Goal: Communication & Community: Answer question/provide support

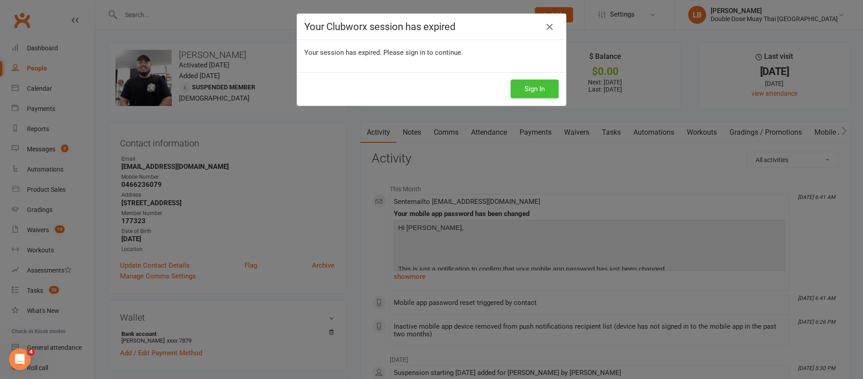
click at [541, 90] on button "Sign In" at bounding box center [534, 89] width 48 height 19
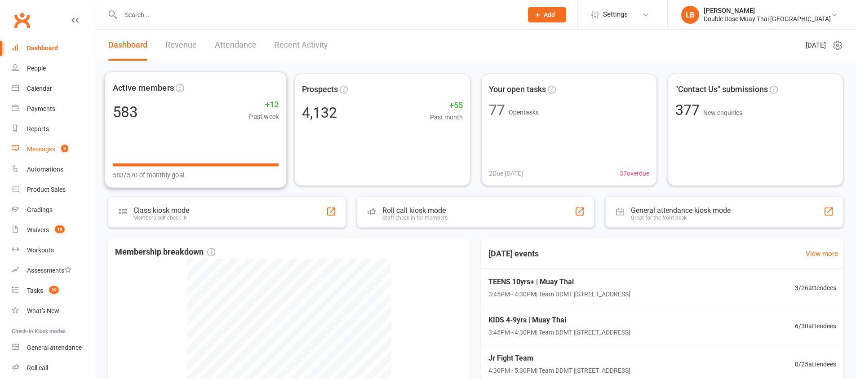
click at [57, 147] on count-badge "3" at bounding box center [63, 149] width 12 height 7
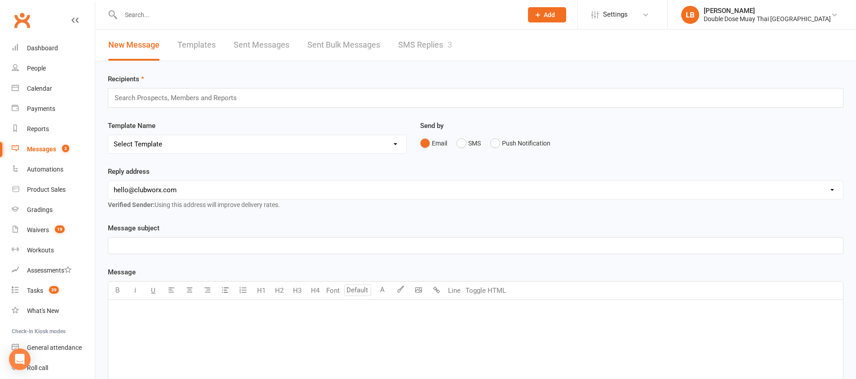
click at [416, 38] on link "SMS Replies 3" at bounding box center [425, 45] width 54 height 31
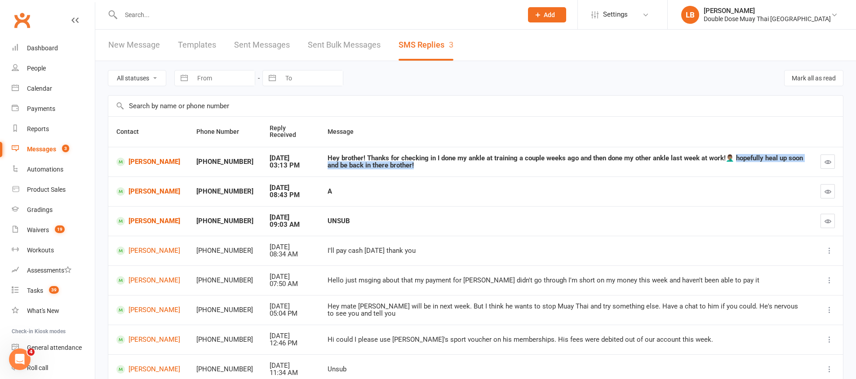
drag, startPoint x: 399, startPoint y: 168, endPoint x: 715, endPoint y: 155, distance: 316.5
click at [719, 157] on div "Hey brother! Thanks for checking in I done my ankle at training a couple weeks …" at bounding box center [565, 162] width 477 height 15
drag, startPoint x: 380, startPoint y: 168, endPoint x: 722, endPoint y: 156, distance: 342.5
click at [722, 156] on div "Hey brother! Thanks for checking in I done my ankle at training a couple weeks …" at bounding box center [565, 162] width 477 height 15
click at [402, 168] on div "Hey brother! Thanks for checking in I done my ankle at training a couple weeks …" at bounding box center [565, 162] width 477 height 15
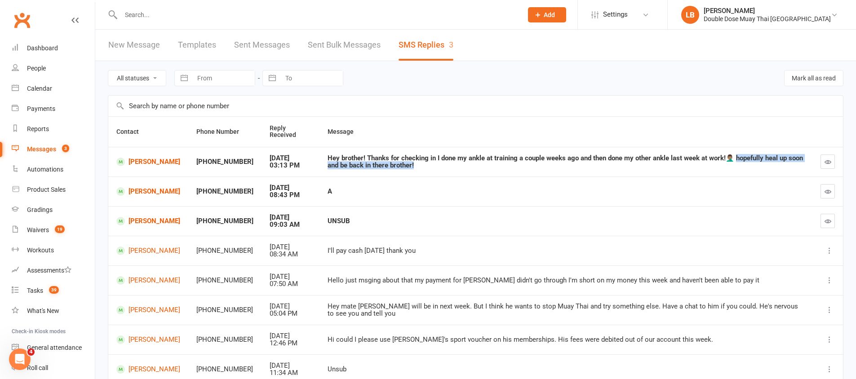
drag, startPoint x: 391, startPoint y: 167, endPoint x: 723, endPoint y: 157, distance: 331.7
click at [723, 157] on div "Hey brother! Thanks for checking in I done my ankle at training a couple weeks …" at bounding box center [565, 162] width 477 height 15
click at [159, 162] on link "[PERSON_NAME]" at bounding box center [148, 162] width 64 height 9
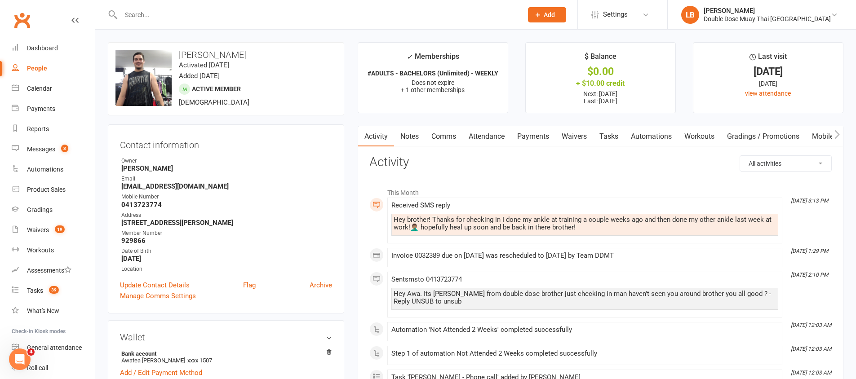
click at [594, 136] on link "Tasks" at bounding box center [608, 136] width 31 height 21
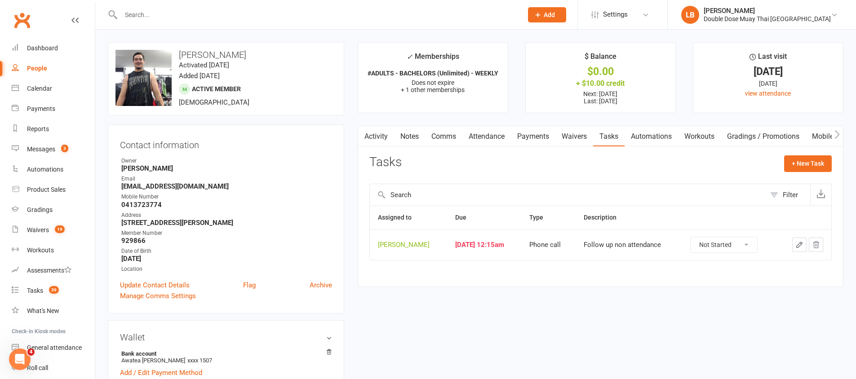
click at [730, 240] on select "Not Started In Progress Waiting Complete" at bounding box center [723, 244] width 66 height 15
select select "unstarted"
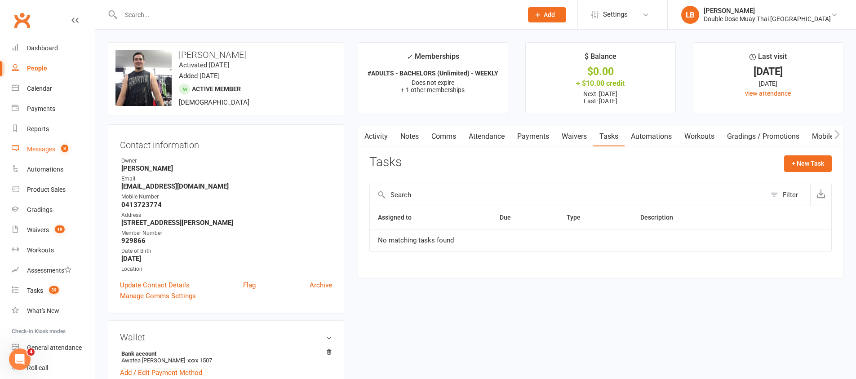
click at [66, 155] on link "Messages 3" at bounding box center [53, 149] width 83 height 20
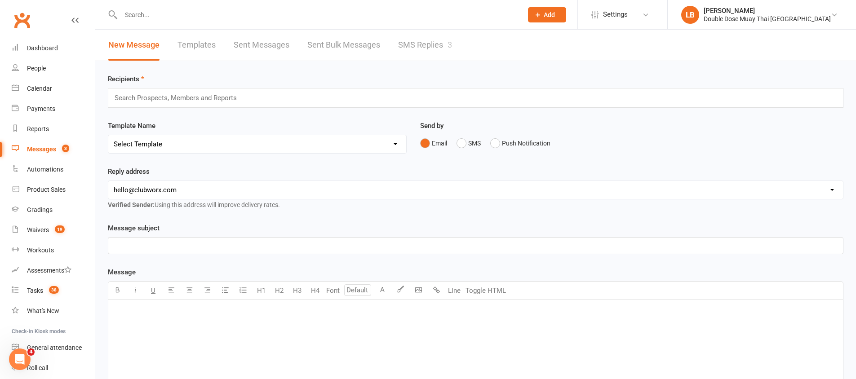
click at [420, 49] on link "SMS Replies 3" at bounding box center [425, 45] width 54 height 31
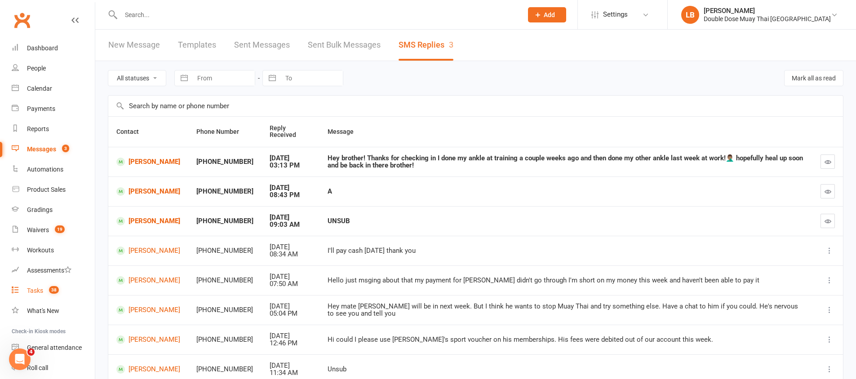
click at [53, 292] on span "38" at bounding box center [54, 290] width 10 height 8
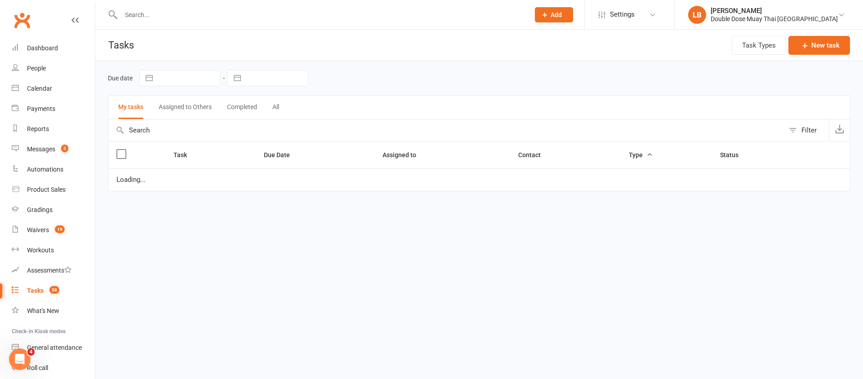
select select "started"
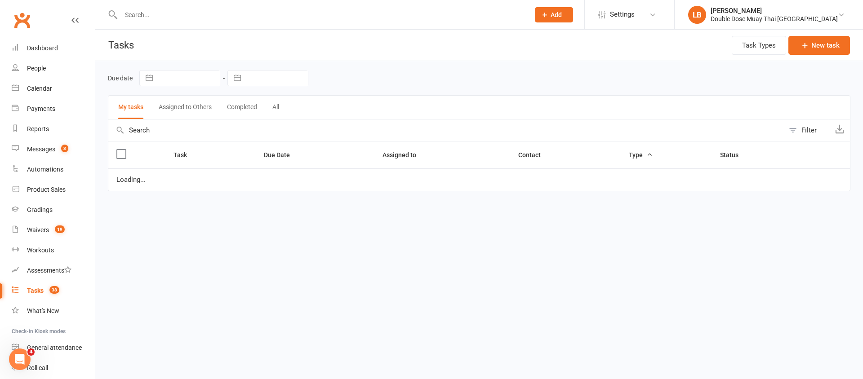
select select "started"
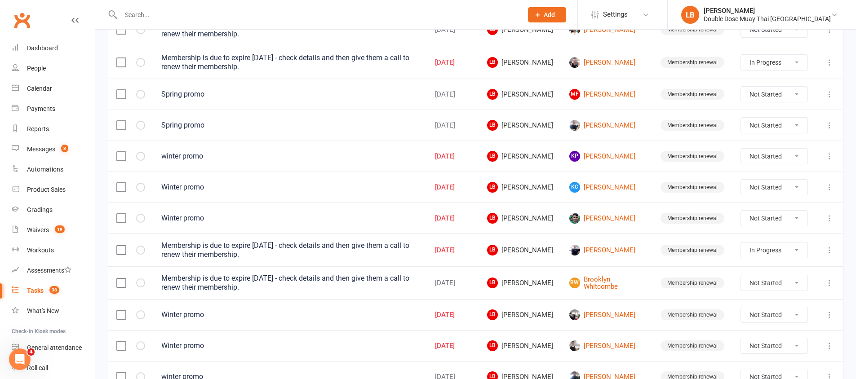
scroll to position [449, 0]
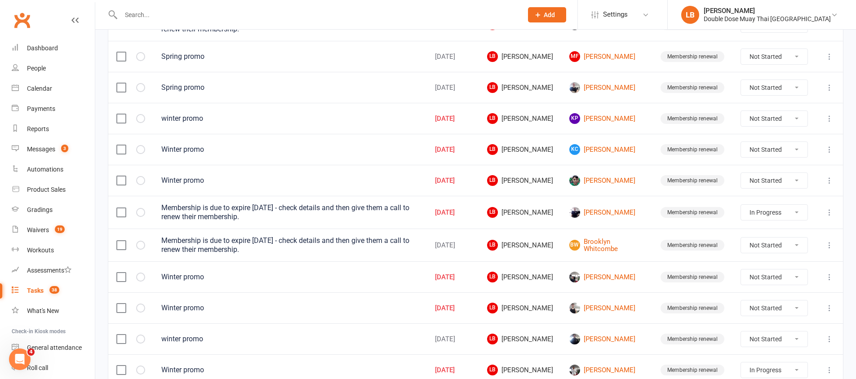
click at [595, 205] on td "[PERSON_NAME]" at bounding box center [606, 212] width 91 height 33
click at [594, 208] on link "[PERSON_NAME]" at bounding box center [606, 212] width 75 height 11
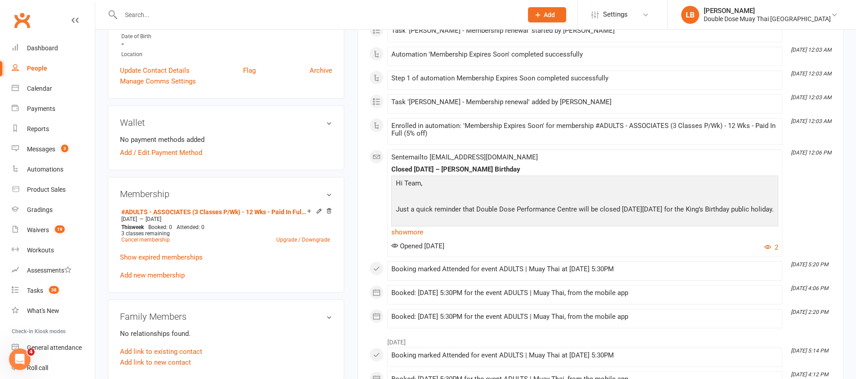
scroll to position [197, 0]
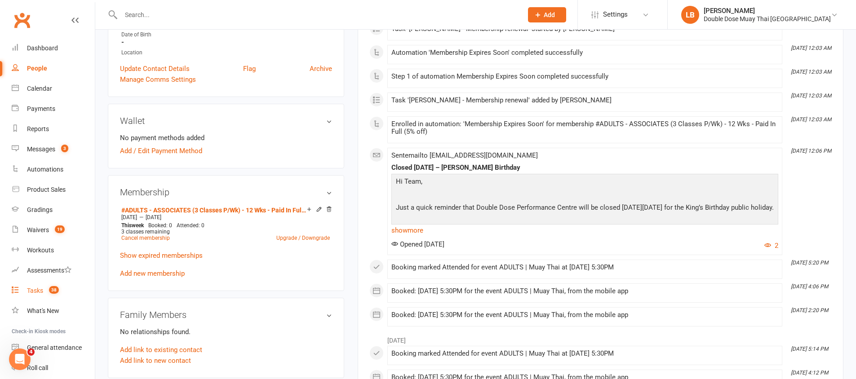
click at [37, 295] on link "Tasks 38" at bounding box center [53, 291] width 83 height 20
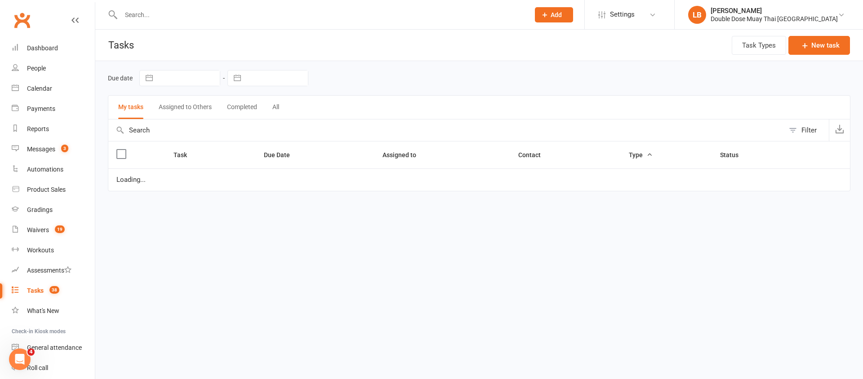
select select "started"
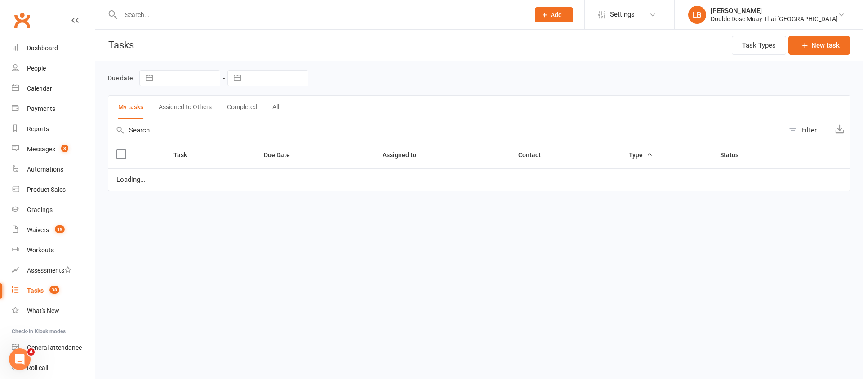
select select "started"
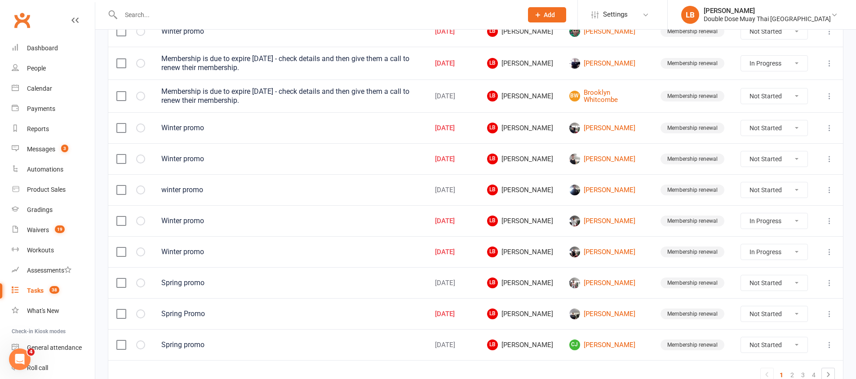
scroll to position [646, 0]
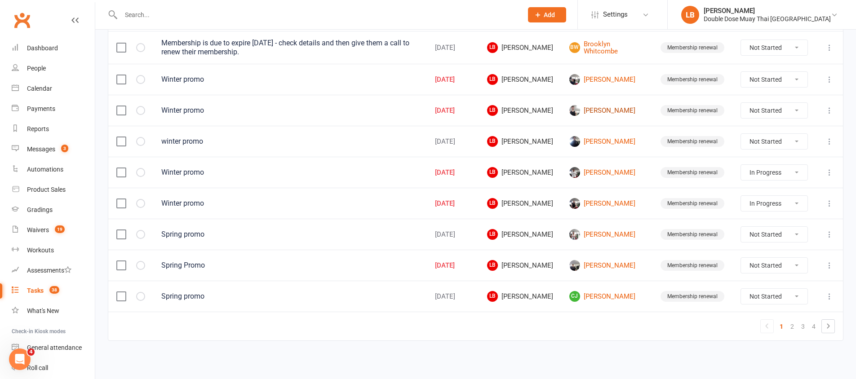
click at [605, 110] on link "[PERSON_NAME]" at bounding box center [606, 110] width 75 height 11
click at [0, 0] on div "Loading" at bounding box center [0, 0] width 0 height 0
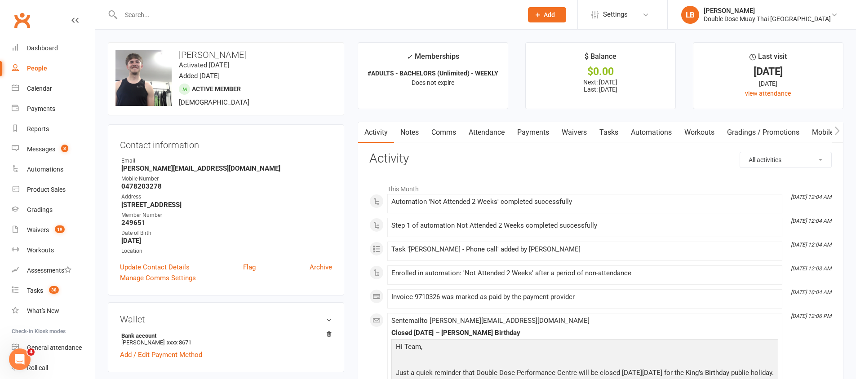
click at [441, 140] on link "Comms" at bounding box center [443, 132] width 37 height 21
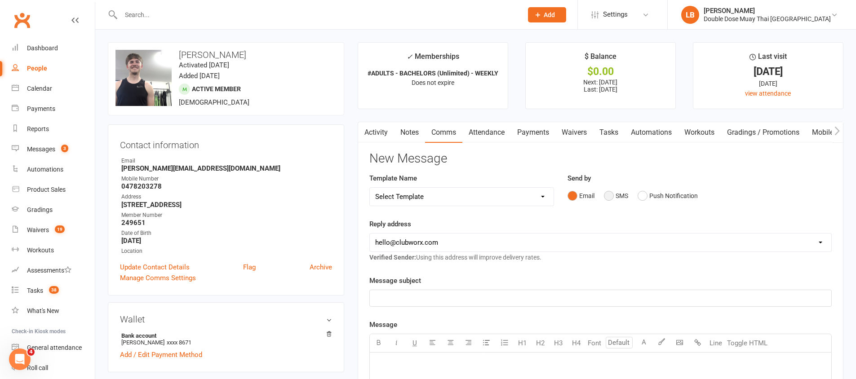
click at [606, 193] on button "SMS" at bounding box center [616, 195] width 24 height 17
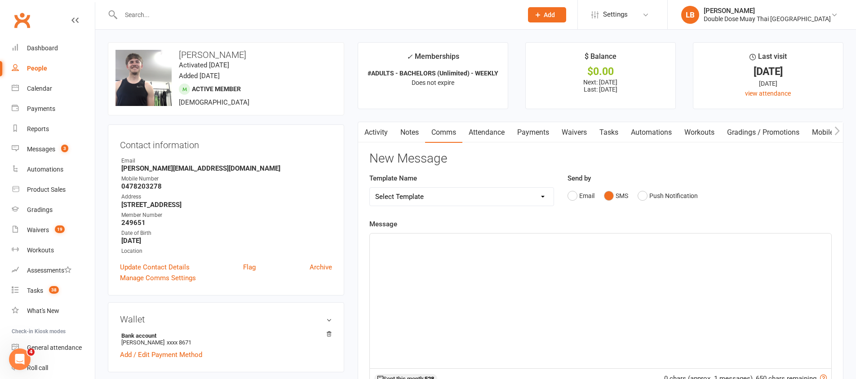
click at [571, 263] on div "﻿" at bounding box center [600, 301] width 461 height 135
click at [522, 241] on span "[PERSON_NAME]!! How you going at the gym bro?? Its loagn from double dose BTW" at bounding box center [501, 242] width 252 height 8
click at [604, 239] on p "[PERSON_NAME]!! How you going at the gym bro?? Its [PERSON_NAME] from double do…" at bounding box center [600, 241] width 451 height 11
click at [511, 242] on span "[PERSON_NAME]!! How you going at the gym bro?? Its [PERSON_NAME] from double do…" at bounding box center [519, 242] width 288 height 8
click at [600, 239] on p "[PERSON_NAME]!! How you going at the gym bro?? Its [PERSON_NAME] from double do…" at bounding box center [600, 241] width 451 height 11
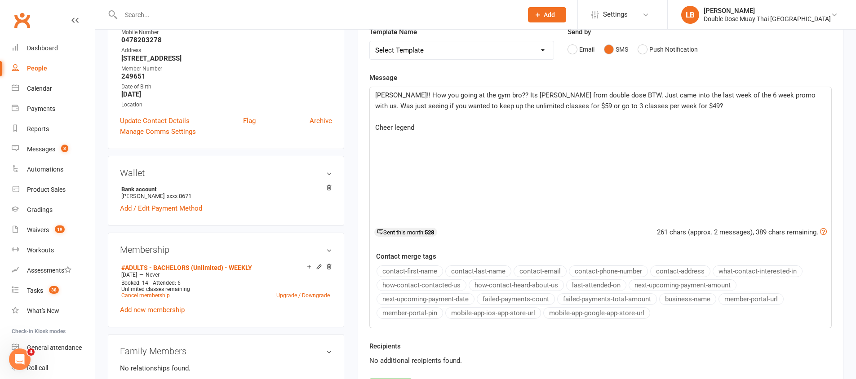
scroll to position [260, 0]
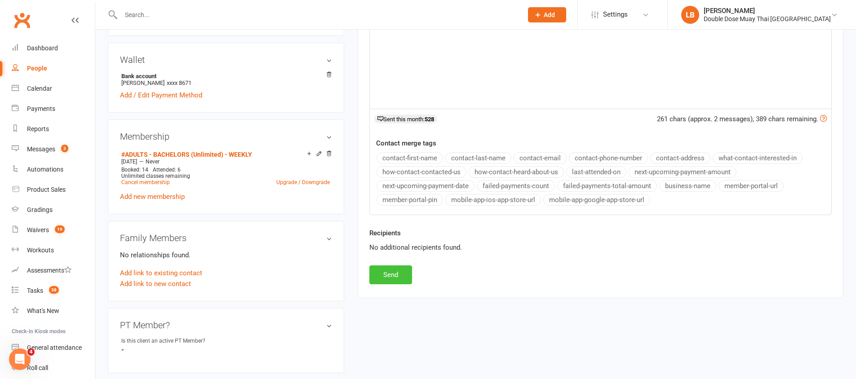
drag, startPoint x: 385, startPoint y: 270, endPoint x: 400, endPoint y: 267, distance: 15.1
click at [385, 270] on button "Send" at bounding box center [390, 274] width 43 height 19
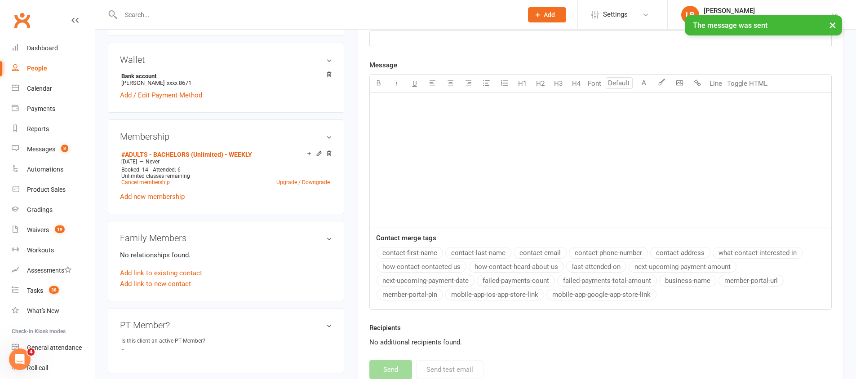
scroll to position [0, 0]
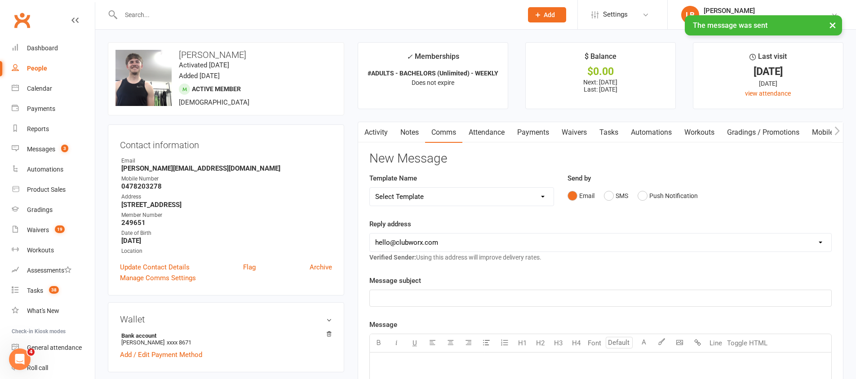
click at [374, 136] on link "Activity" at bounding box center [376, 132] width 36 height 21
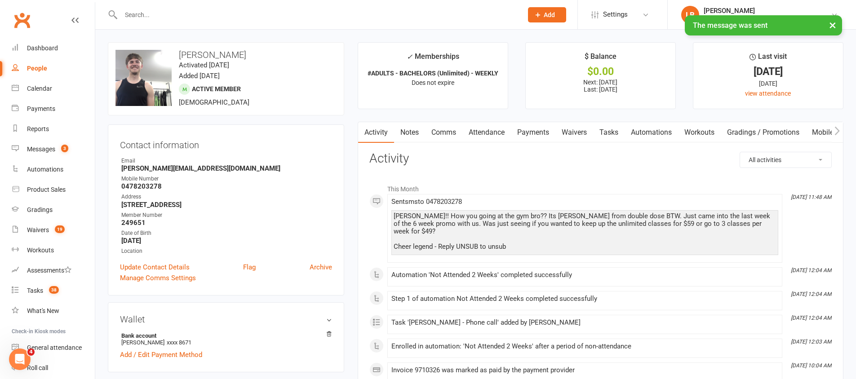
scroll to position [2, 0]
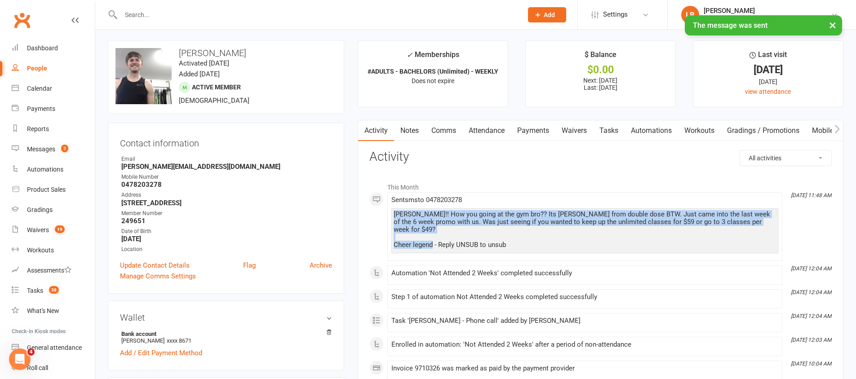
drag, startPoint x: 432, startPoint y: 237, endPoint x: 387, endPoint y: 209, distance: 53.1
click at [388, 209] on li "[DATE] 11:48 AM Sent sms to [PHONE_NUMBER] [PERSON_NAME]!! How you going at the…" at bounding box center [584, 226] width 395 height 69
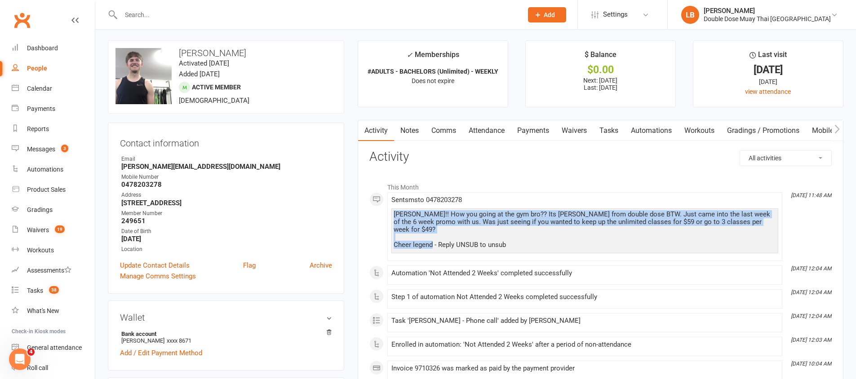
copy div "[PERSON_NAME]!! How you going at the gym bro?? Its [PERSON_NAME] from double do…"
click at [31, 282] on link "Tasks 38" at bounding box center [53, 291] width 83 height 20
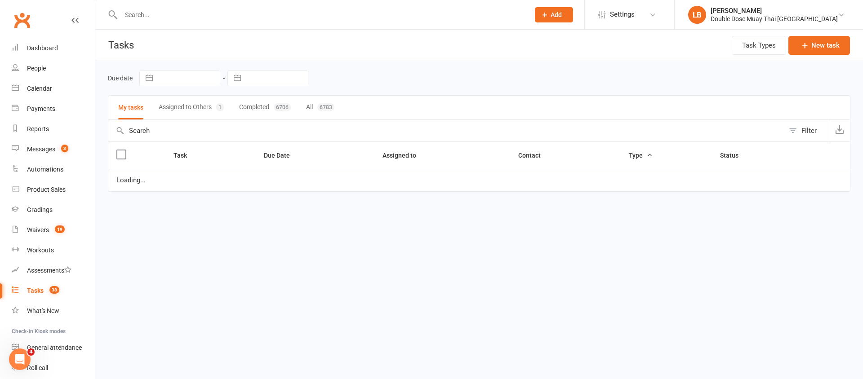
select select "started"
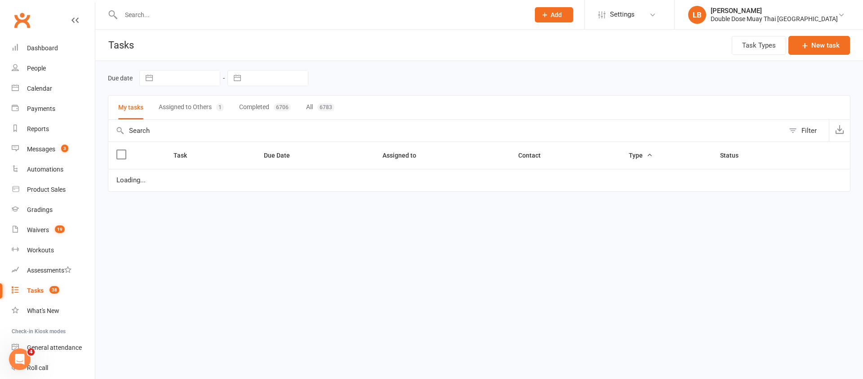
select select "started"
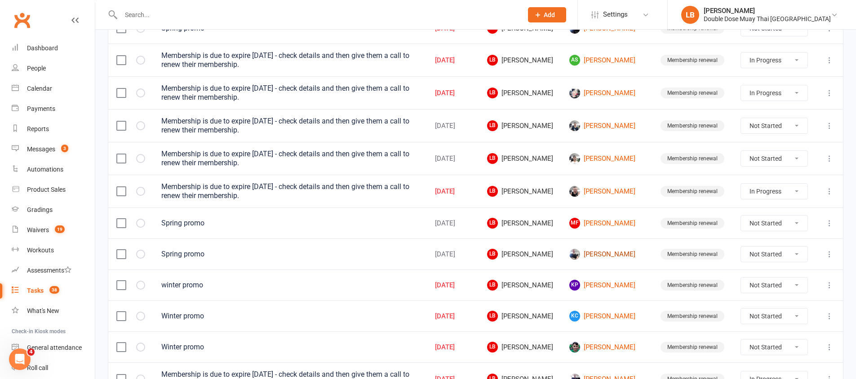
scroll to position [284, 0]
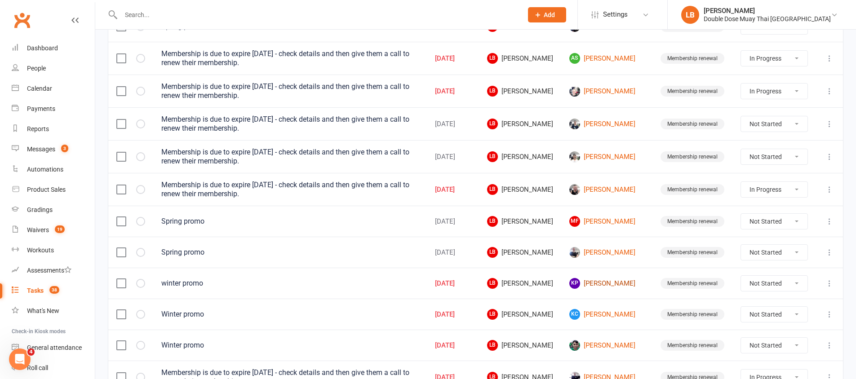
click at [605, 285] on link "[PERSON_NAME] [PERSON_NAME]" at bounding box center [606, 283] width 75 height 11
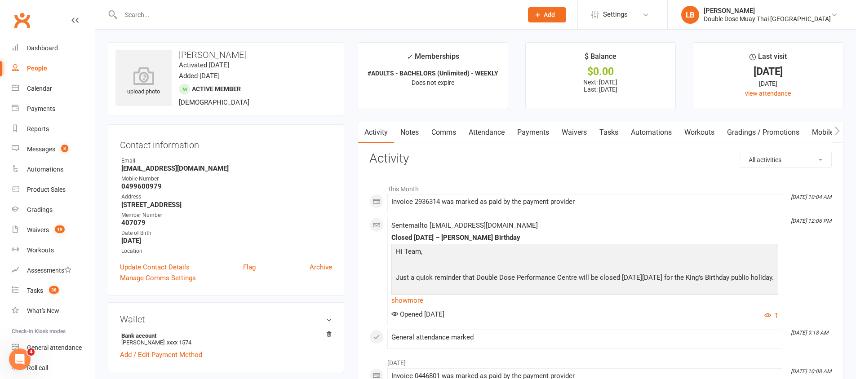
click at [440, 129] on link "Comms" at bounding box center [443, 132] width 37 height 21
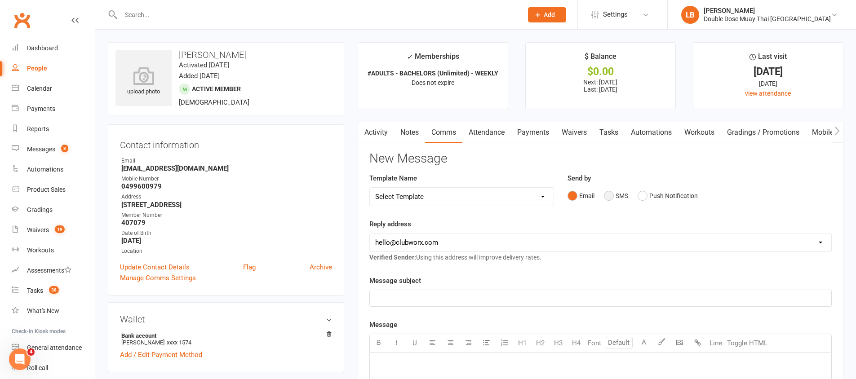
click at [609, 194] on button "SMS" at bounding box center [616, 195] width 24 height 17
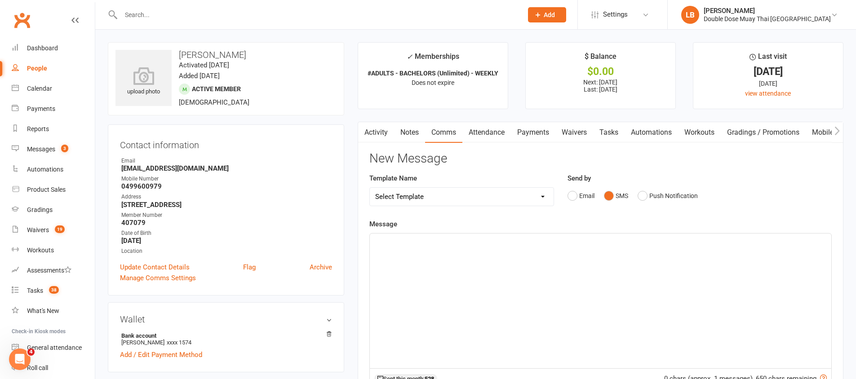
click at [479, 226] on div "Message ﻿ 0 chars (approx. 1 messages), 650 chars remaining. Sent this month: 5…" at bounding box center [600, 347] width 462 height 256
click at [478, 259] on div "﻿" at bounding box center [600, 301] width 461 height 135
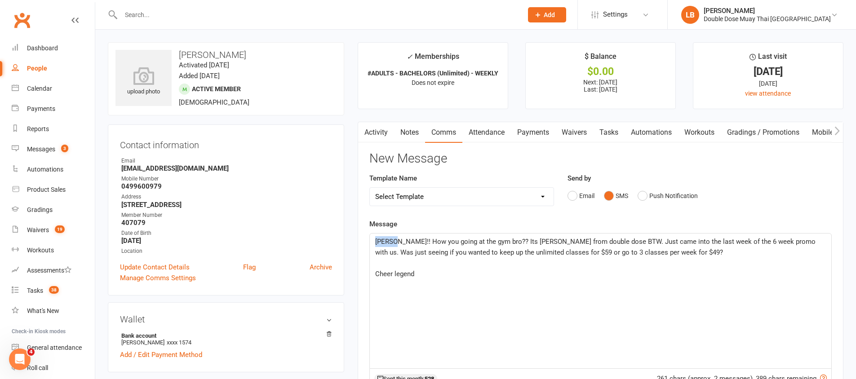
drag, startPoint x: 398, startPoint y: 243, endPoint x: 374, endPoint y: 241, distance: 23.5
click at [375, 241] on span "[PERSON_NAME]!! How you going at the gym bro?? Its [PERSON_NAME] from double do…" at bounding box center [596, 247] width 442 height 19
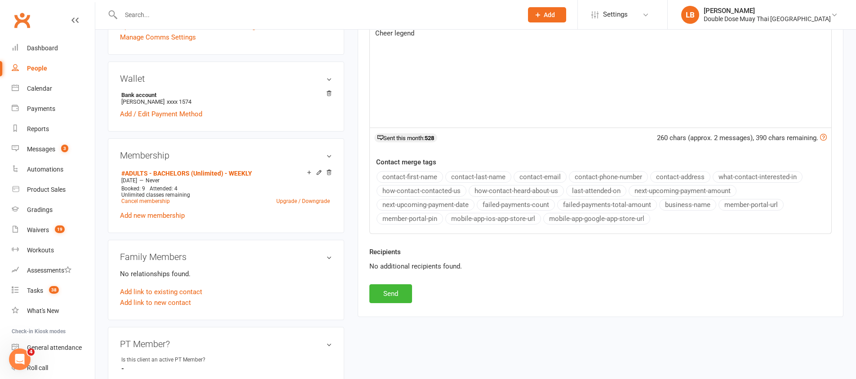
scroll to position [251, 0]
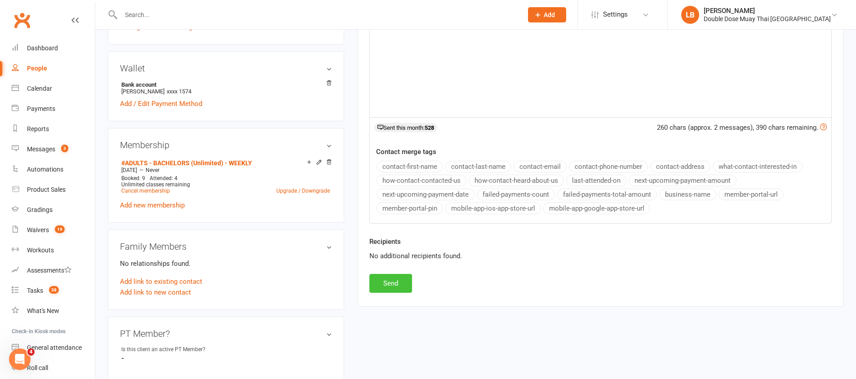
click at [387, 283] on button "Send" at bounding box center [390, 283] width 43 height 19
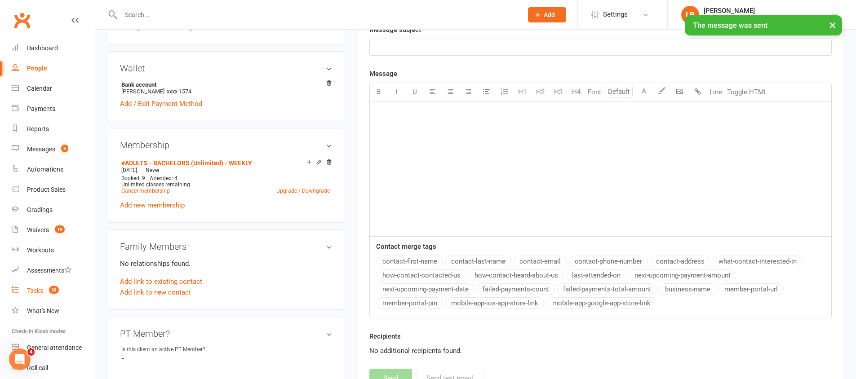
click at [40, 291] on div "Tasks" at bounding box center [35, 290] width 16 height 7
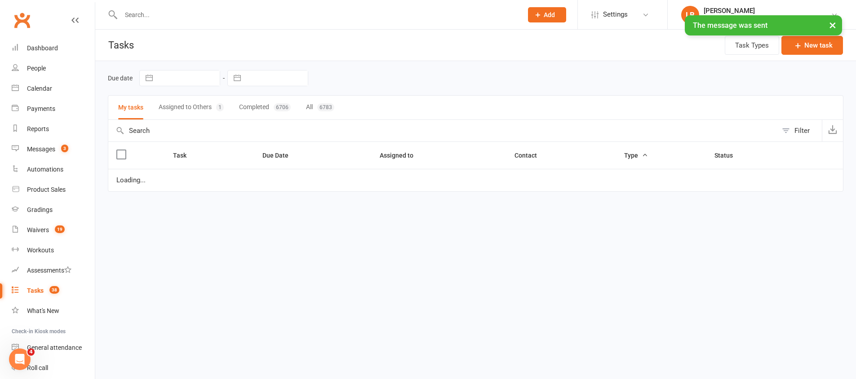
select select "started"
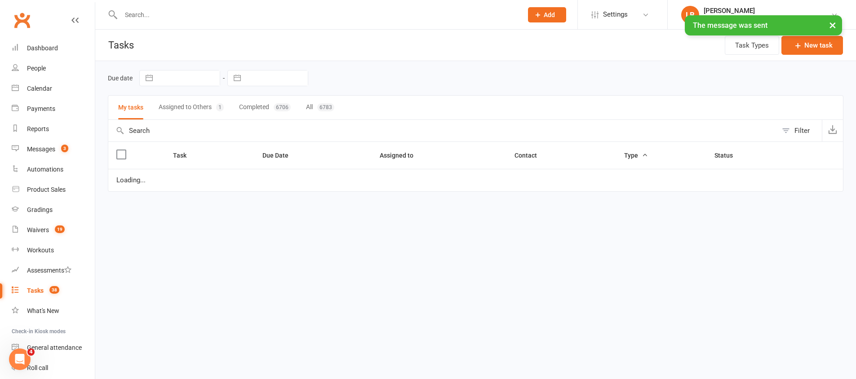
select select "started"
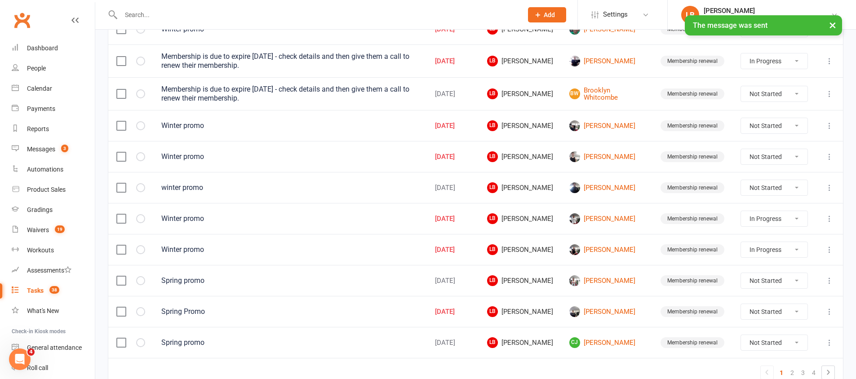
scroll to position [621, 0]
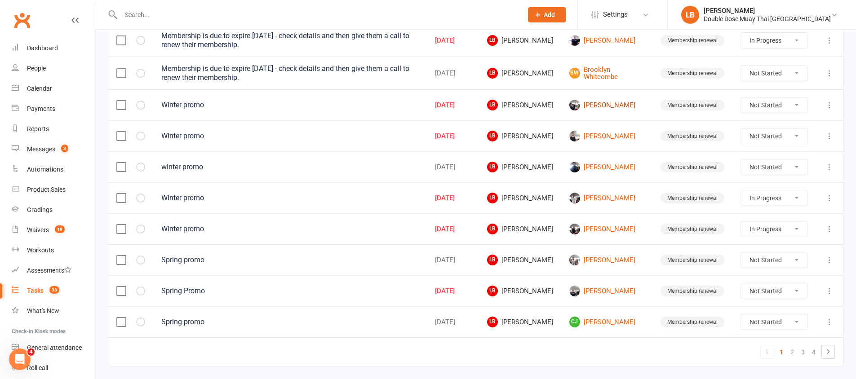
click at [625, 106] on link "[PERSON_NAME]" at bounding box center [606, 105] width 75 height 11
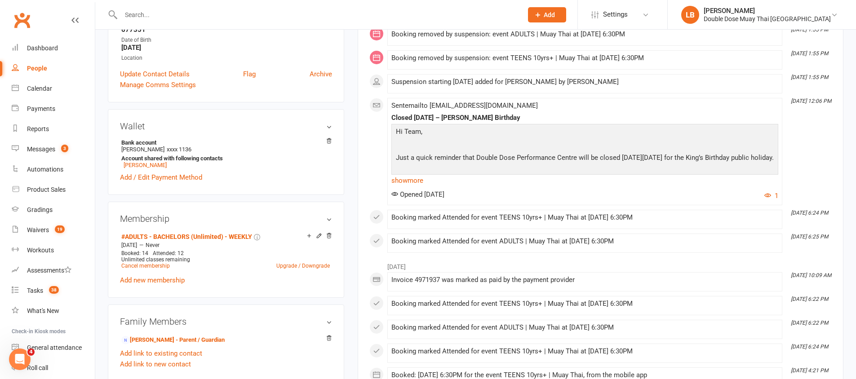
scroll to position [195, 0]
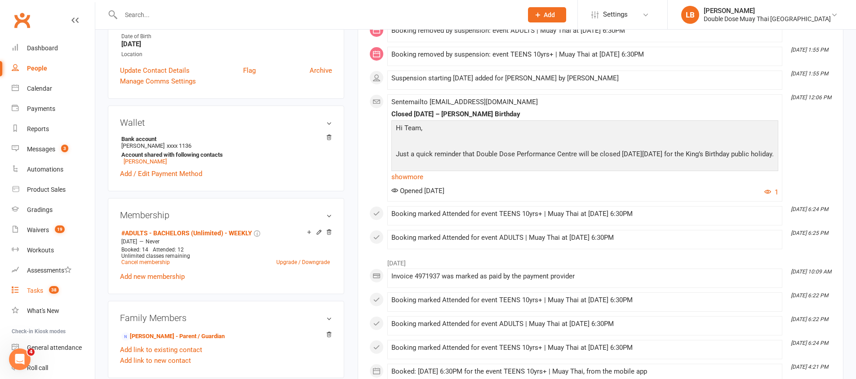
click at [49, 293] on count-badge "38" at bounding box center [51, 290] width 14 height 7
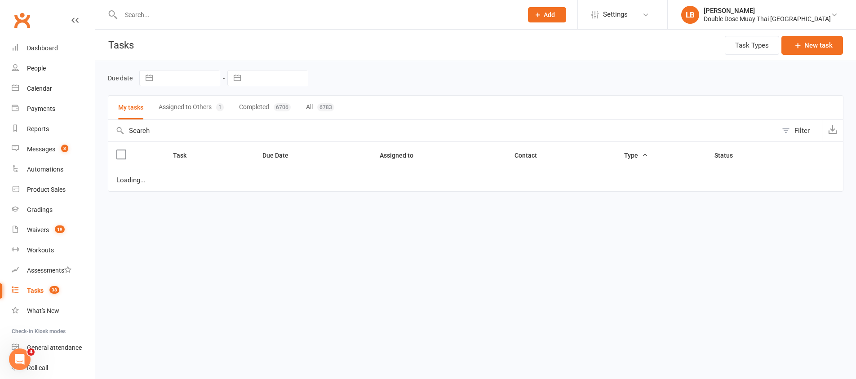
select select "started"
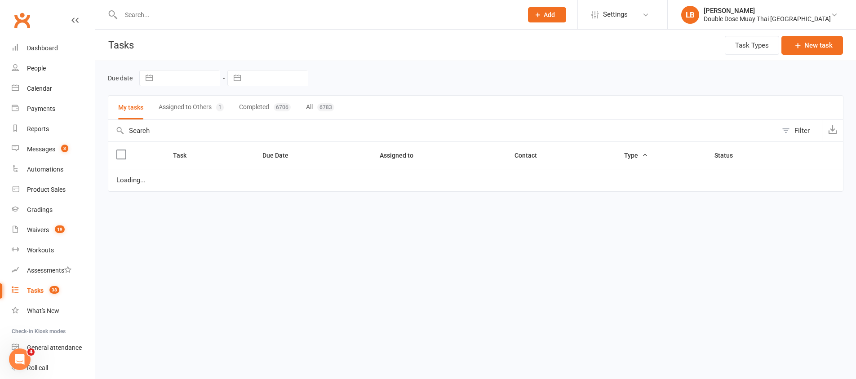
select select "started"
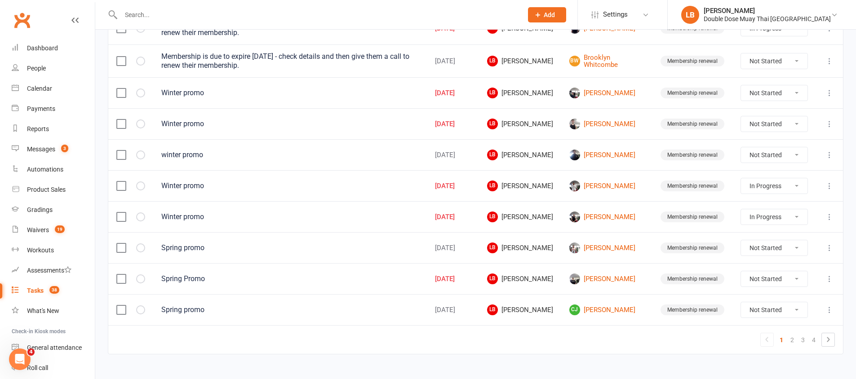
scroll to position [646, 0]
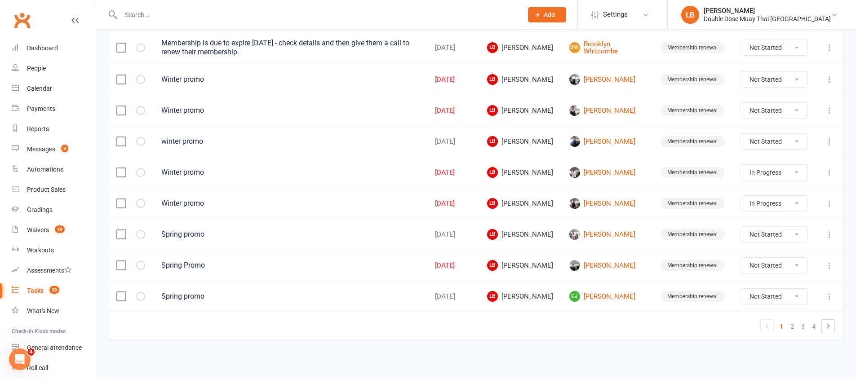
click at [604, 276] on td "[PERSON_NAME]" at bounding box center [606, 265] width 91 height 31
click at [603, 271] on td "[PERSON_NAME]" at bounding box center [606, 265] width 91 height 31
click at [608, 262] on link "[PERSON_NAME]" at bounding box center [606, 265] width 75 height 11
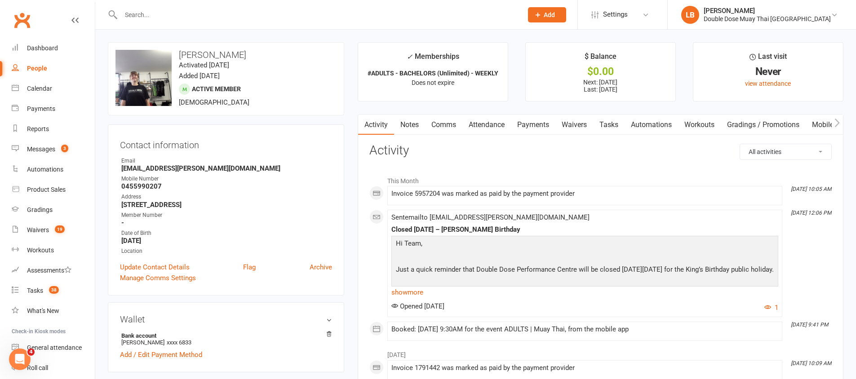
click at [442, 119] on link "Comms" at bounding box center [443, 125] width 37 height 21
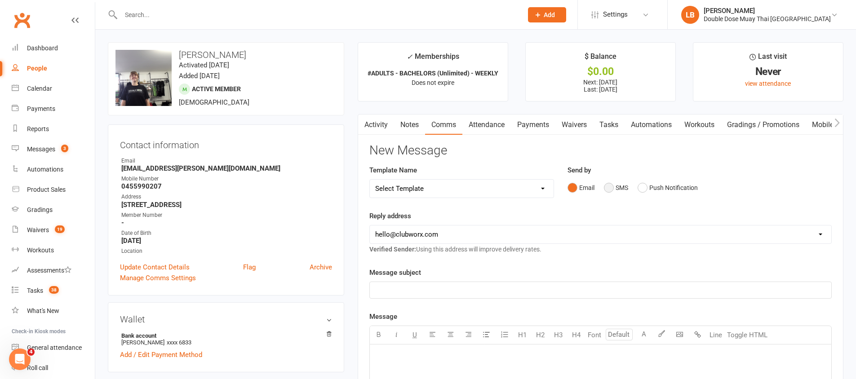
click at [613, 181] on button "SMS" at bounding box center [616, 187] width 24 height 17
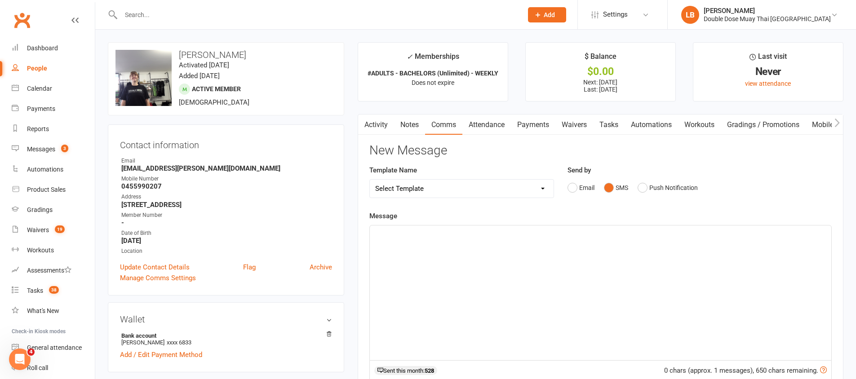
click at [529, 259] on div "﻿" at bounding box center [600, 293] width 461 height 135
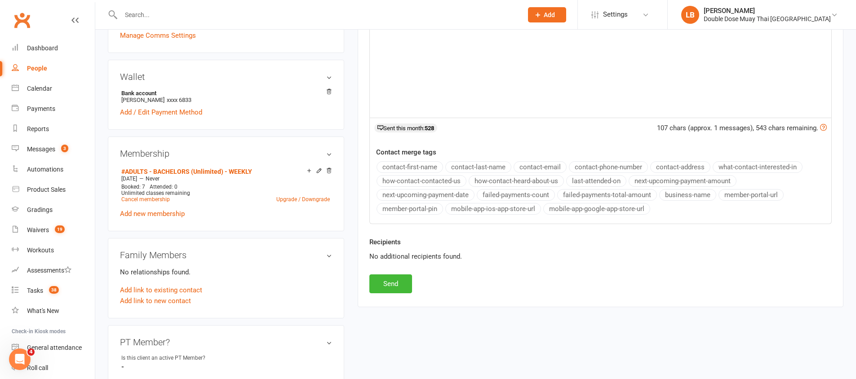
scroll to position [301, 0]
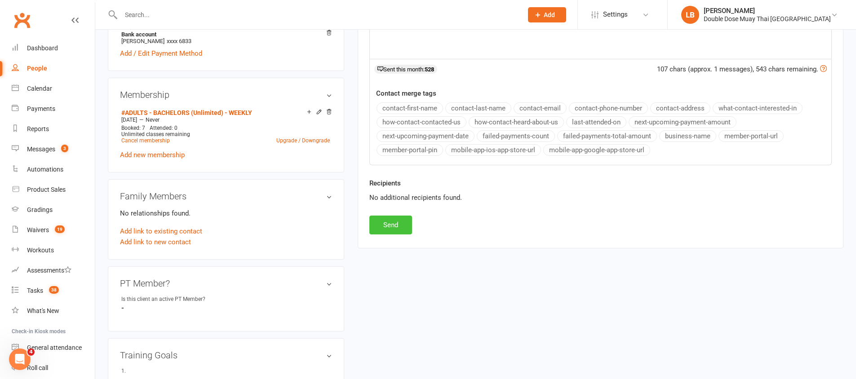
click at [388, 220] on button "Send" at bounding box center [390, 225] width 43 height 19
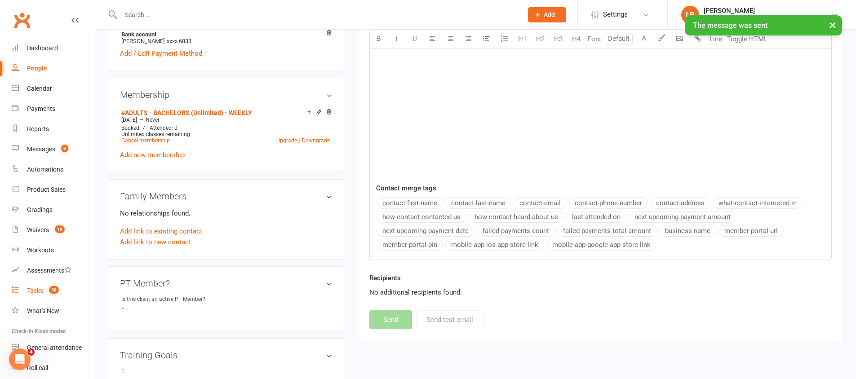
click at [38, 288] on div "Tasks" at bounding box center [35, 290] width 16 height 7
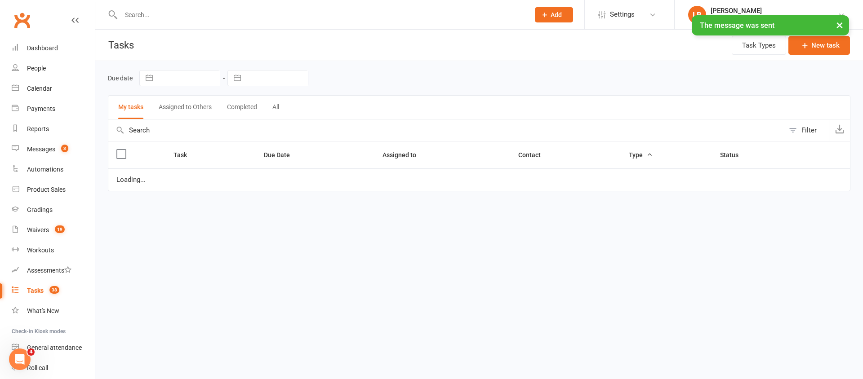
select select "started"
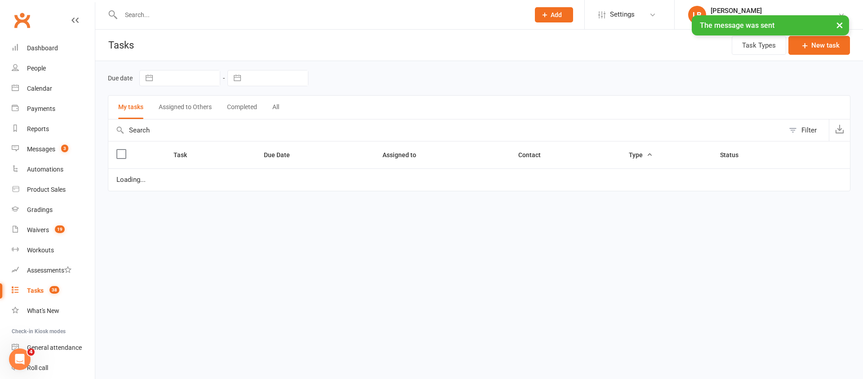
select select "started"
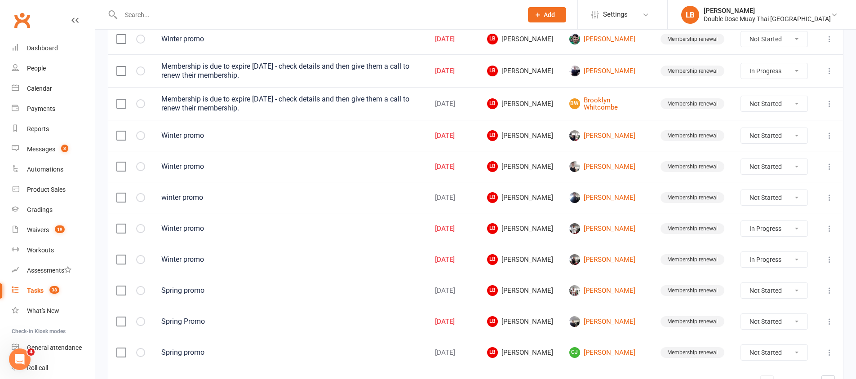
scroll to position [646, 0]
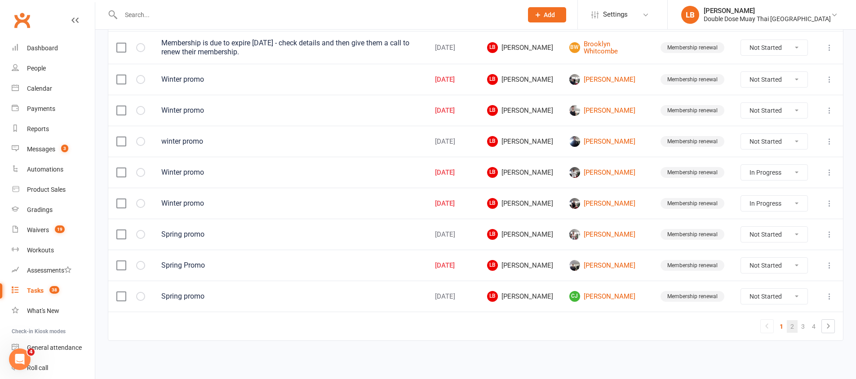
click at [790, 329] on link "2" at bounding box center [792, 326] width 11 height 13
select select "started"
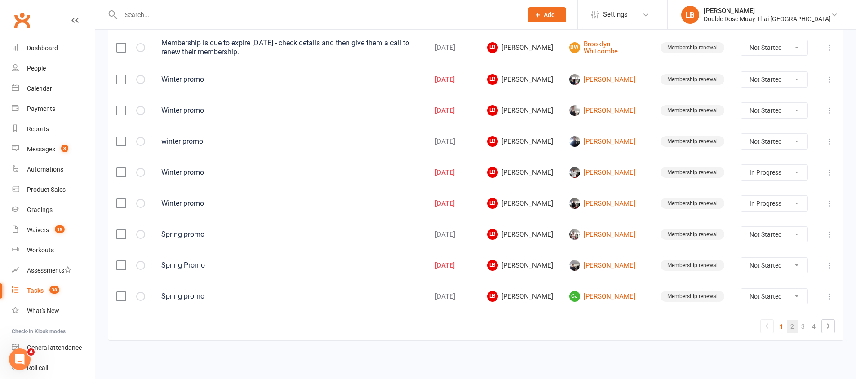
select select "started"
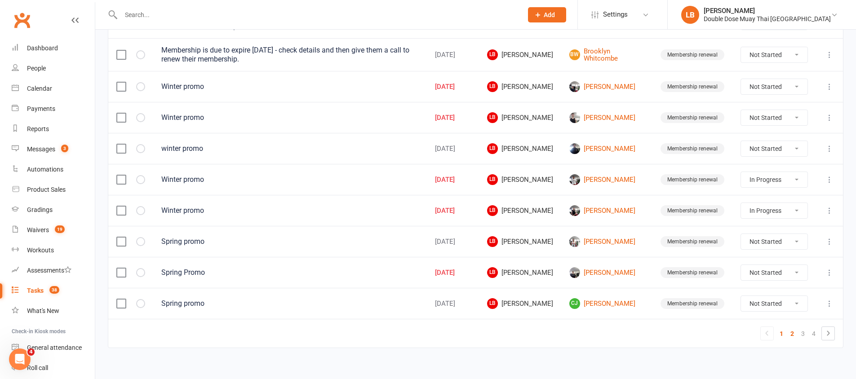
select select "started"
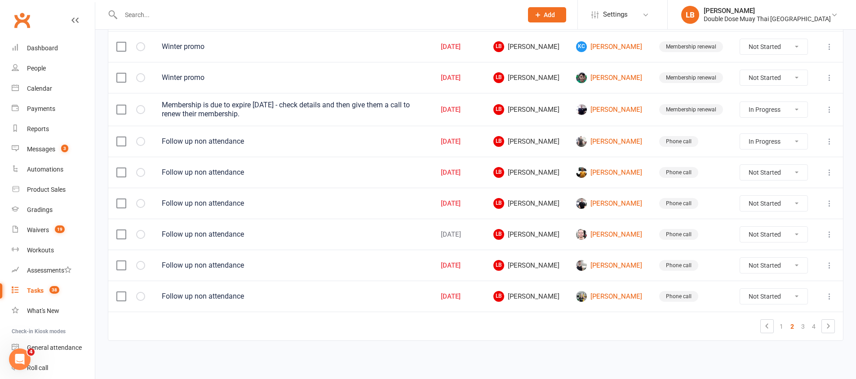
click at [771, 236] on select "Not Started In Progress Waiting Complete" at bounding box center [773, 234] width 67 height 15
select select "unstarted"
select select "started"
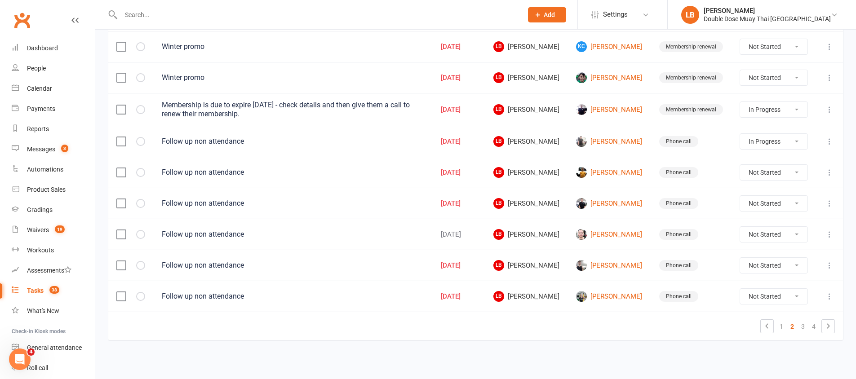
select select "started"
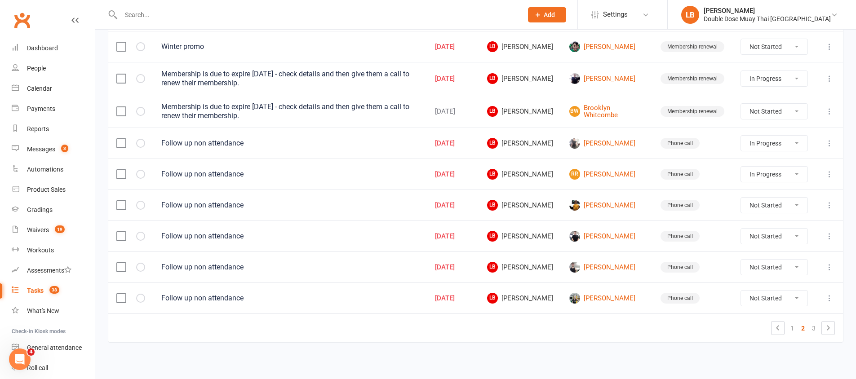
scroll to position [641, 0]
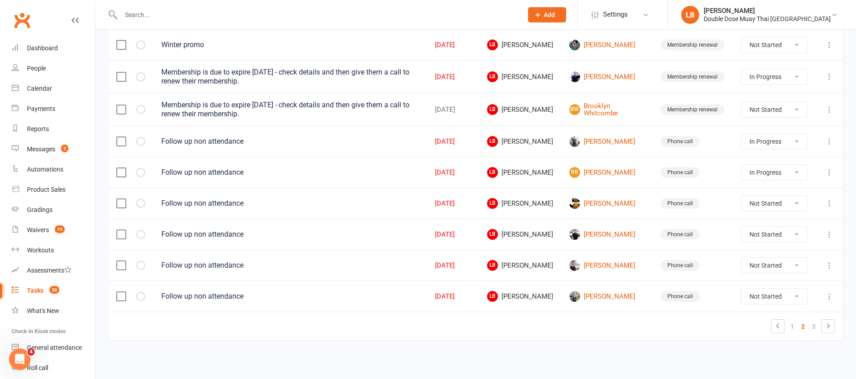
click at [768, 295] on select "Not Started In Progress Waiting Complete" at bounding box center [774, 296] width 66 height 15
select select "unstarted"
select select "started"
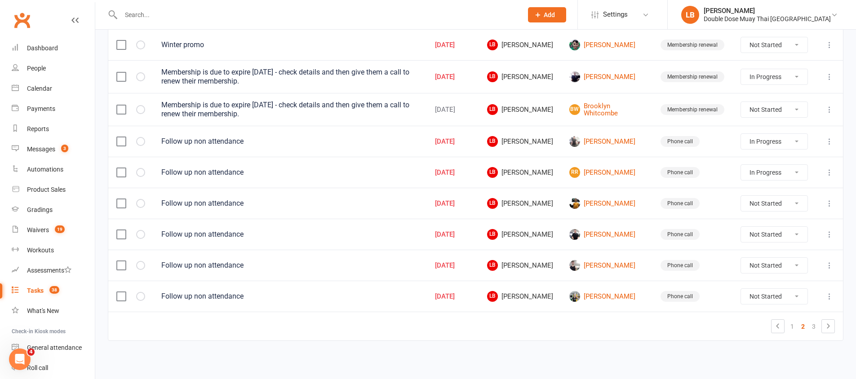
select select "started"
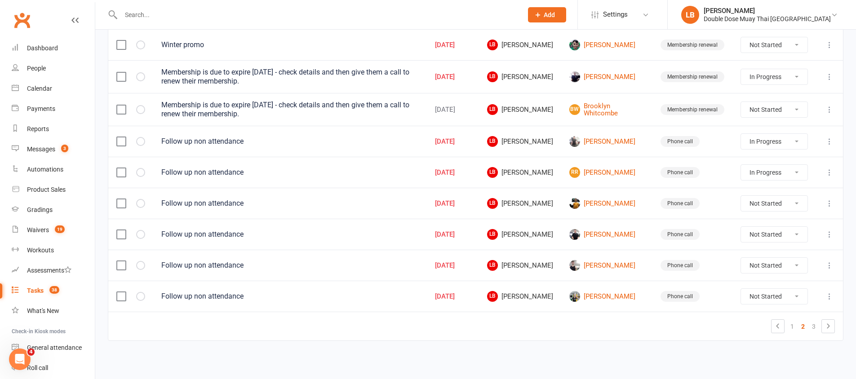
select select "started"
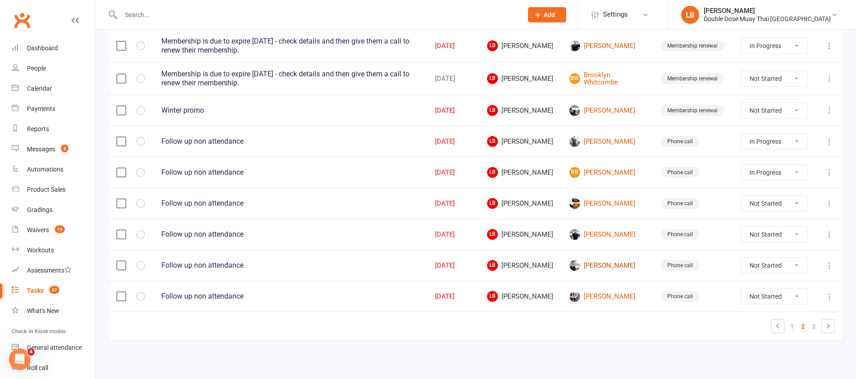
click at [625, 267] on link "[PERSON_NAME]" at bounding box center [606, 265] width 75 height 11
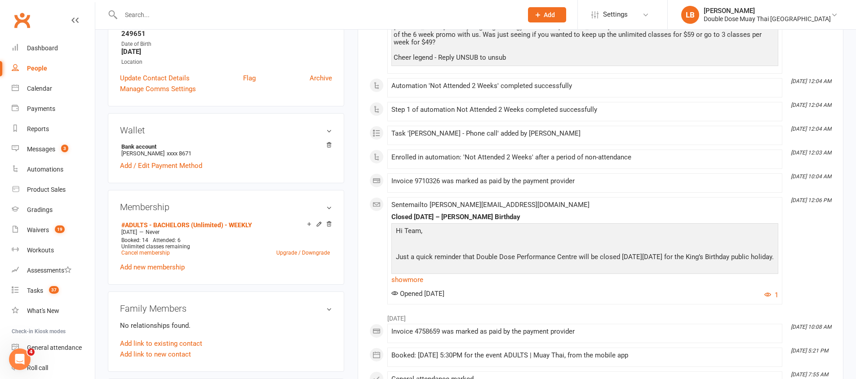
scroll to position [191, 0]
drag, startPoint x: 417, startPoint y: 345, endPoint x: 510, endPoint y: 340, distance: 93.1
click at [470, 350] on div "Booked: [DATE] 5:30PM for the event ADULTS | Muay Thai, from the mobile app" at bounding box center [584, 354] width 387 height 8
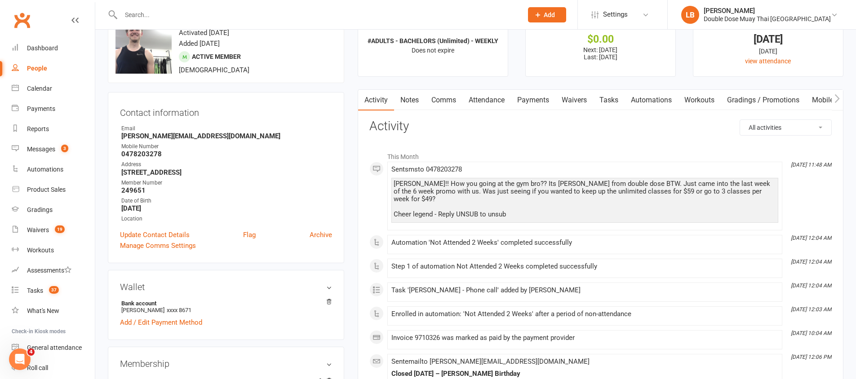
scroll to position [0, 0]
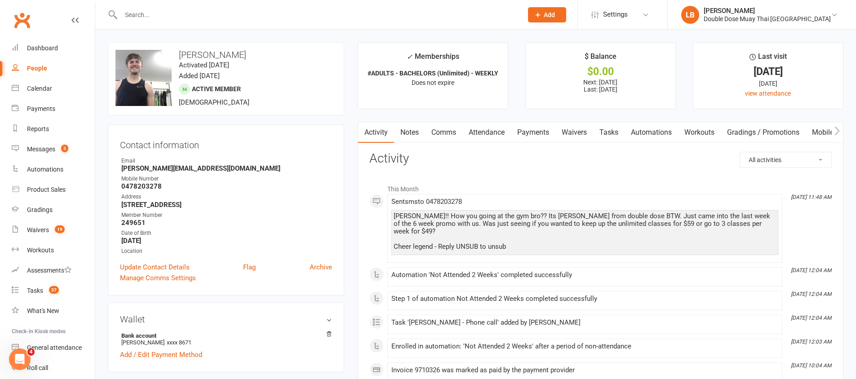
click at [600, 126] on link "Tasks" at bounding box center [608, 132] width 31 height 21
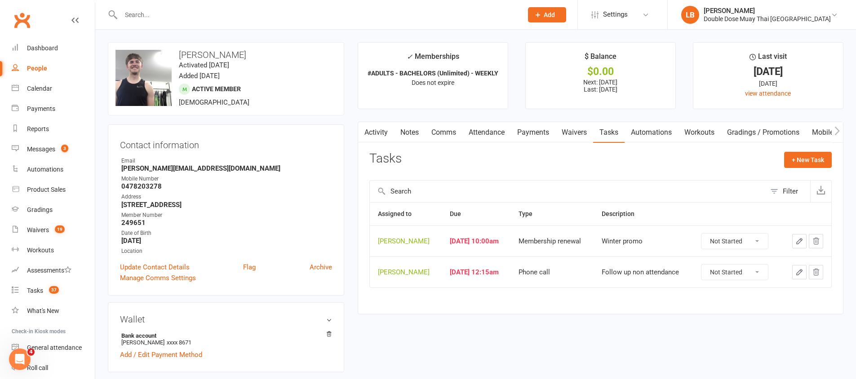
click at [755, 270] on select "Not Started In Progress Waiting Complete" at bounding box center [734, 272] width 66 height 15
select select "unstarted"
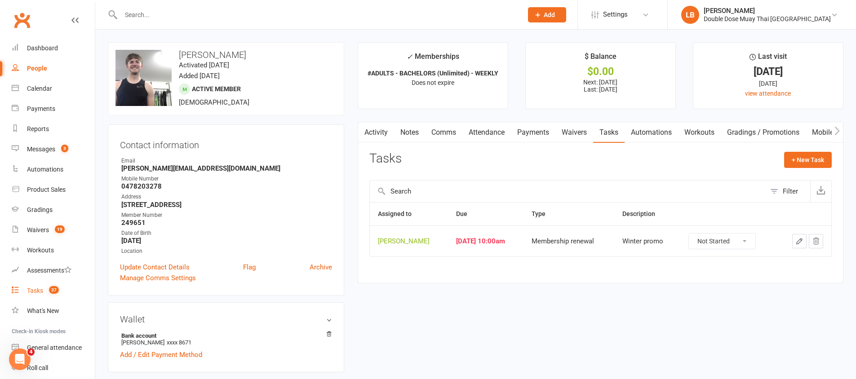
click at [57, 294] on count-badge "37" at bounding box center [51, 290] width 14 height 7
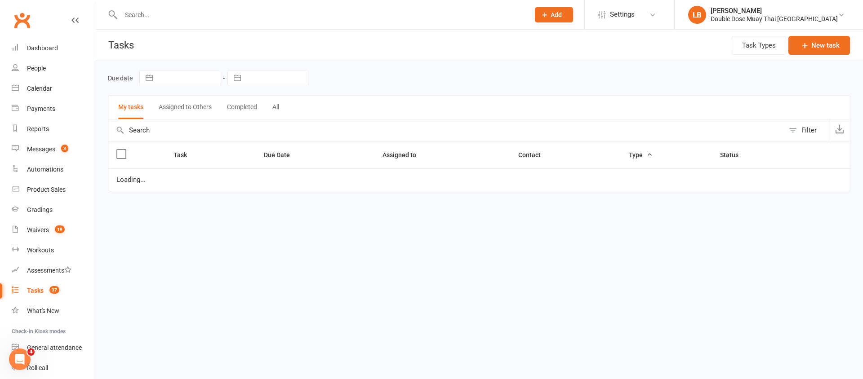
select select "started"
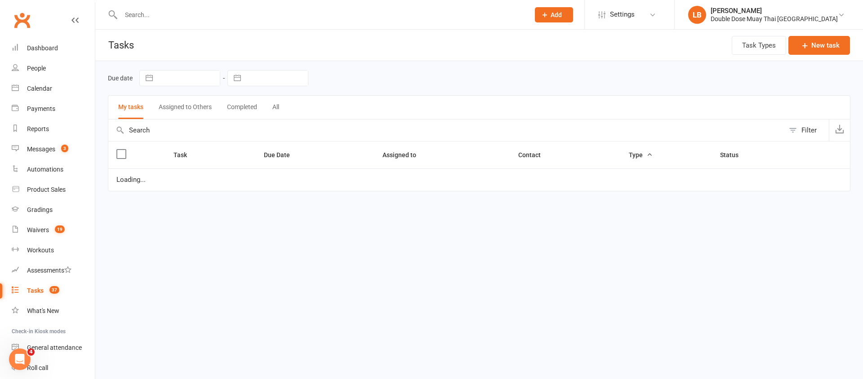
select select "started"
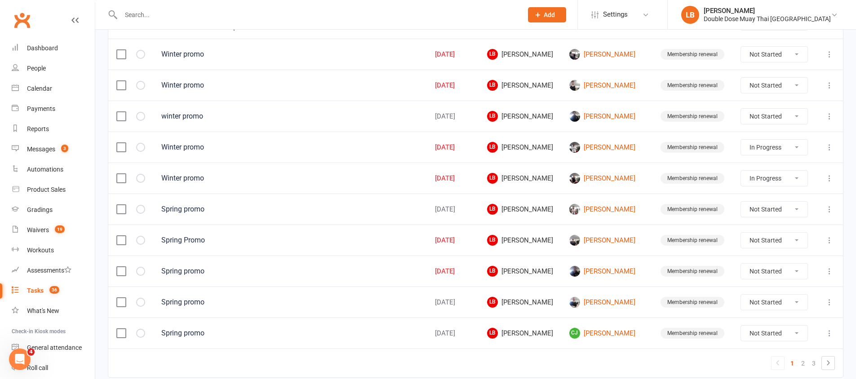
scroll to position [646, 0]
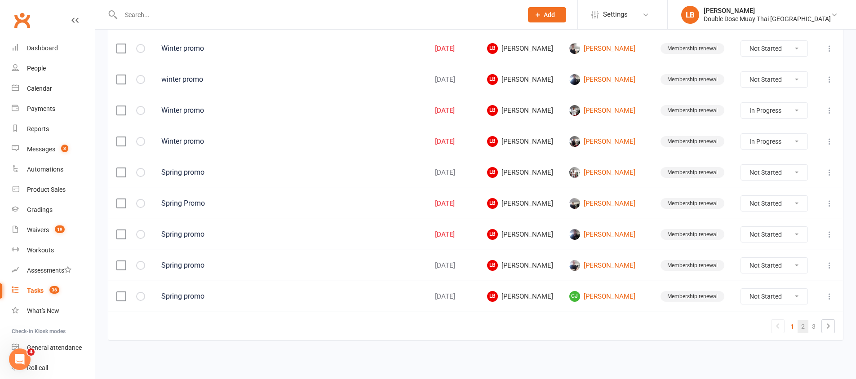
click at [804, 327] on link "2" at bounding box center [802, 326] width 11 height 13
select select "started"
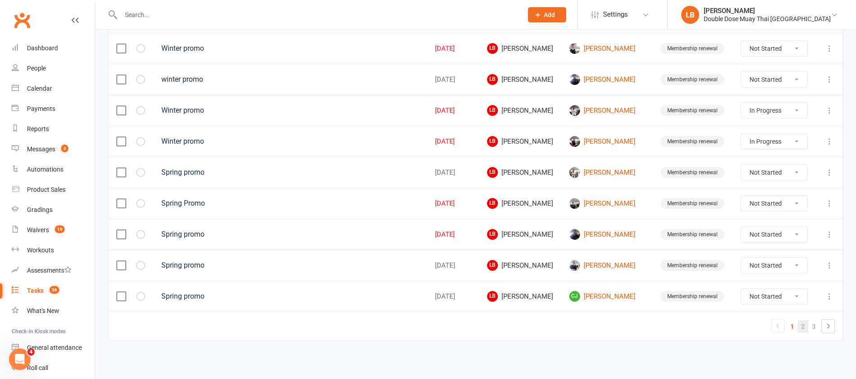
select select "started"
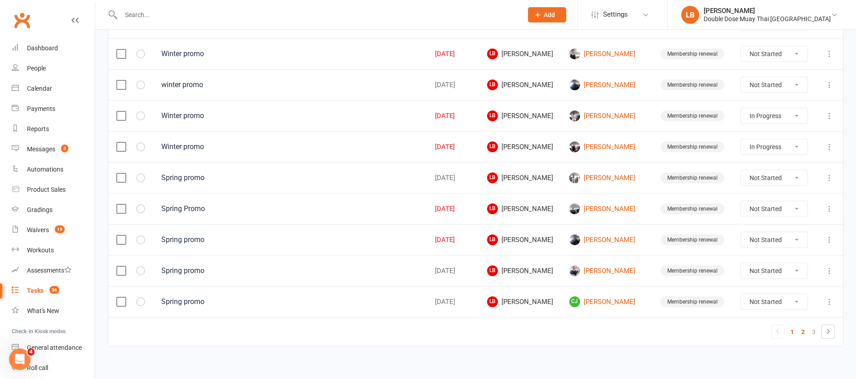
select select "started"
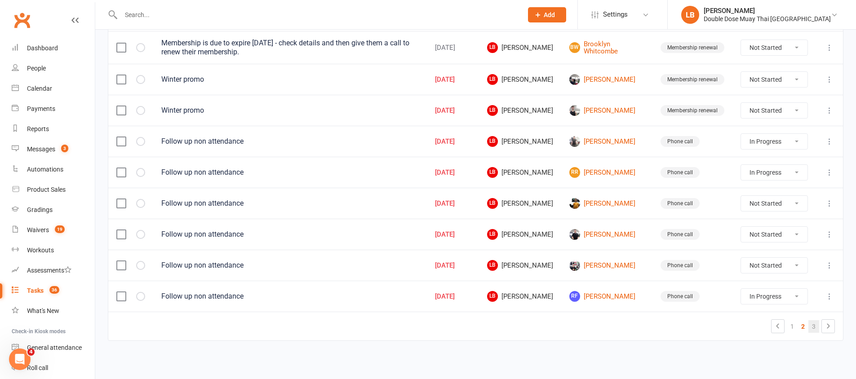
click at [812, 327] on link "3" at bounding box center [813, 326] width 11 height 13
select select "started"
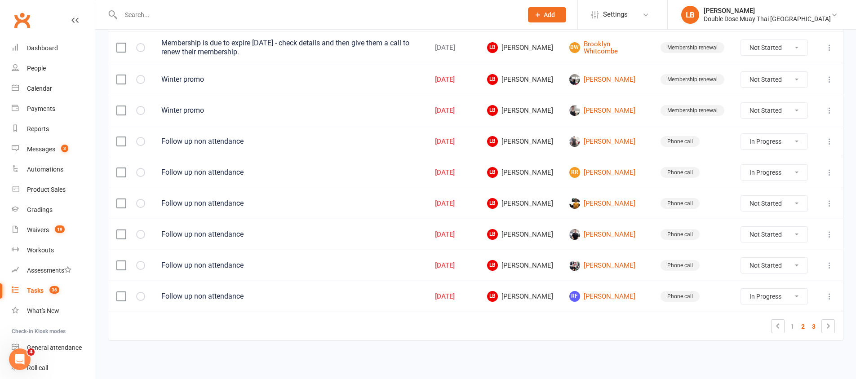
select select "started"
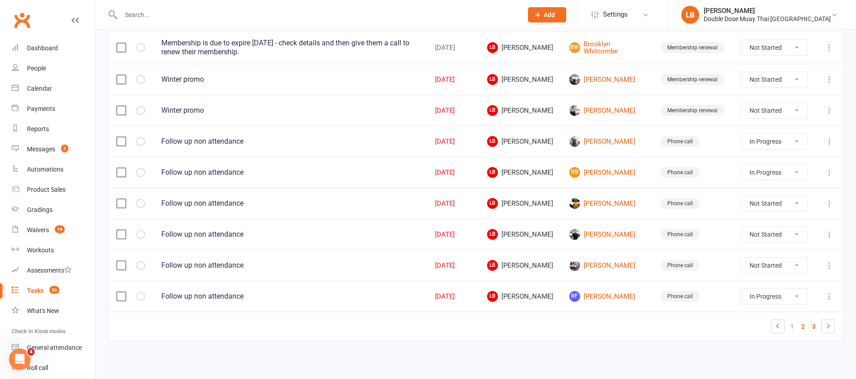
select select "started"
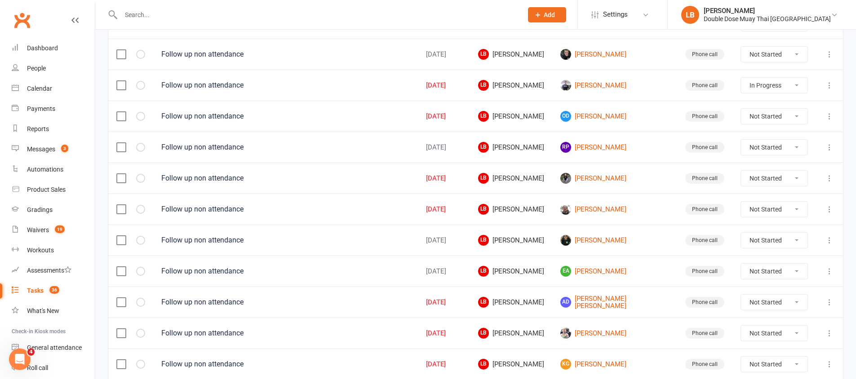
scroll to position [316, 0]
click at [750, 244] on select "Not Started In Progress Waiting Complete" at bounding box center [774, 240] width 66 height 15
select select "unstarted"
select select "started"
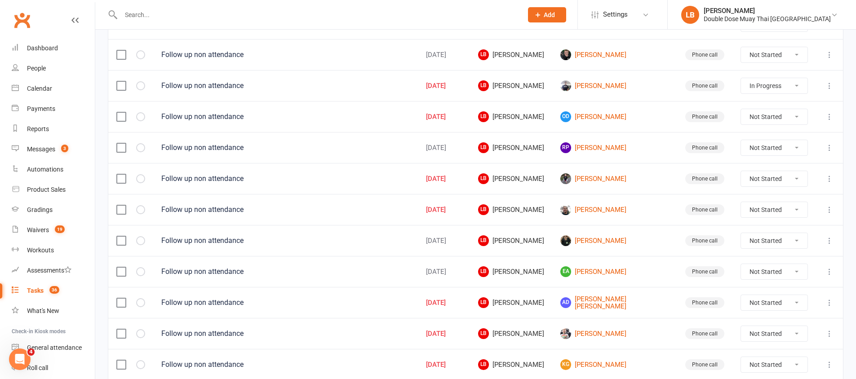
select select "started"
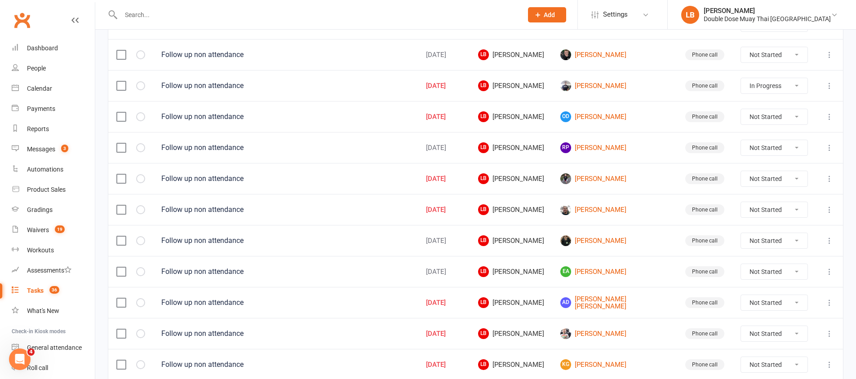
select select "started"
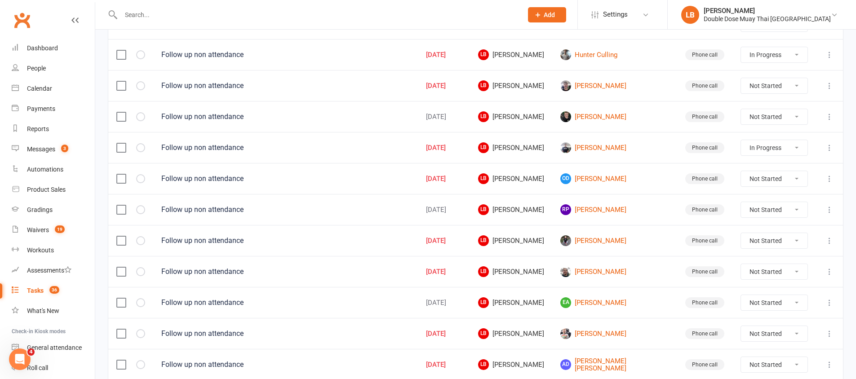
click at [759, 270] on select "Not Started In Progress Waiting Complete" at bounding box center [774, 271] width 66 height 15
select select "unstarted"
select select "started"
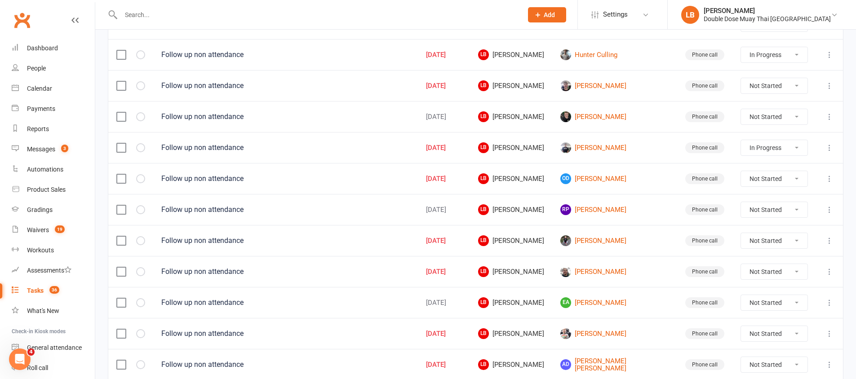
select select "started"
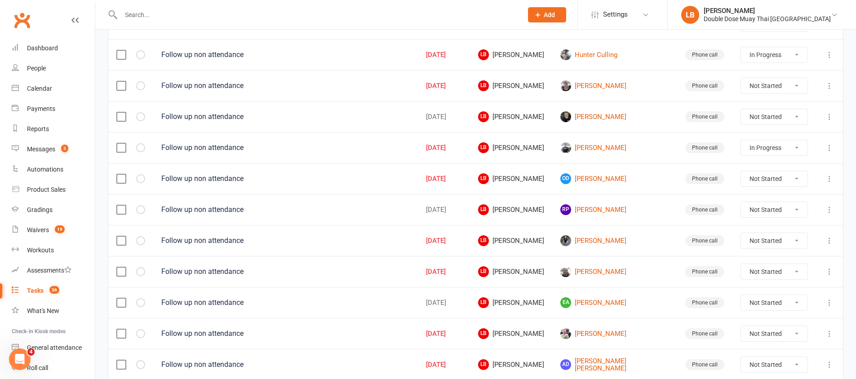
select select "started"
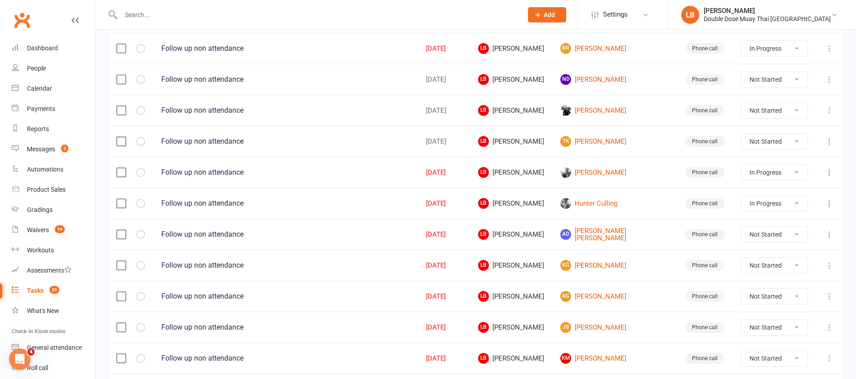
scroll to position [127, 0]
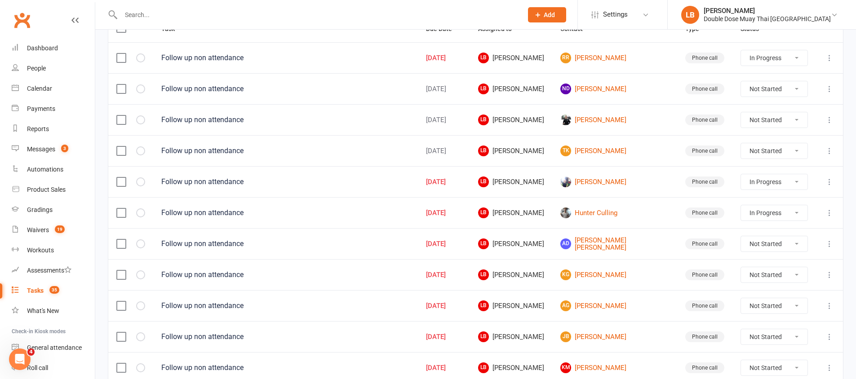
click at [782, 118] on select "Not Started In Progress Waiting Complete" at bounding box center [774, 119] width 66 height 15
select select "unstarted"
select select "started"
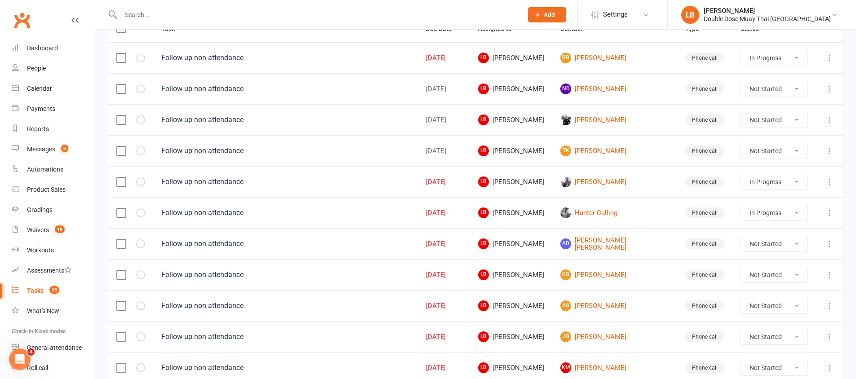
select select "started"
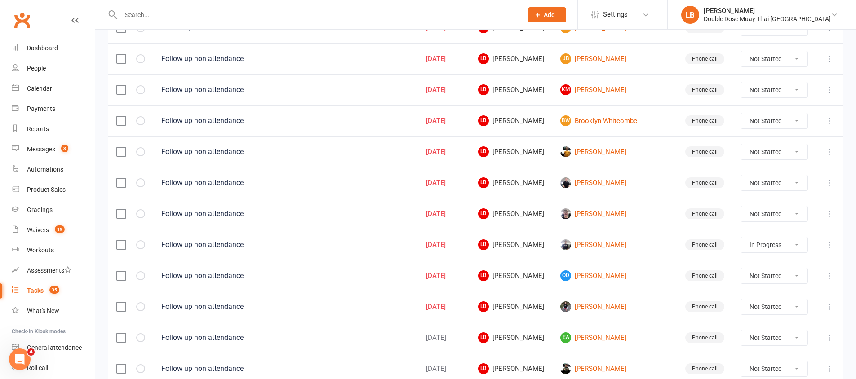
scroll to position [384, 0]
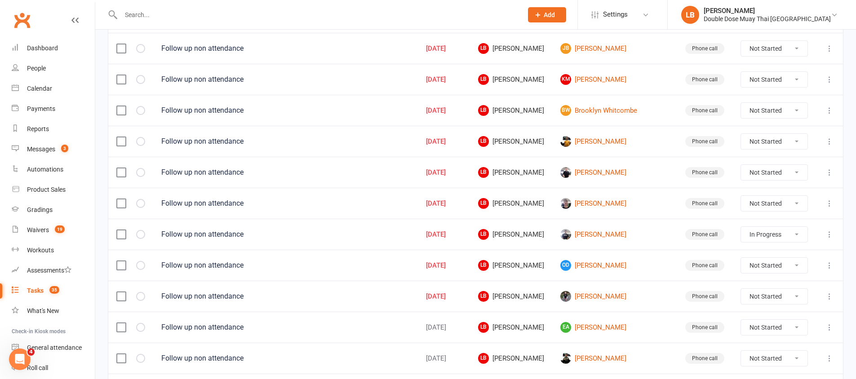
click at [754, 208] on select "Not Started In Progress Waiting Complete" at bounding box center [774, 203] width 66 height 15
select select "unstarted"
select select "started"
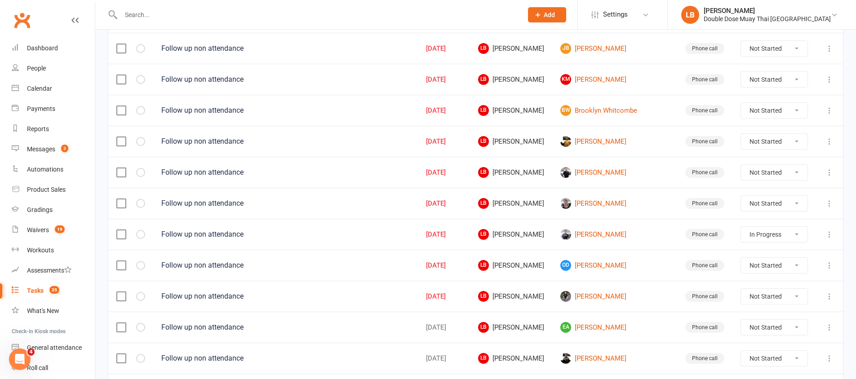
select select "started"
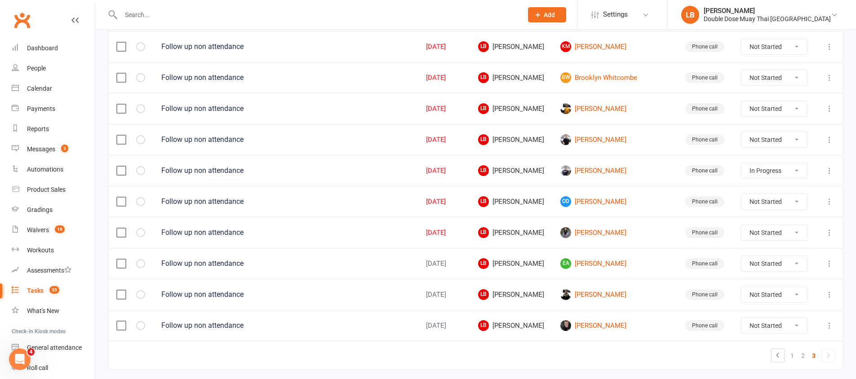
scroll to position [446, 0]
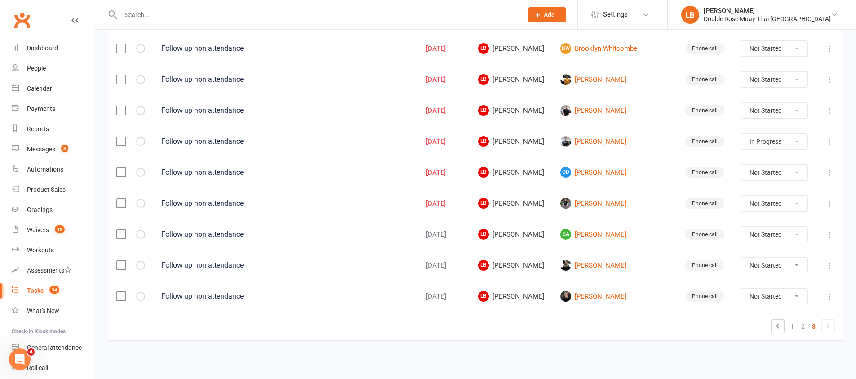
click at [769, 301] on select "Not Started In Progress Waiting Complete" at bounding box center [774, 296] width 66 height 15
click at [766, 292] on select "Not Started In Progress Waiting Complete" at bounding box center [774, 296] width 66 height 15
select select "unstarted"
select select "started"
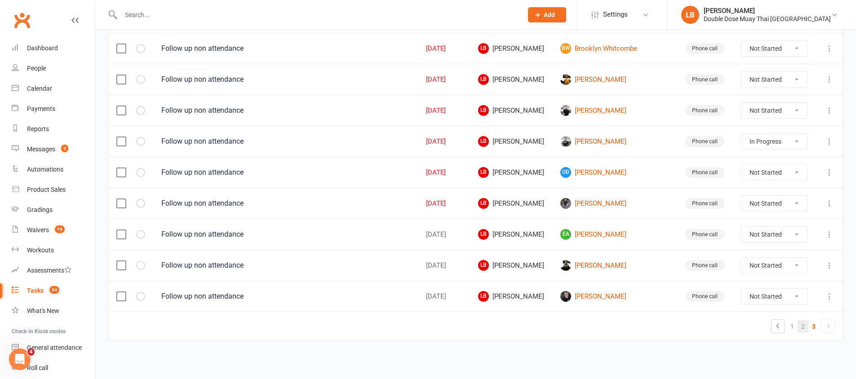
select select "started"
click at [806, 328] on link "2" at bounding box center [802, 326] width 11 height 13
select select "started"
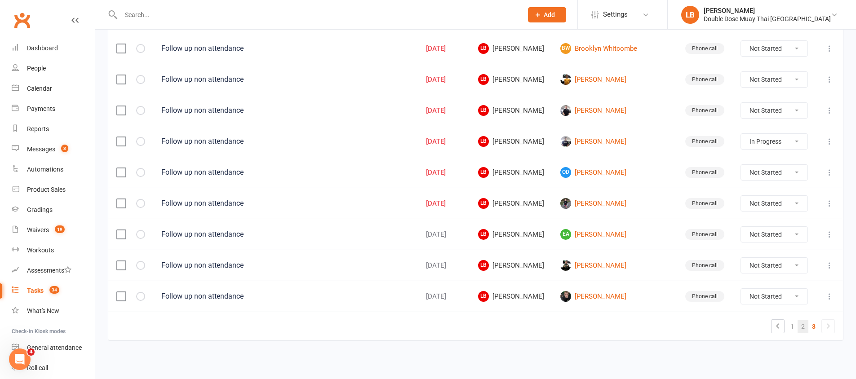
select select "started"
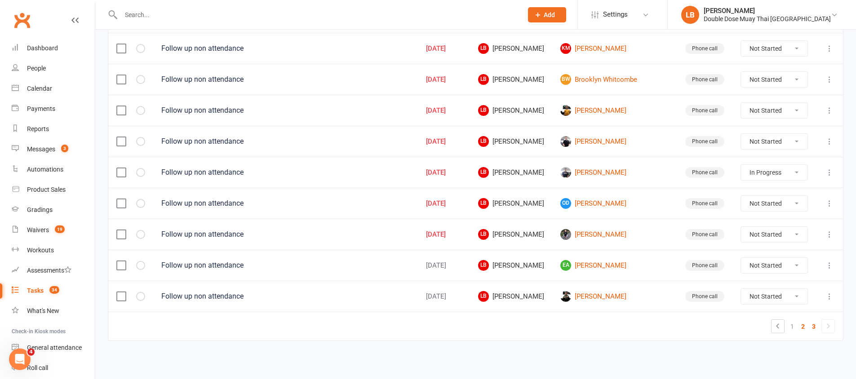
select select "started"
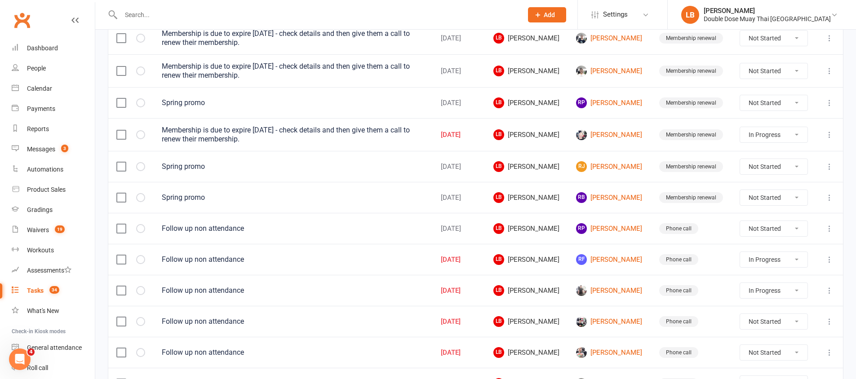
scroll to position [554, 0]
click at [603, 70] on link "[PERSON_NAME]" at bounding box center [609, 70] width 66 height 11
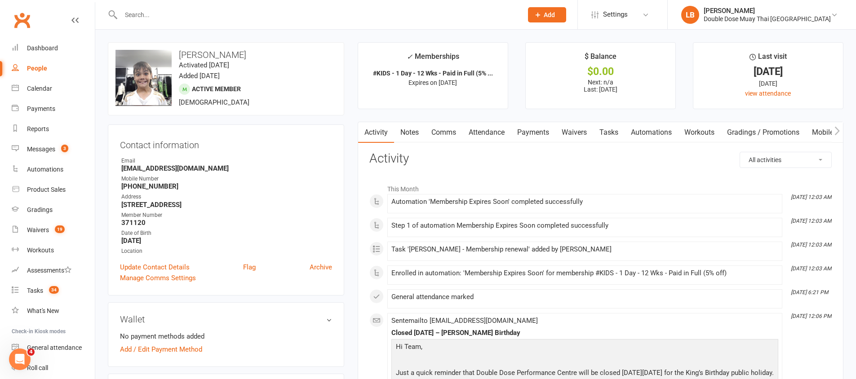
click at [445, 132] on link "Comms" at bounding box center [443, 132] width 37 height 21
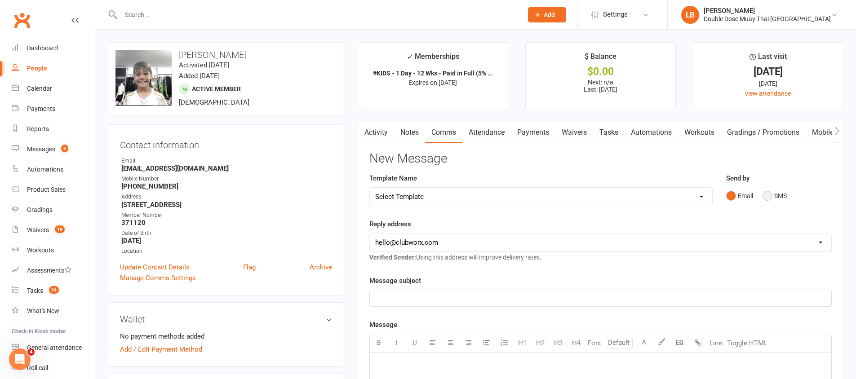
click at [771, 195] on button "SMS" at bounding box center [774, 195] width 24 height 17
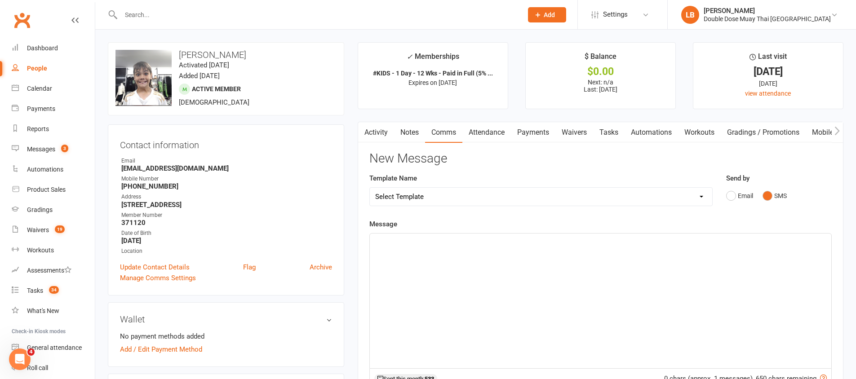
click at [435, 238] on p "﻿" at bounding box center [600, 241] width 451 height 11
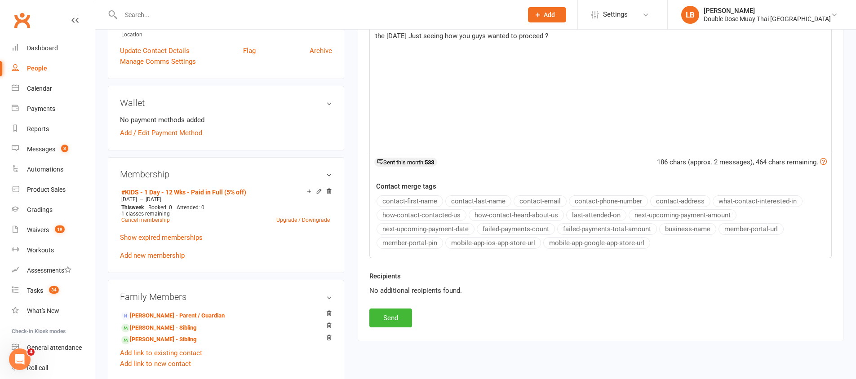
scroll to position [244, 0]
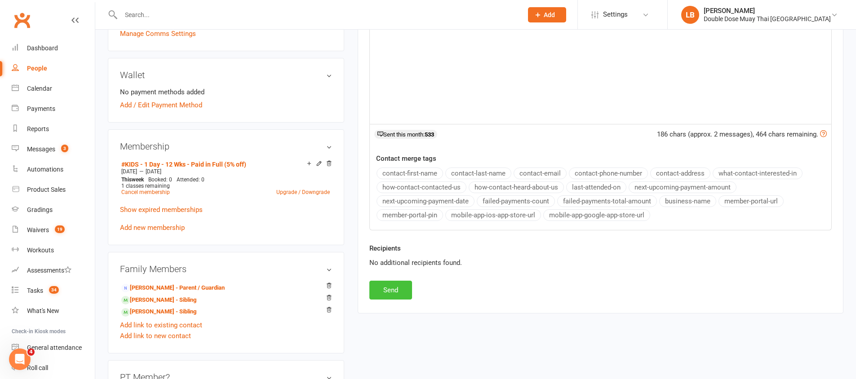
click at [392, 298] on button "Send" at bounding box center [390, 290] width 43 height 19
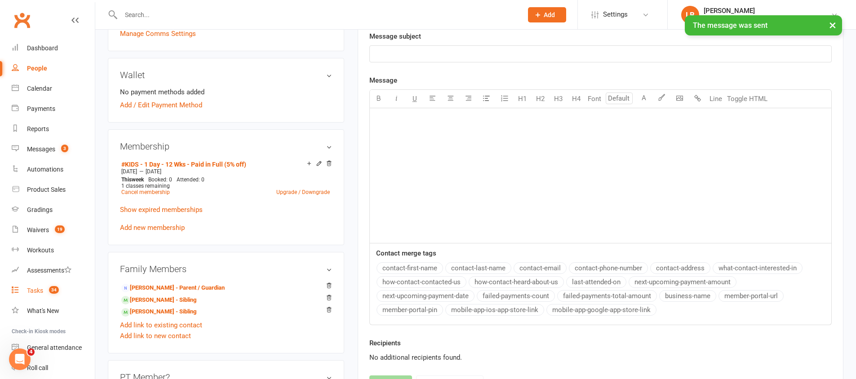
click at [44, 288] on link "Tasks 34" at bounding box center [53, 291] width 83 height 20
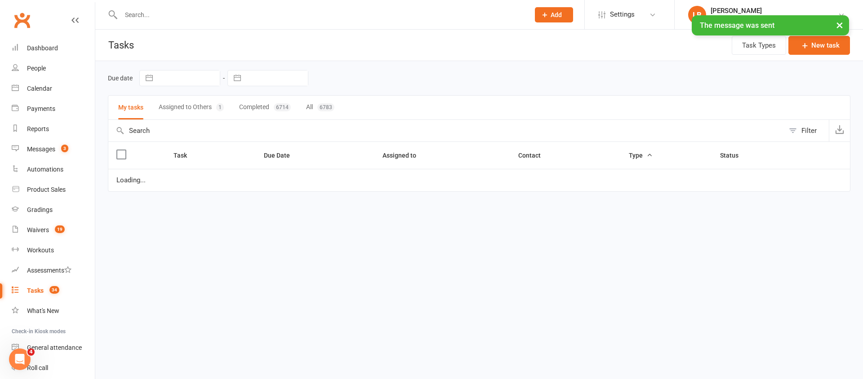
select select "started"
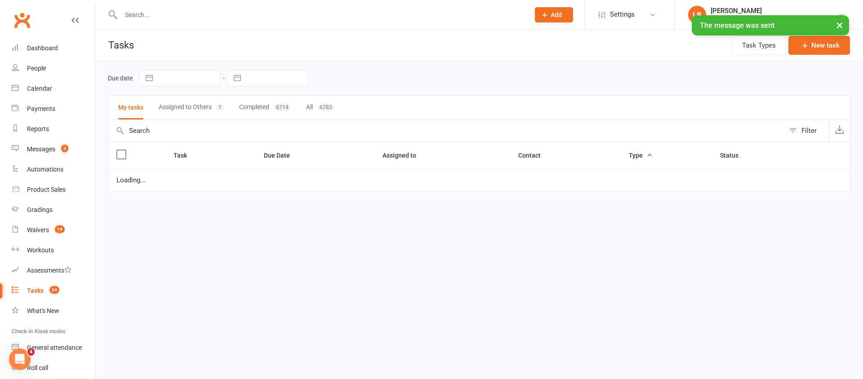
select select "started"
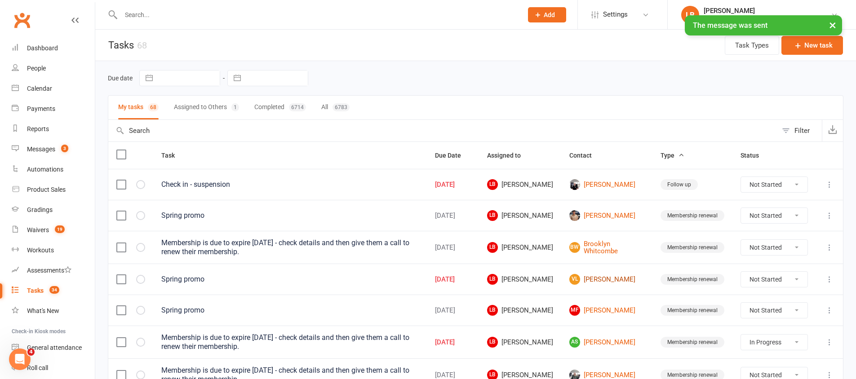
click at [594, 277] on link "VL [PERSON_NAME]" at bounding box center [606, 279] width 75 height 11
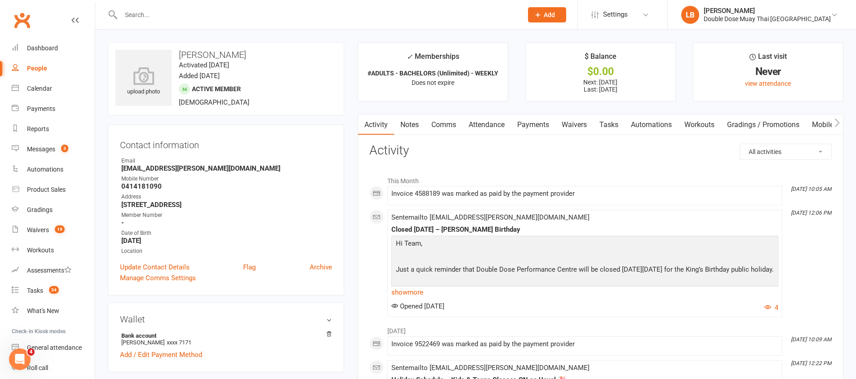
click at [439, 120] on link "Comms" at bounding box center [443, 125] width 37 height 21
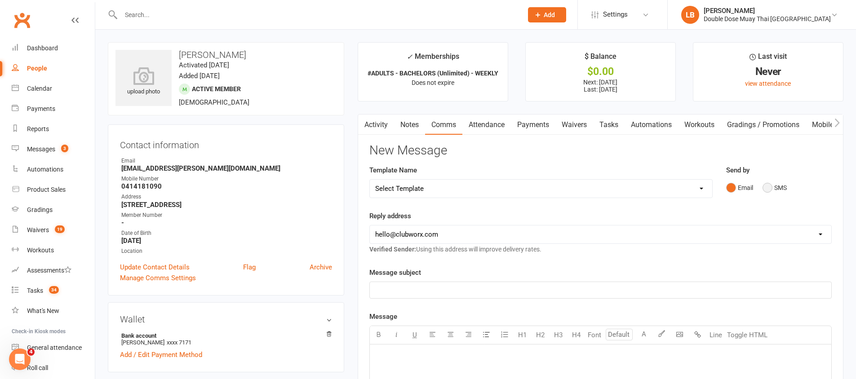
click at [773, 186] on button "SMS" at bounding box center [774, 187] width 24 height 17
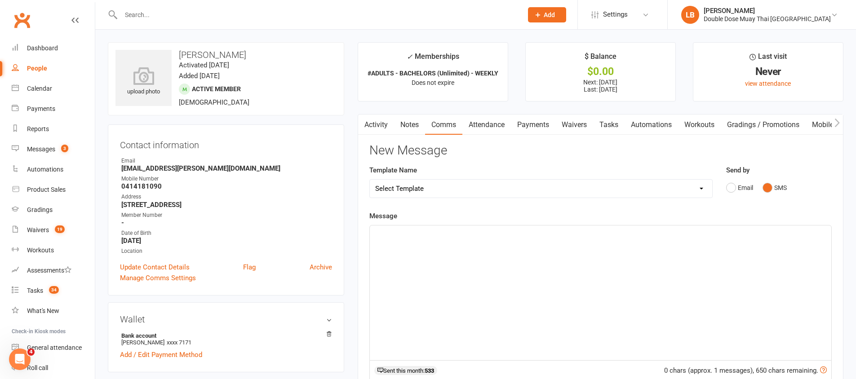
click at [463, 252] on div "﻿" at bounding box center [600, 293] width 461 height 135
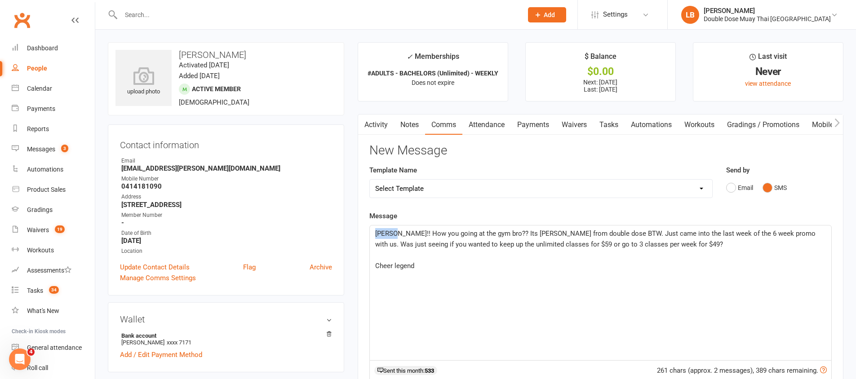
drag, startPoint x: 397, startPoint y: 234, endPoint x: 374, endPoint y: 233, distance: 23.0
click at [374, 233] on div "[PERSON_NAME]!! How you going at the gym bro?? Its [PERSON_NAME] from double do…" at bounding box center [600, 293] width 461 height 135
drag, startPoint x: 401, startPoint y: 232, endPoint x: 370, endPoint y: 231, distance: 31.5
click at [370, 231] on div "[PERSON_NAME]!! How you going at the gym bro?? Its [PERSON_NAME] from double do…" at bounding box center [600, 293] width 461 height 135
click at [548, 235] on span "Hey [PERSON_NAME], How you going at the gym bro?? Its [PERSON_NAME] from double…" at bounding box center [591, 239] width 432 height 19
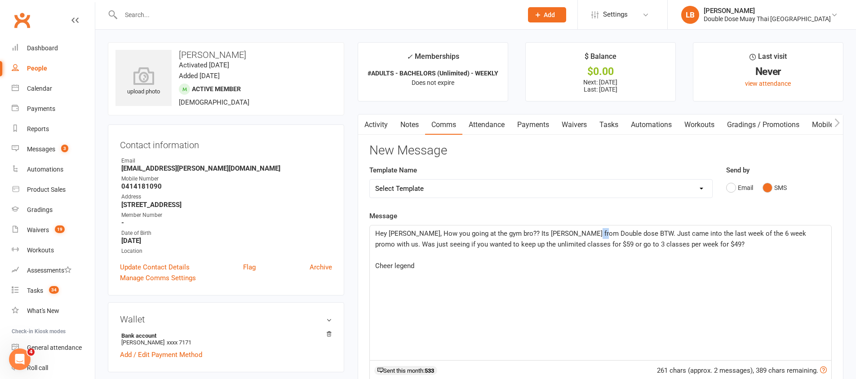
drag, startPoint x: 596, startPoint y: 234, endPoint x: 584, endPoint y: 235, distance: 11.7
click at [584, 235] on span "Hey [PERSON_NAME], How you going at the gym bro?? Its [PERSON_NAME] from Double…" at bounding box center [591, 239] width 433 height 19
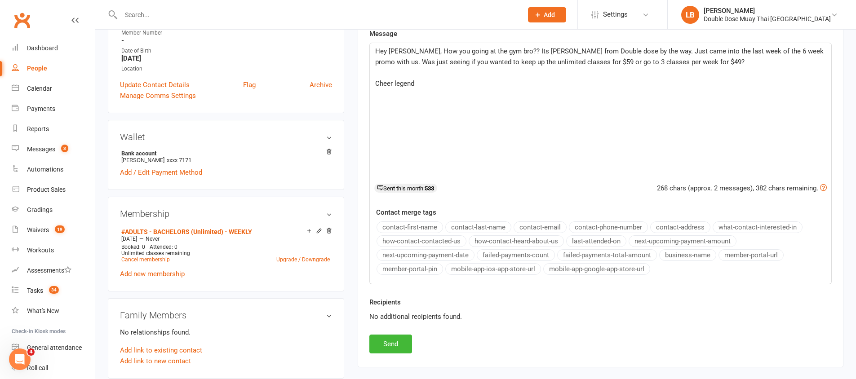
scroll to position [312, 0]
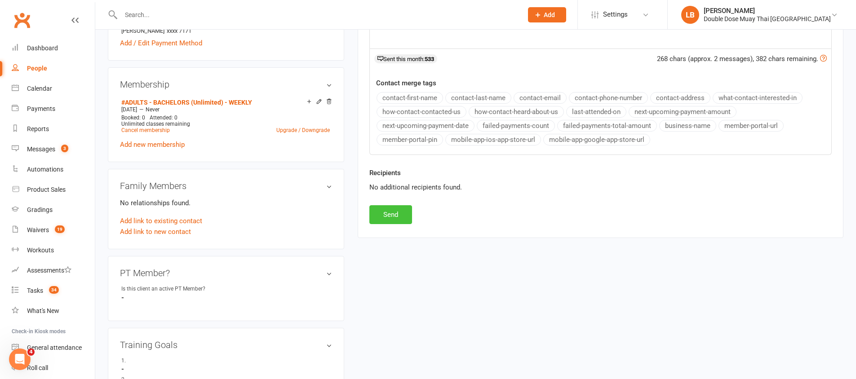
click at [393, 210] on button "Send" at bounding box center [390, 214] width 43 height 19
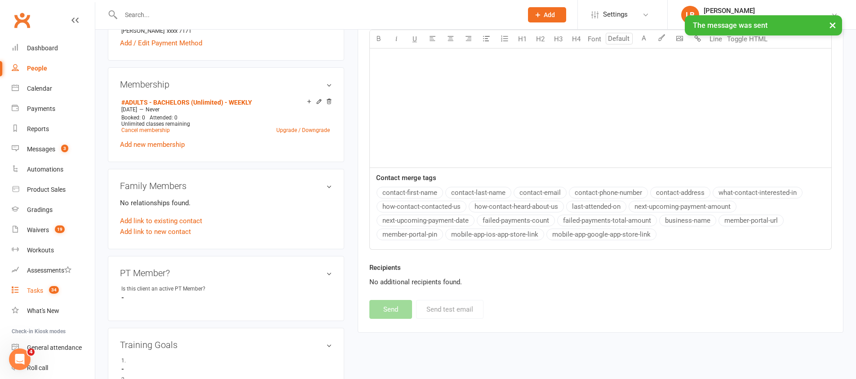
click at [52, 284] on link "Tasks 34" at bounding box center [53, 291] width 83 height 20
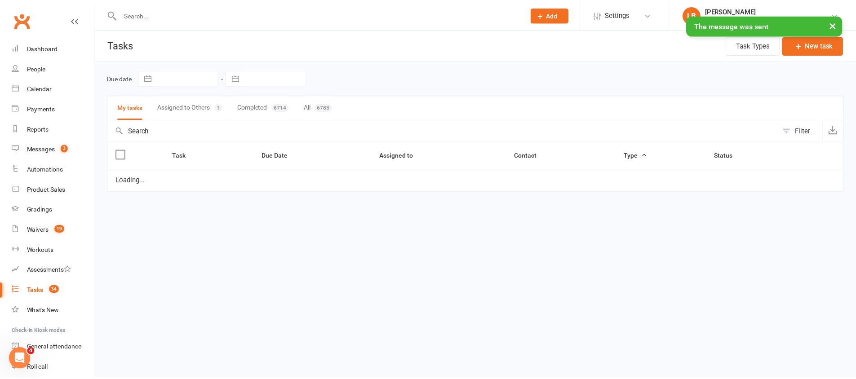
select select "started"
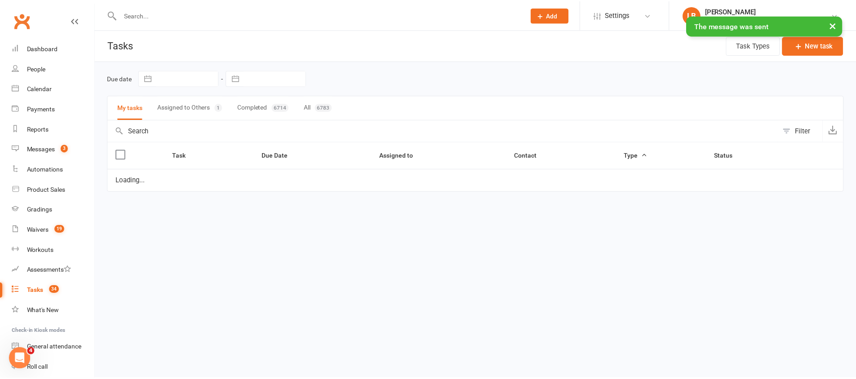
select select "started"
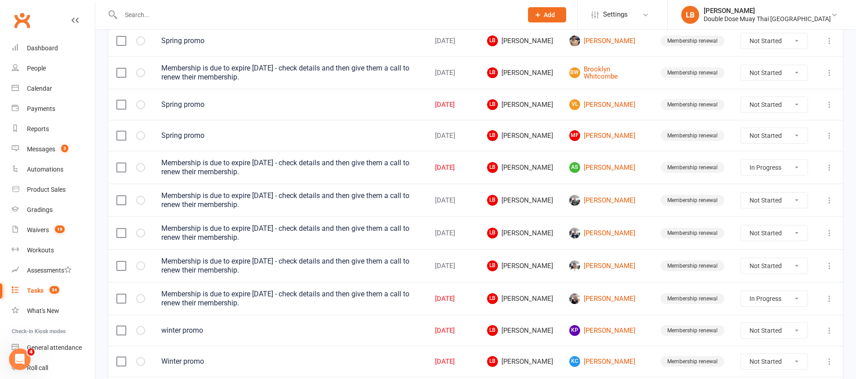
scroll to position [188, 0]
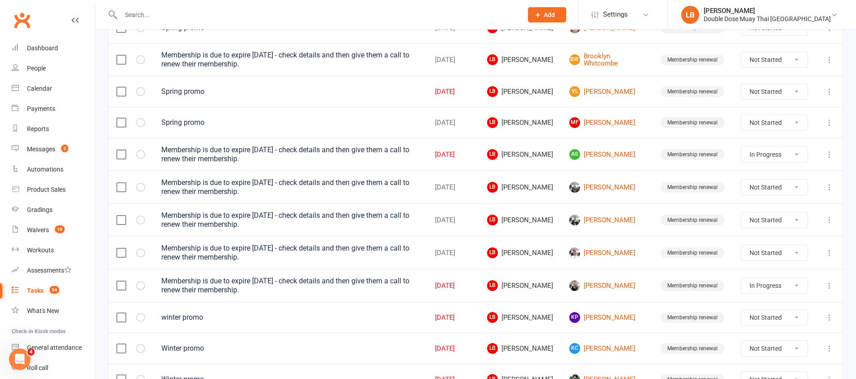
click at [773, 254] on select "Not Started In Progress Waiting Complete" at bounding box center [774, 252] width 66 height 15
select select "unstarted"
select select "started"
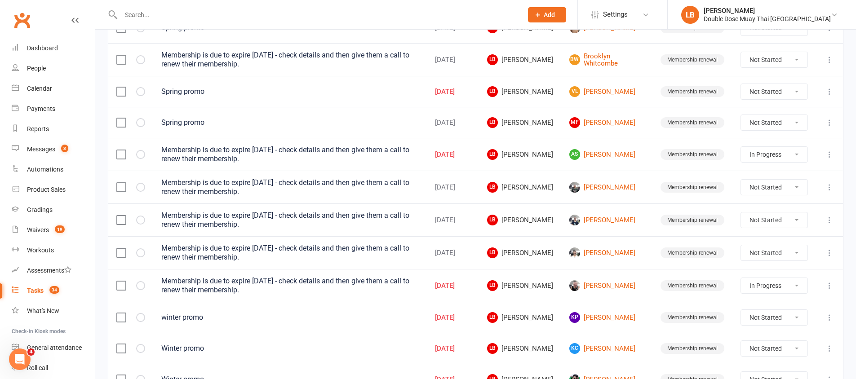
select select "started"
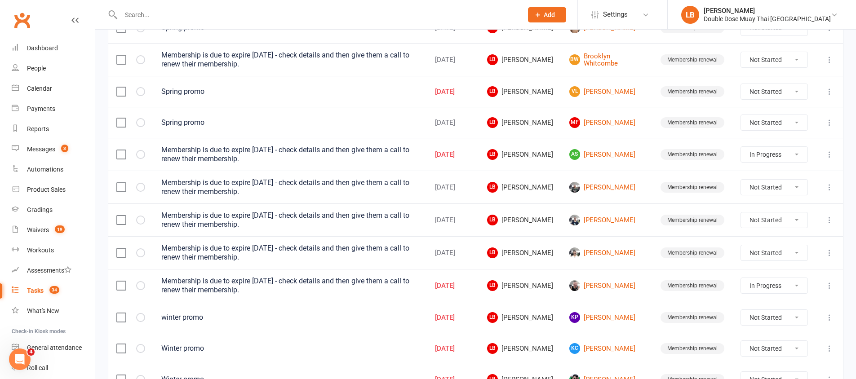
select select "started"
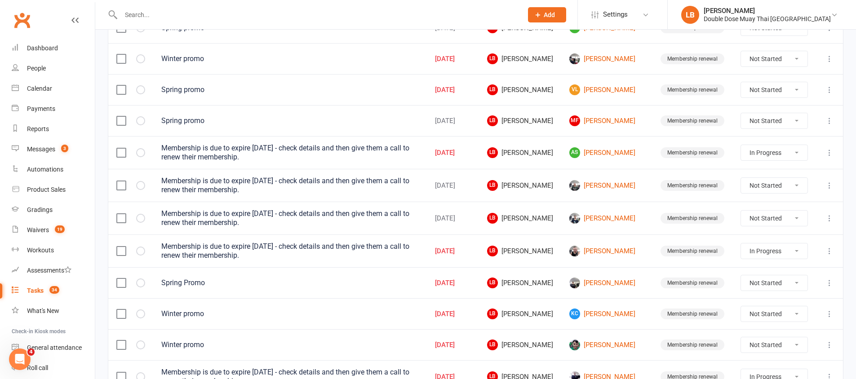
click at [769, 219] on select "Not Started In Progress Waiting Complete" at bounding box center [774, 218] width 66 height 15
select select "unstarted"
select select "started"
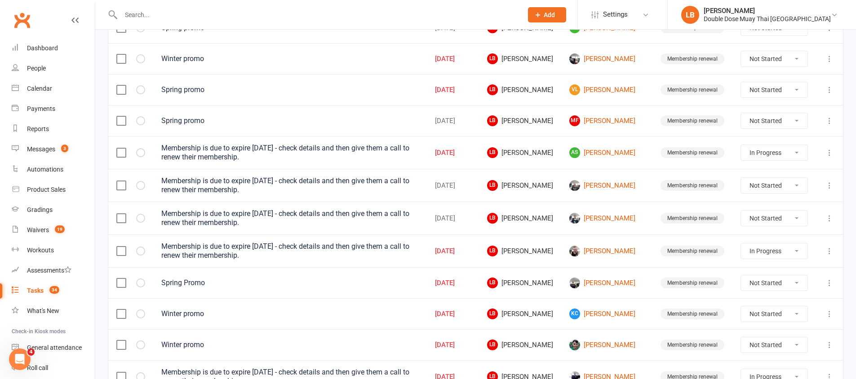
select select "started"
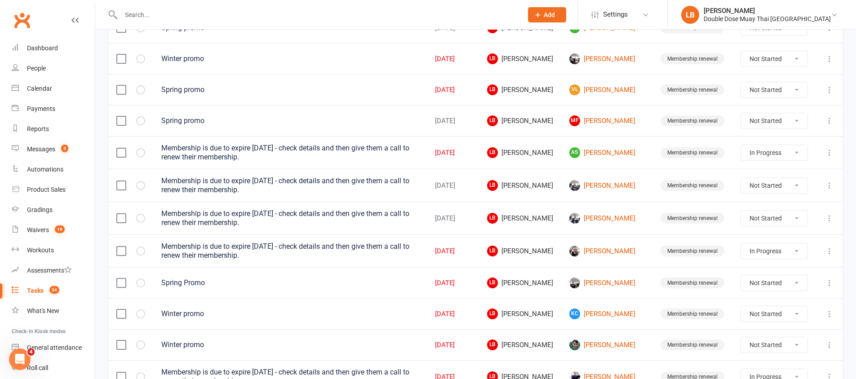
select select "started"
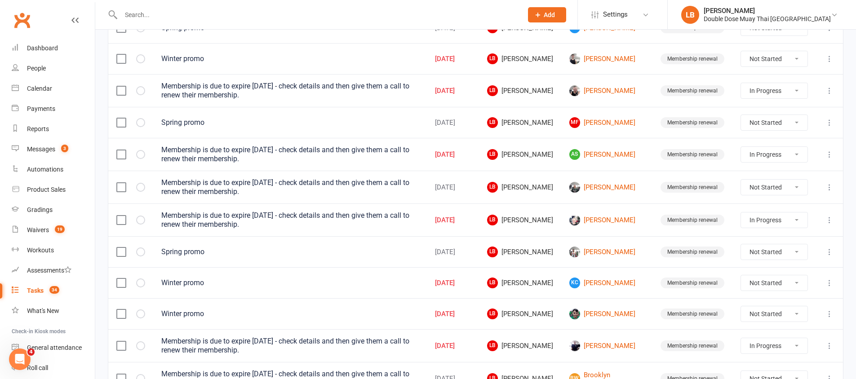
click at [766, 187] on select "Not Started In Progress Waiting Complete" at bounding box center [774, 187] width 66 height 15
select select "unstarted"
select select "started"
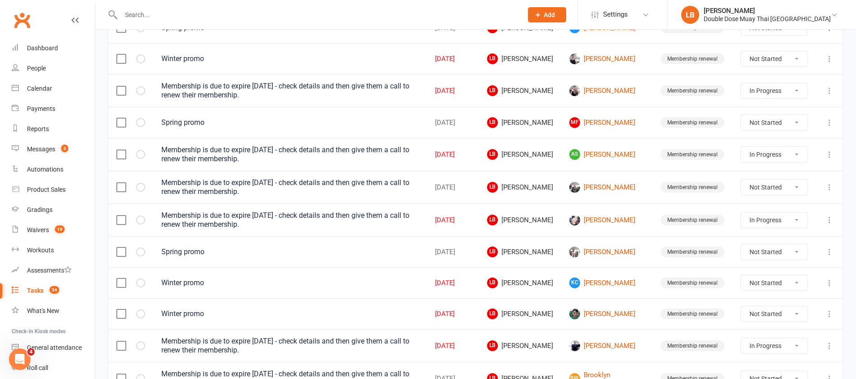
select select "started"
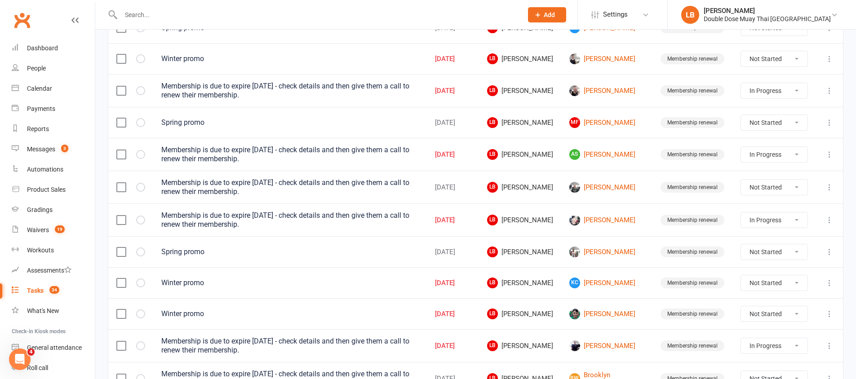
select select "started"
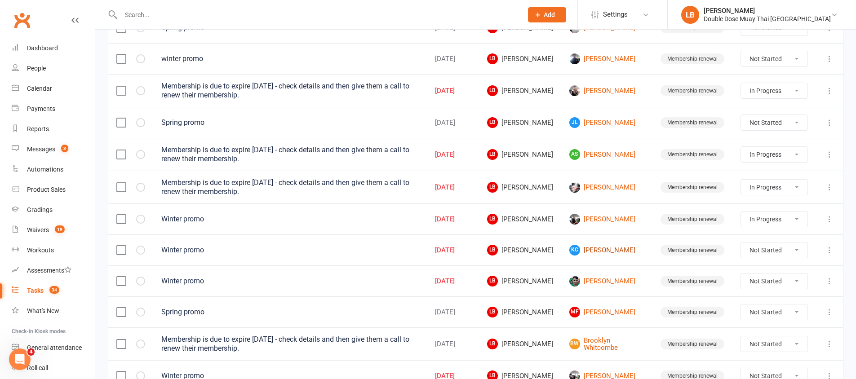
click at [601, 246] on link "[PERSON_NAME] [PERSON_NAME]" at bounding box center [606, 250] width 75 height 11
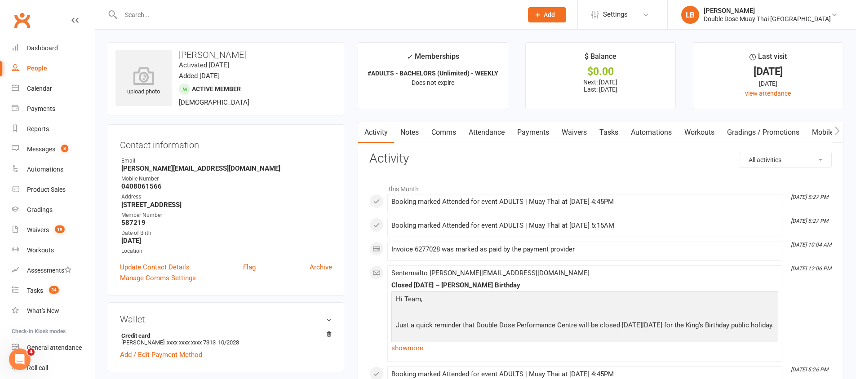
click at [440, 133] on link "Comms" at bounding box center [443, 132] width 37 height 21
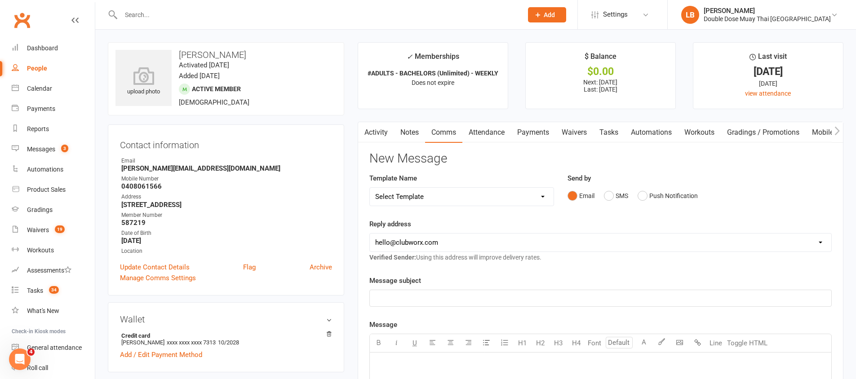
drag, startPoint x: 603, startPoint y: 194, endPoint x: 599, endPoint y: 200, distance: 7.2
click at [603, 194] on div "Email SMS Push Notification" at bounding box center [699, 195] width 264 height 17
click at [612, 197] on button "SMS" at bounding box center [616, 195] width 24 height 17
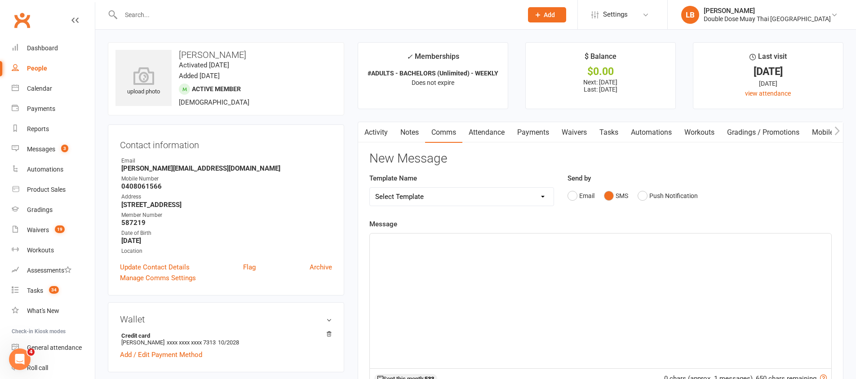
click at [507, 240] on p "﻿" at bounding box center [600, 241] width 451 height 11
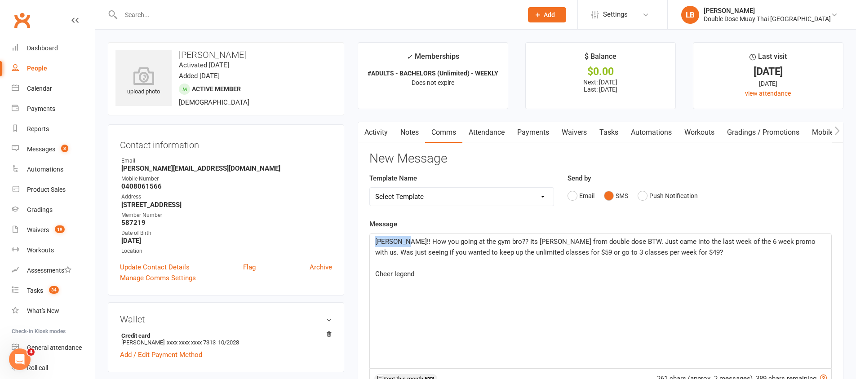
drag, startPoint x: 399, startPoint y: 240, endPoint x: 369, endPoint y: 241, distance: 29.7
click at [370, 241] on div "[PERSON_NAME]!! How you going at the gym bro?? Its [PERSON_NAME] from double do…" at bounding box center [600, 301] width 461 height 135
click at [495, 241] on span "Hey [PERSON_NAME], How you going at the gym bro?? Its [PERSON_NAME] from double…" at bounding box center [591, 247] width 432 height 19
drag, startPoint x: 604, startPoint y: 240, endPoint x: 590, endPoint y: 243, distance: 13.7
click at [590, 243] on span "Hey [PERSON_NAME], How you going at the gym mate?? Its [PERSON_NAME] from doubl…" at bounding box center [593, 247] width 437 height 19
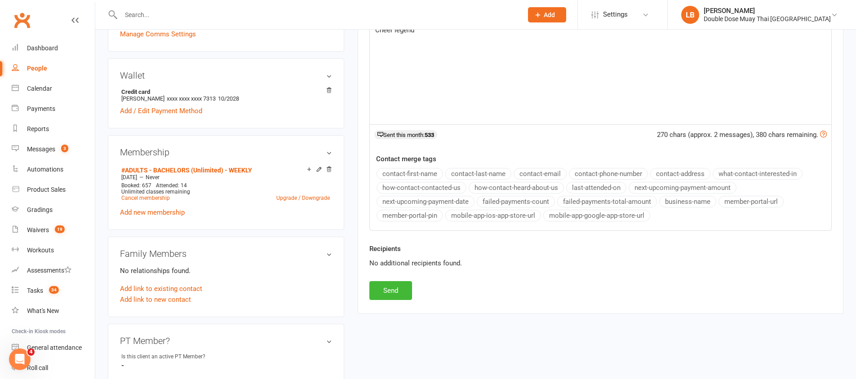
scroll to position [301, 0]
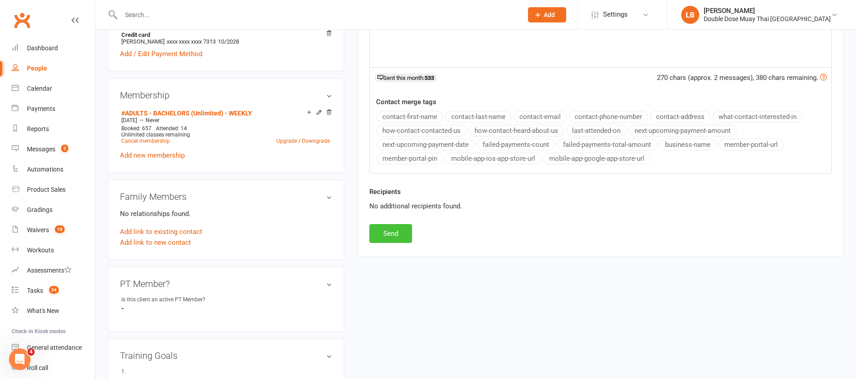
click at [390, 228] on button "Send" at bounding box center [390, 233] width 43 height 19
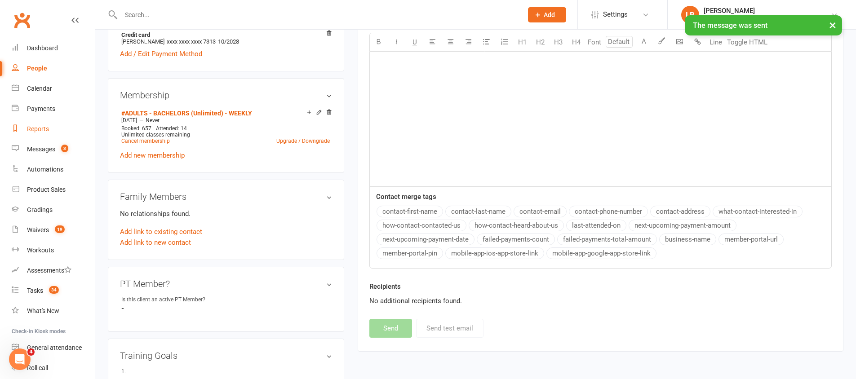
click at [65, 134] on link "Reports" at bounding box center [53, 129] width 83 height 20
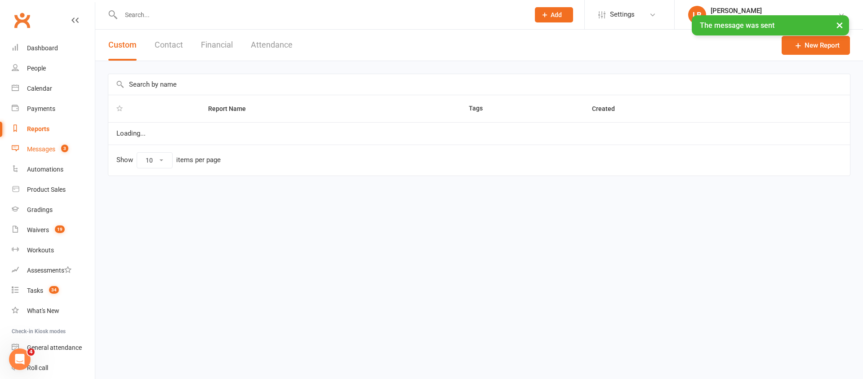
click at [58, 149] on count-badge "3" at bounding box center [63, 149] width 12 height 7
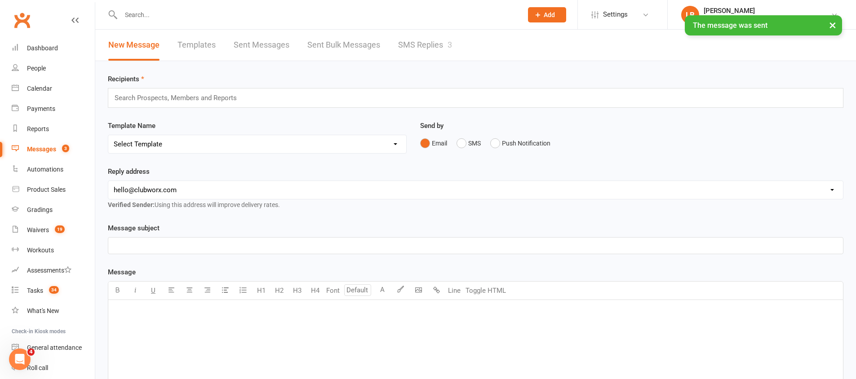
click at [416, 44] on link "SMS Replies 3" at bounding box center [425, 45] width 54 height 31
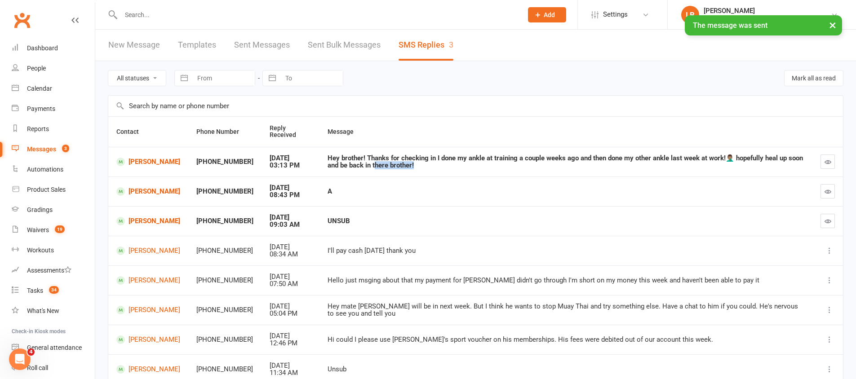
drag, startPoint x: 349, startPoint y: 162, endPoint x: 516, endPoint y: 175, distance: 168.1
click at [490, 172] on td "Hey brother! Thanks for checking in I done my ankle at training a couple weeks …" at bounding box center [565, 162] width 493 height 30
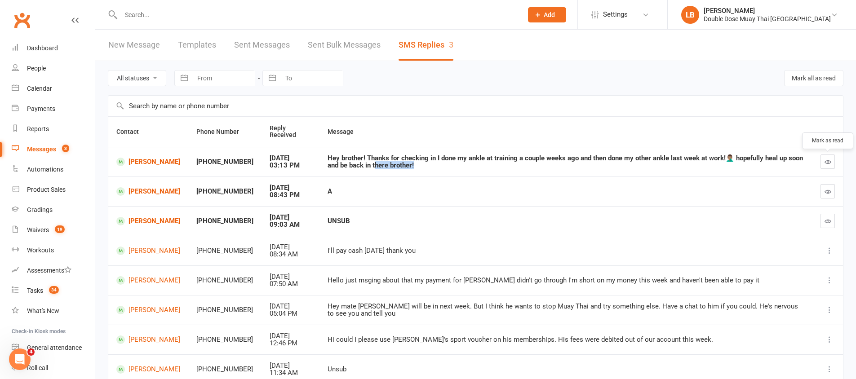
click at [831, 165] on button "button" at bounding box center [827, 162] width 14 height 14
click at [827, 222] on icon "button" at bounding box center [827, 221] width 7 height 7
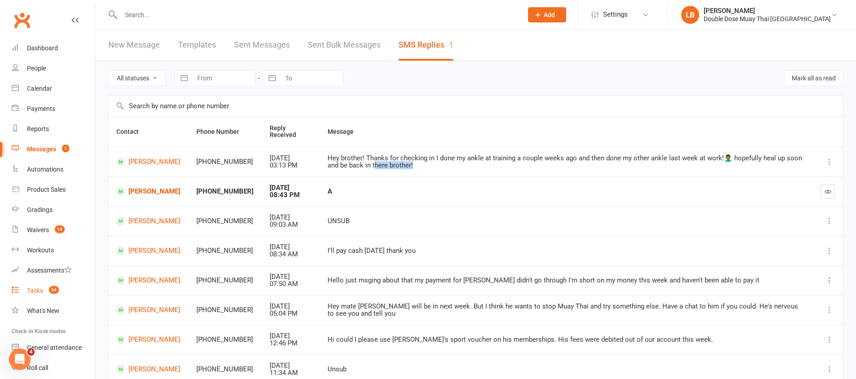
click at [34, 293] on div "Tasks" at bounding box center [35, 290] width 16 height 7
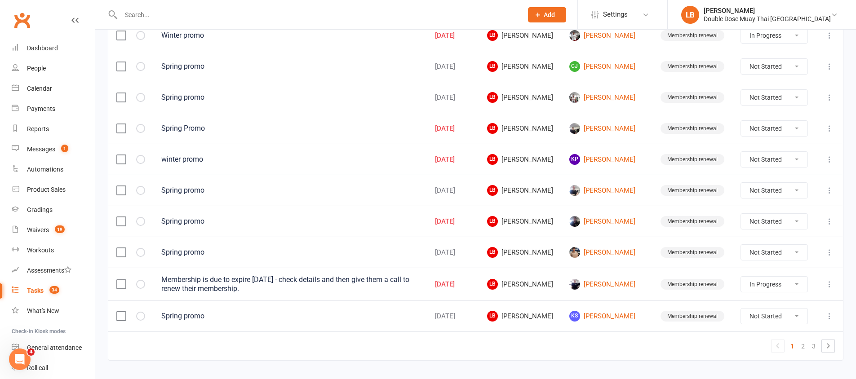
scroll to position [641, 0]
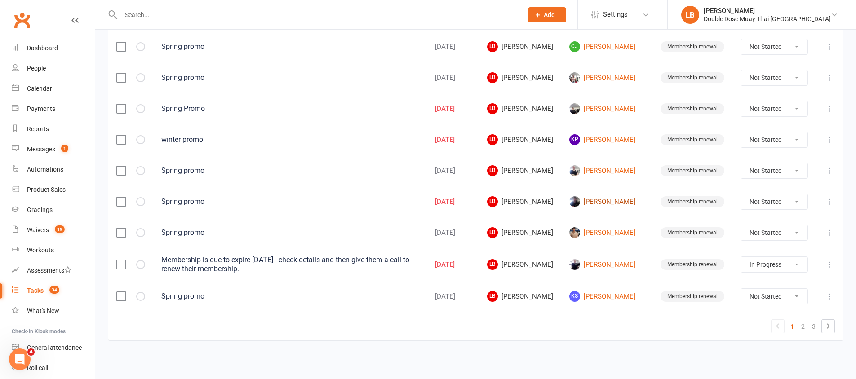
click at [606, 204] on link "[PERSON_NAME]" at bounding box center [606, 201] width 75 height 11
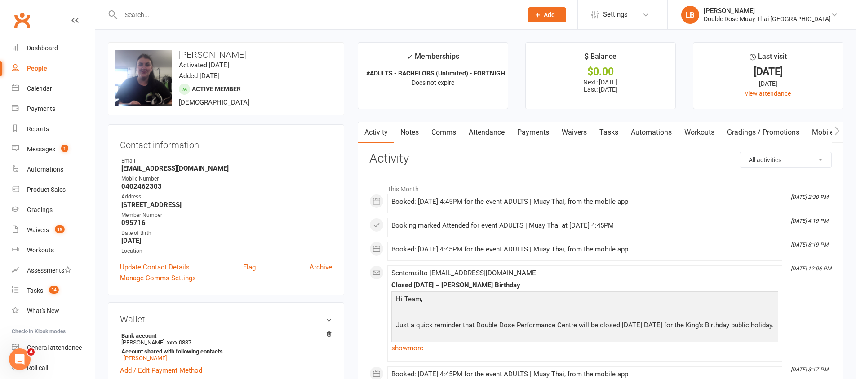
drag, startPoint x: 206, startPoint y: 63, endPoint x: 272, endPoint y: 64, distance: 66.0
click at [272, 64] on div "upload photo change photo [PERSON_NAME] Activated [DATE] Added [DATE] Active me…" at bounding box center [226, 78] width 236 height 73
click at [440, 130] on link "Comms" at bounding box center [443, 132] width 37 height 21
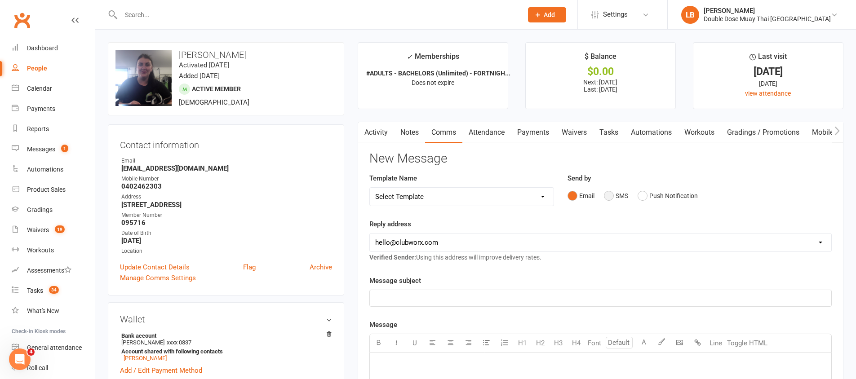
click at [609, 195] on button "SMS" at bounding box center [616, 195] width 24 height 17
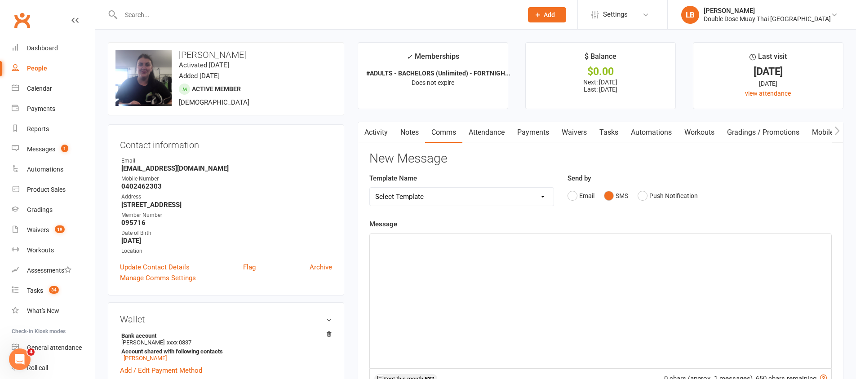
click at [422, 275] on div "﻿" at bounding box center [600, 301] width 461 height 135
paste div
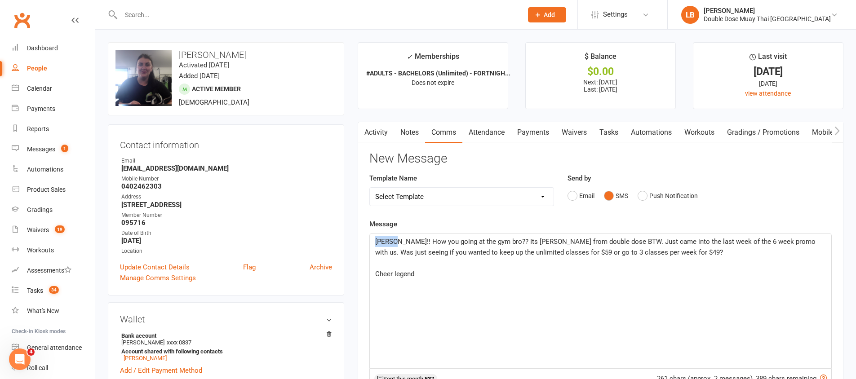
drag, startPoint x: 397, startPoint y: 240, endPoint x: 369, endPoint y: 240, distance: 27.9
click at [370, 240] on div "[PERSON_NAME]!! How you going at the gym bro?? Its [PERSON_NAME] from double do…" at bounding box center [600, 301] width 461 height 135
drag, startPoint x: 486, startPoint y: 240, endPoint x: 476, endPoint y: 240, distance: 9.9
click at [476, 240] on span "Tahlia!! How you going at the gym bro?? Its [PERSON_NAME] from double dose BTW.…" at bounding box center [599, 247] width 448 height 19
click at [597, 242] on span "Tahlia!! How you going at the gym dude?? Its [PERSON_NAME] from double dose BTW…" at bounding box center [594, 247] width 438 height 19
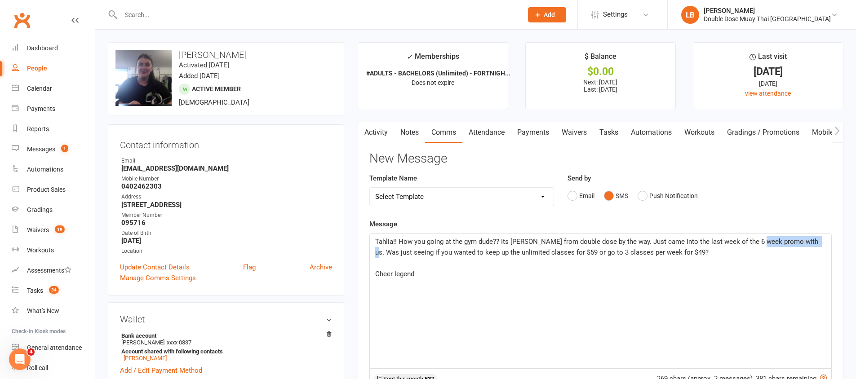
drag, startPoint x: 761, startPoint y: 244, endPoint x: 810, endPoint y: 243, distance: 49.9
click at [810, 243] on span "Tahlia!! How you going at the gym dude?? Its [PERSON_NAME] from double dose by …" at bounding box center [597, 247] width 445 height 19
drag, startPoint x: 818, startPoint y: 243, endPoint x: 828, endPoint y: 247, distance: 10.9
click at [819, 243] on span "Tahlia!! How you going at the gym dude?? Its [PERSON_NAME] from double dose by …" at bounding box center [597, 247] width 445 height 19
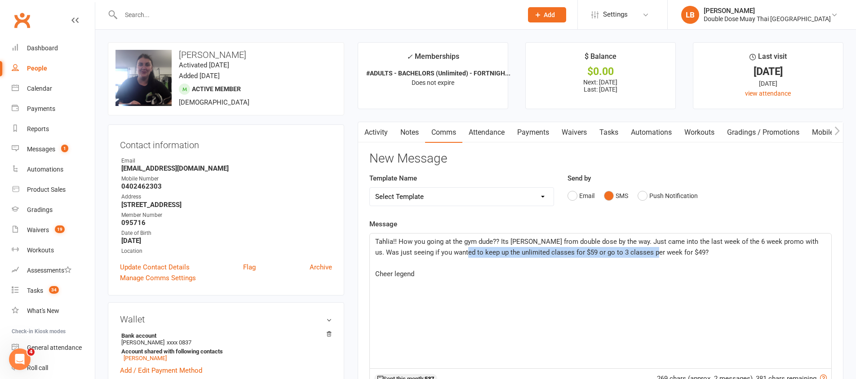
drag, startPoint x: 506, startPoint y: 257, endPoint x: 643, endPoint y: 253, distance: 137.5
click at [643, 253] on span "Tahlia!! How you going at the gym dude?? Its [PERSON_NAME] from double dose by …" at bounding box center [597, 247] width 445 height 19
click at [699, 255] on p "Tahlia!! How you going at the gym dude?? Its [PERSON_NAME] from double dose by …" at bounding box center [600, 247] width 451 height 22
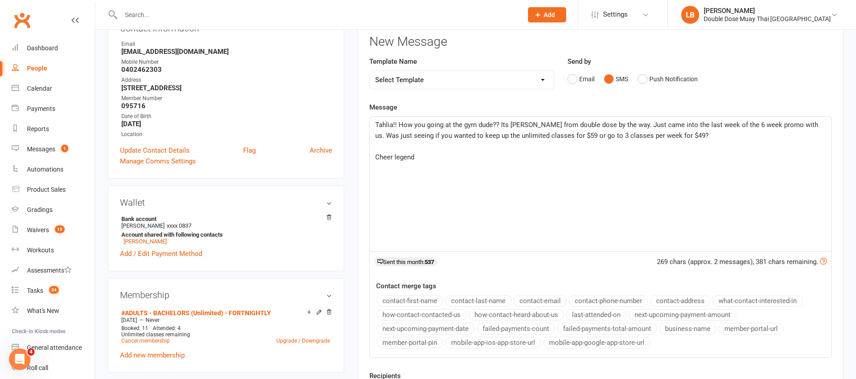
scroll to position [287, 0]
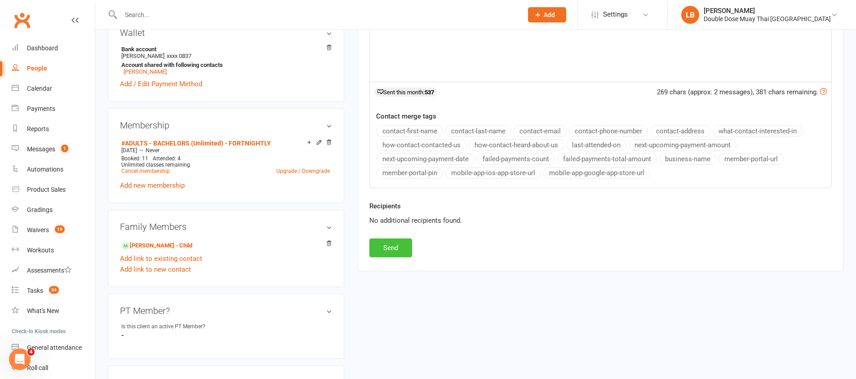
click at [402, 246] on button "Send" at bounding box center [390, 248] width 43 height 19
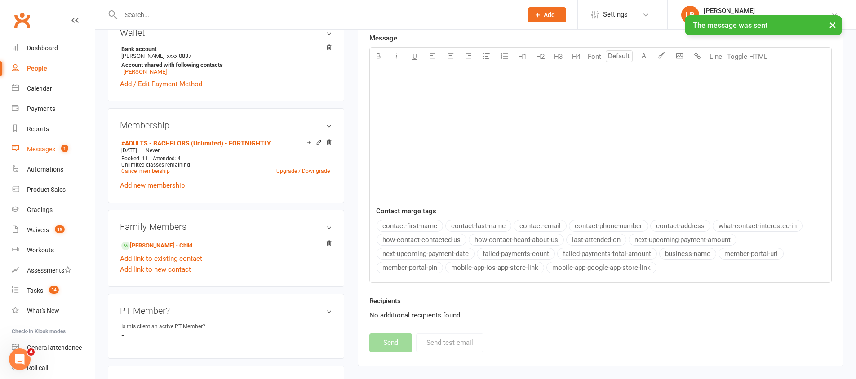
click at [62, 151] on count-badge "1" at bounding box center [63, 149] width 12 height 7
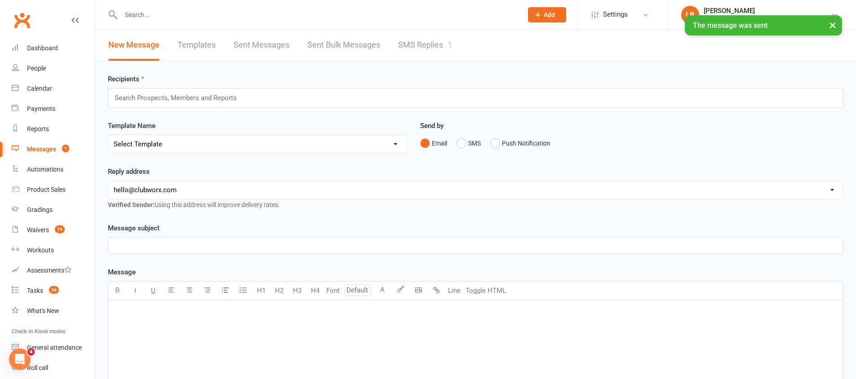
click at [414, 43] on link "SMS Replies 1" at bounding box center [425, 45] width 54 height 31
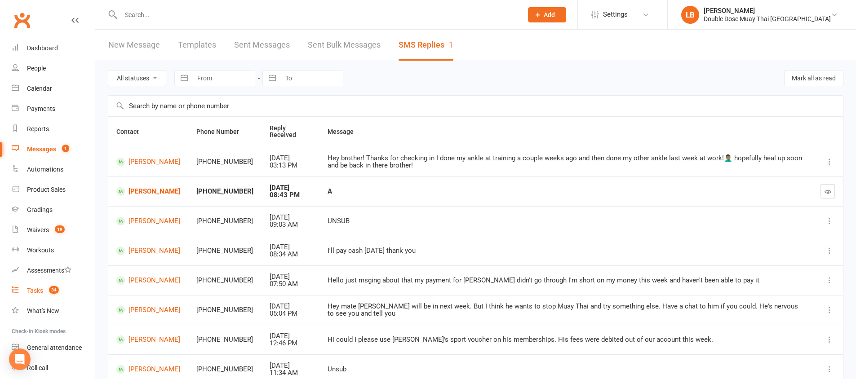
click at [49, 289] on count-badge "34" at bounding box center [51, 290] width 14 height 7
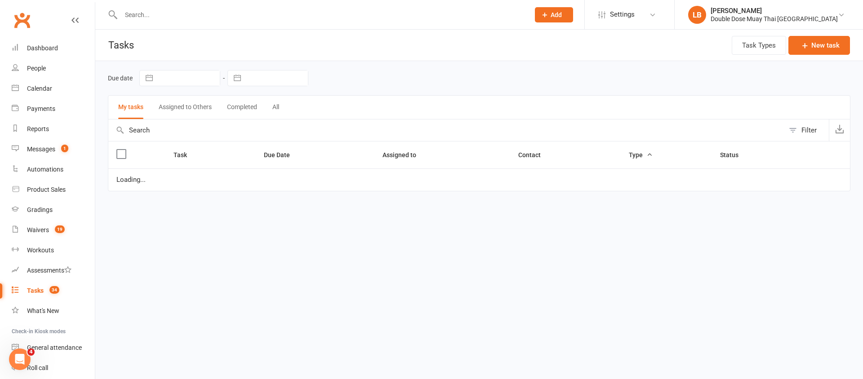
select select "started"
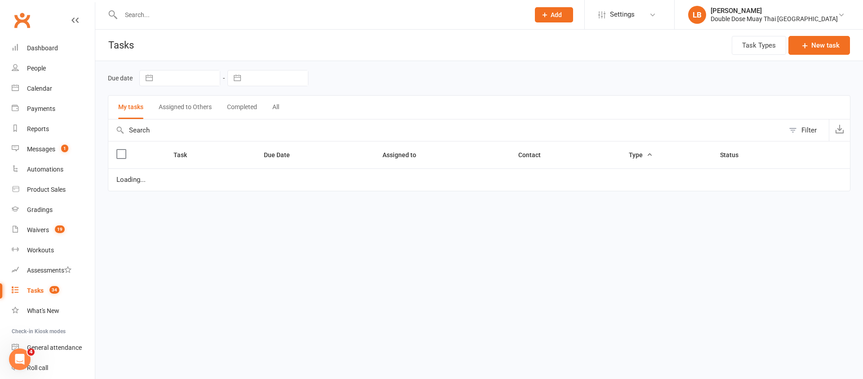
select select "started"
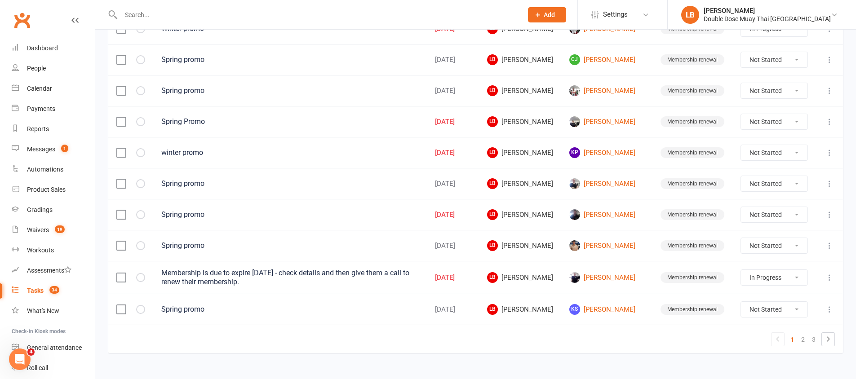
scroll to position [641, 0]
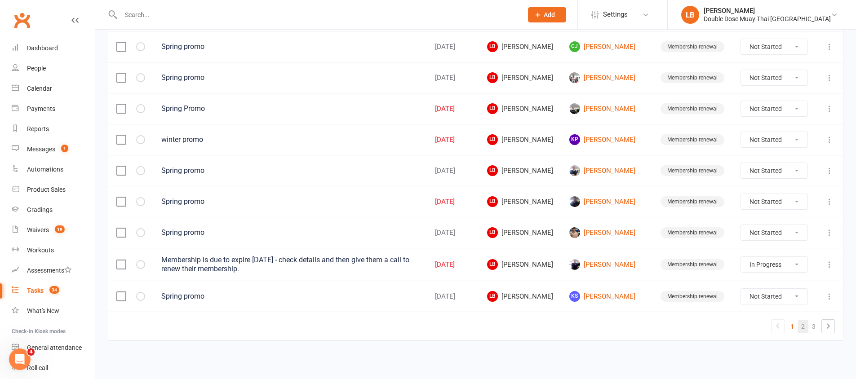
click at [803, 326] on link "2" at bounding box center [802, 326] width 11 height 13
select select "started"
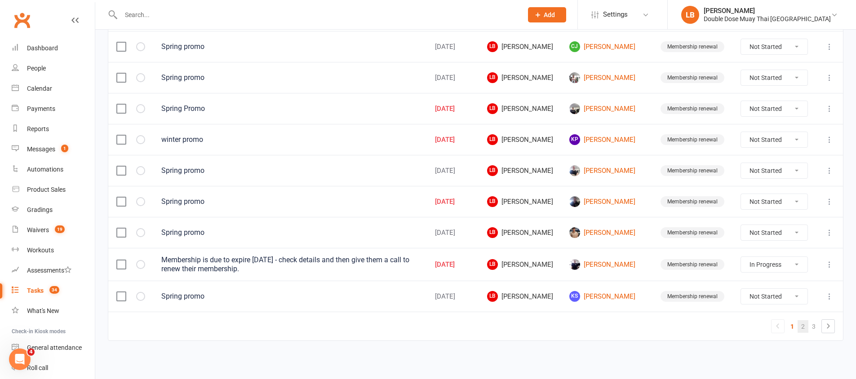
select select "started"
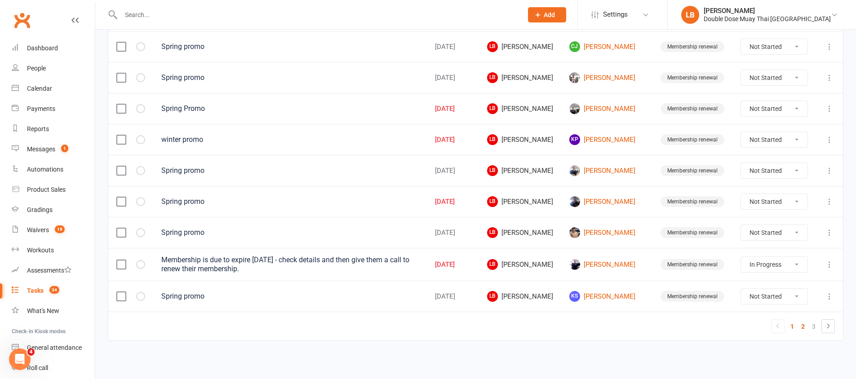
select select "started"
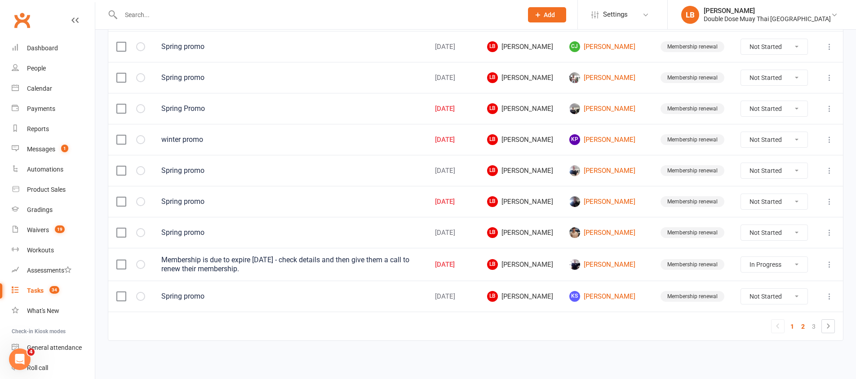
select select "started"
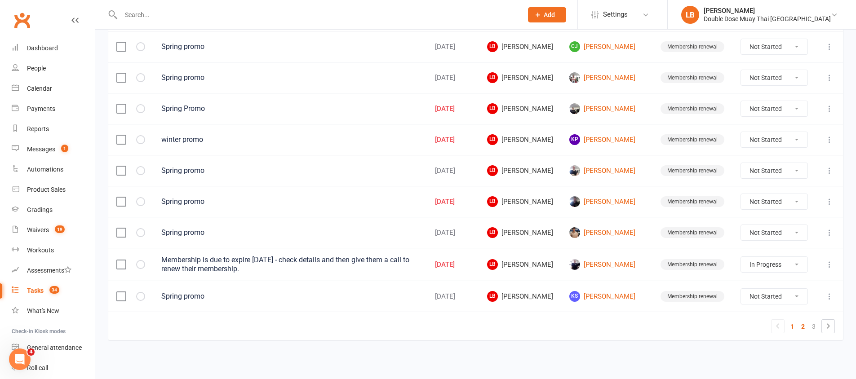
select select "started"
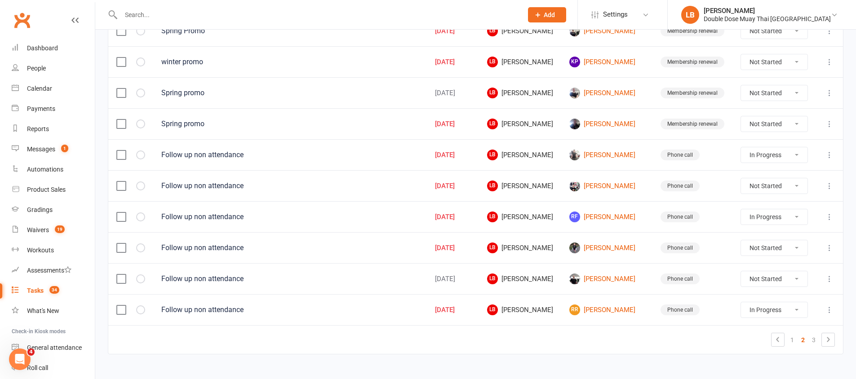
scroll to position [620, 0]
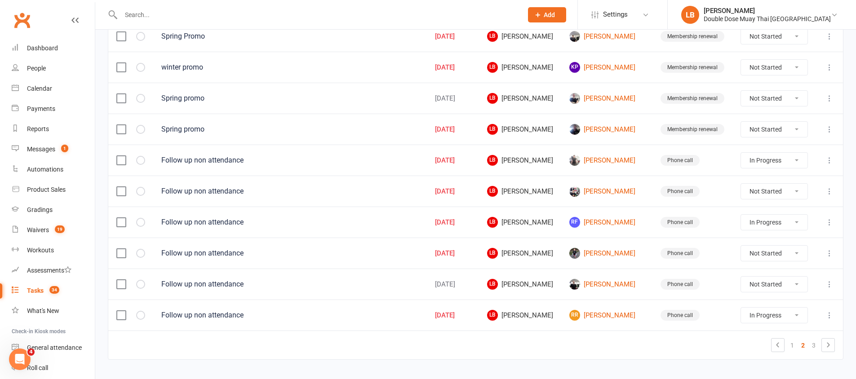
click at [759, 127] on select "Not Started In Progress Waiting Complete" at bounding box center [774, 129] width 66 height 15
select select "unstarted"
select select "started"
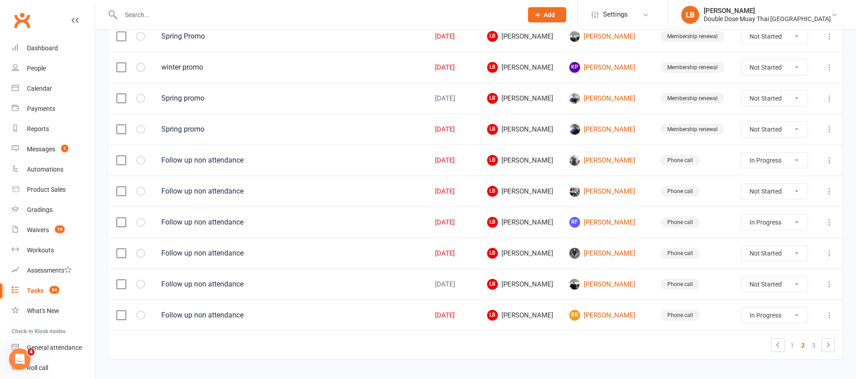
select select "started"
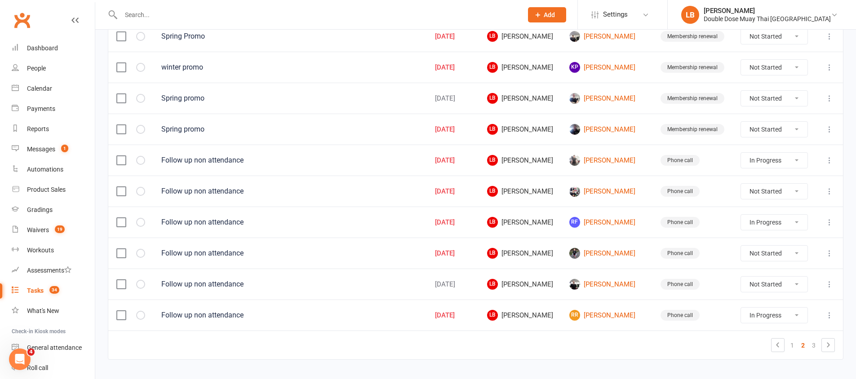
select select "started"
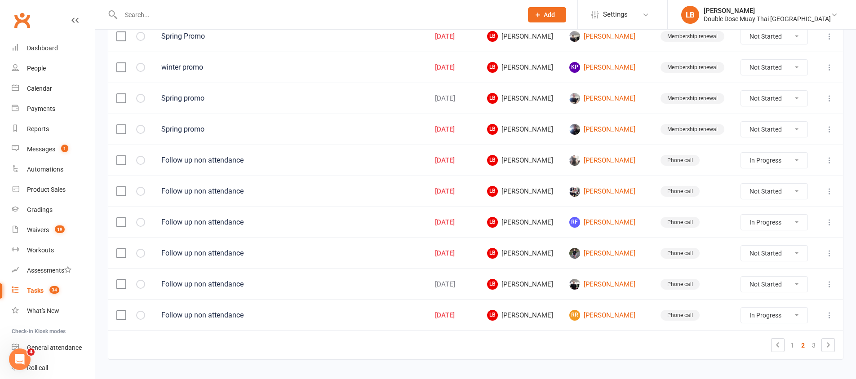
select select "started"
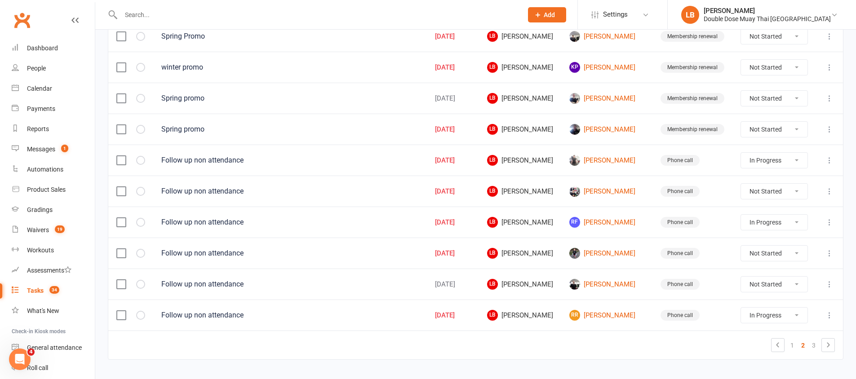
select select "started"
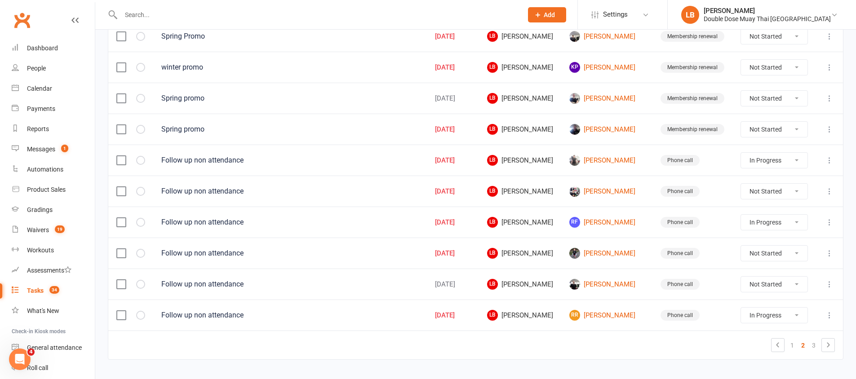
select select "started"
click at [761, 68] on select "Not Started In Progress Waiting Complete" at bounding box center [774, 67] width 66 height 15
select select "unstarted"
select select "started"
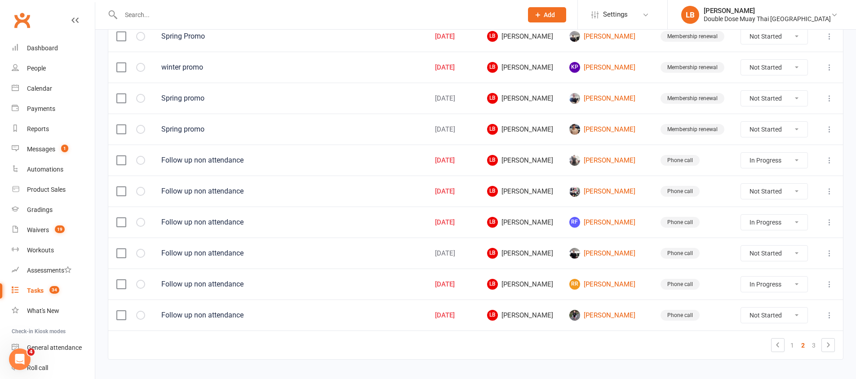
select select "started"
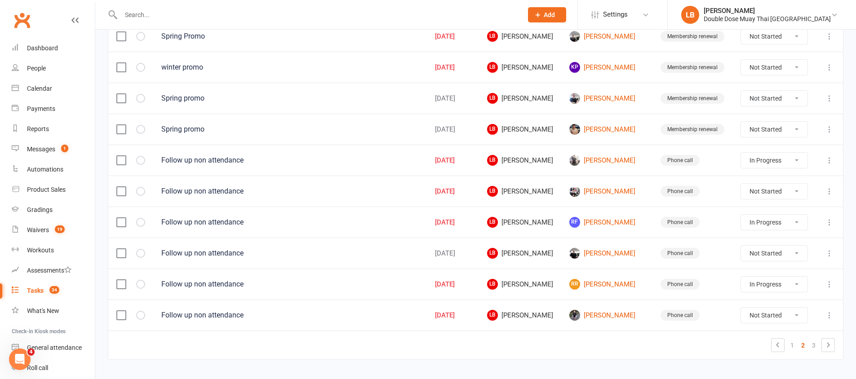
select select "started"
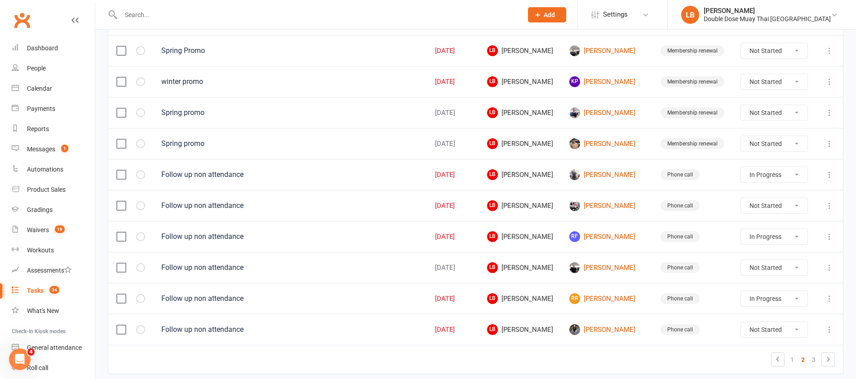
select select "started"
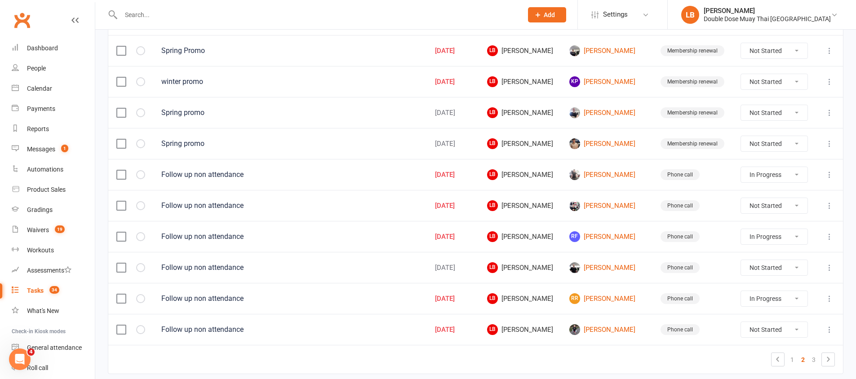
select select "started"
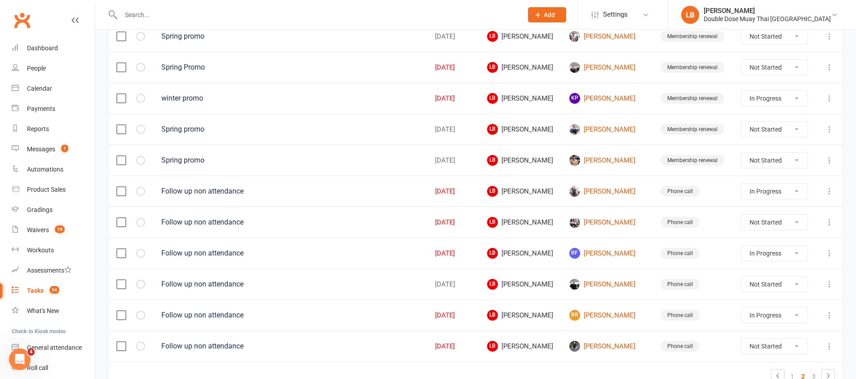
click at [766, 70] on select "Not Started In Progress Waiting Complete" at bounding box center [774, 67] width 66 height 15
select select "unstarted"
select select "started"
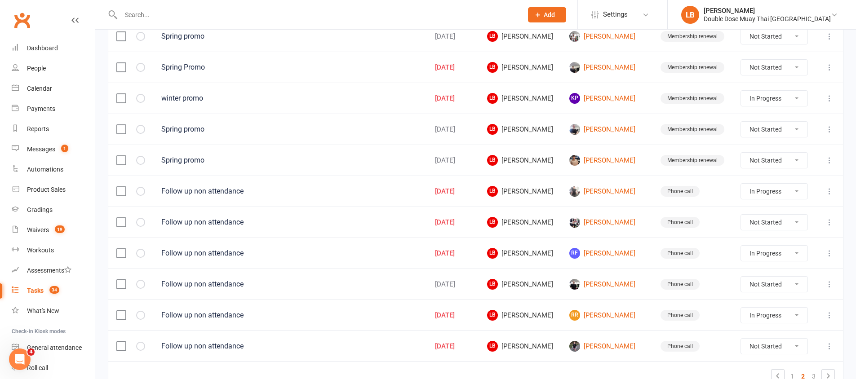
select select "started"
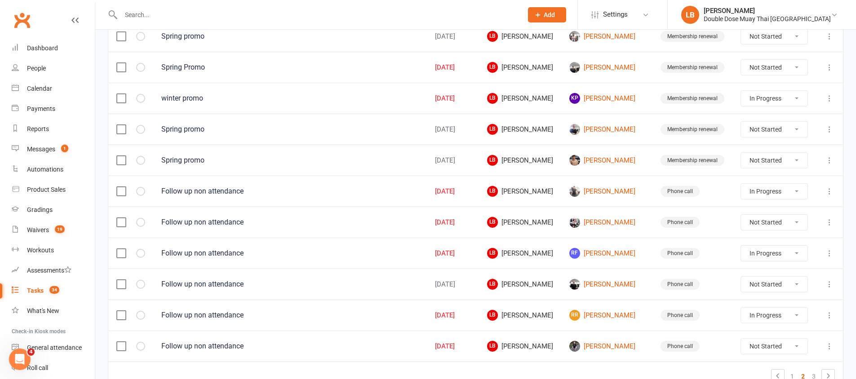
select select "started"
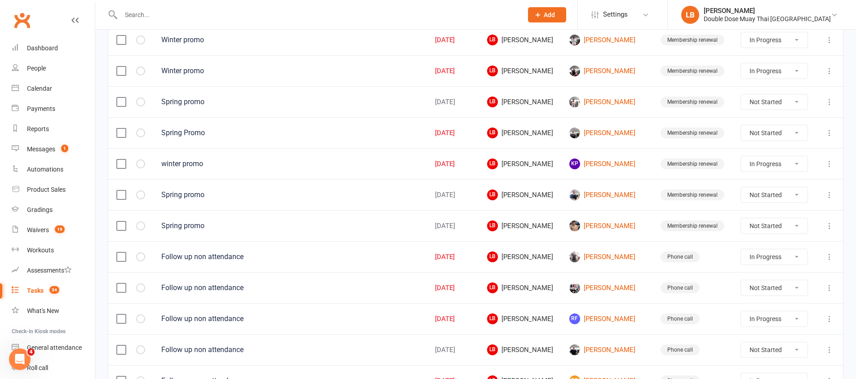
select select "started"
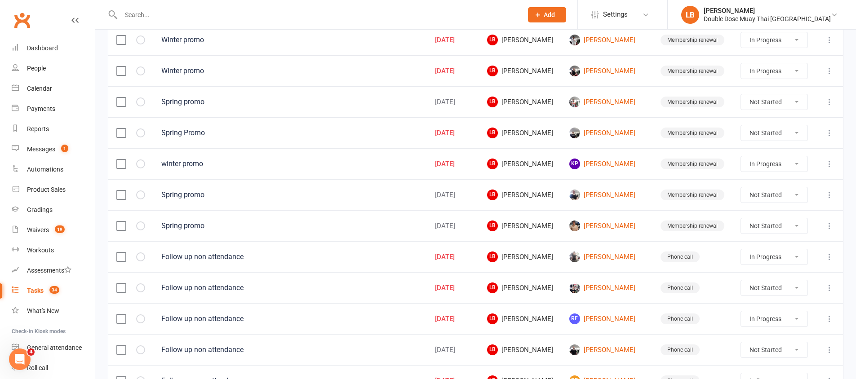
select select "started"
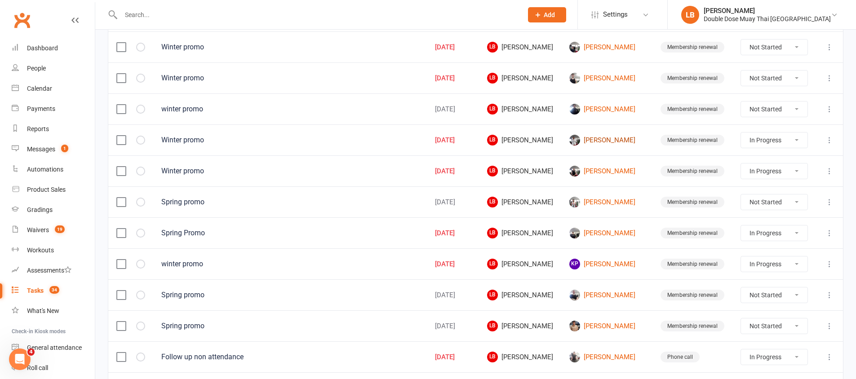
scroll to position [422, 0]
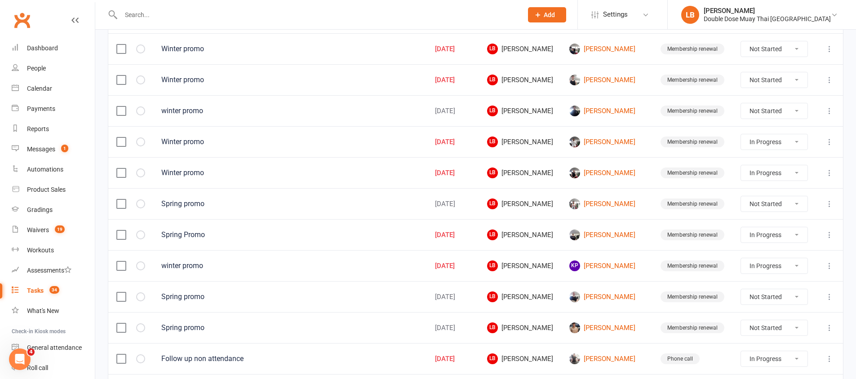
click at [751, 79] on select "Not Started In Progress Waiting Complete" at bounding box center [774, 79] width 66 height 15
select select "unstarted"
select select "started"
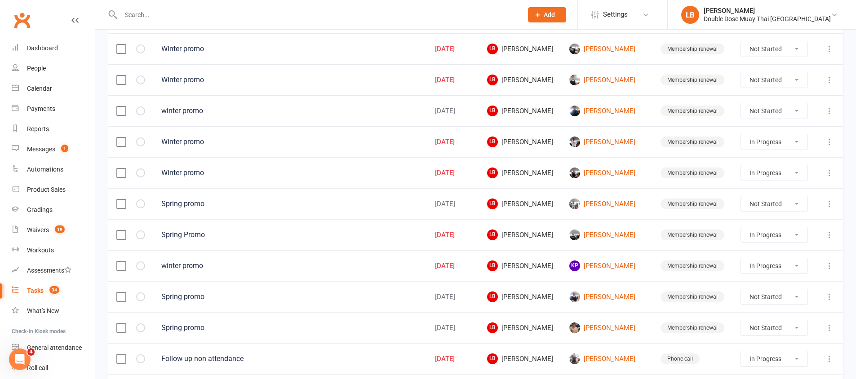
select select "started"
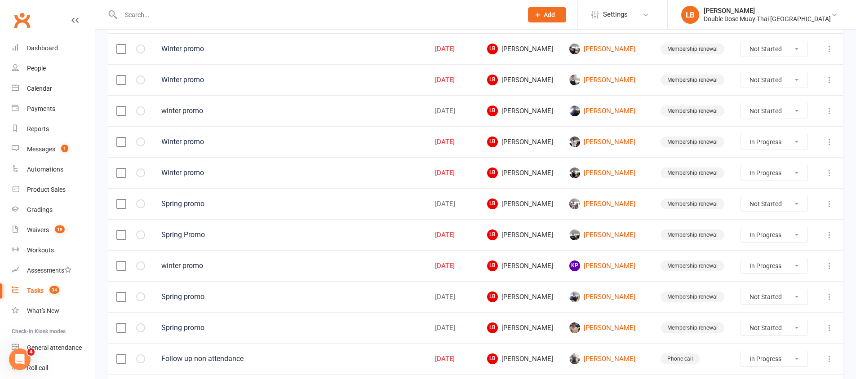
select select "started"
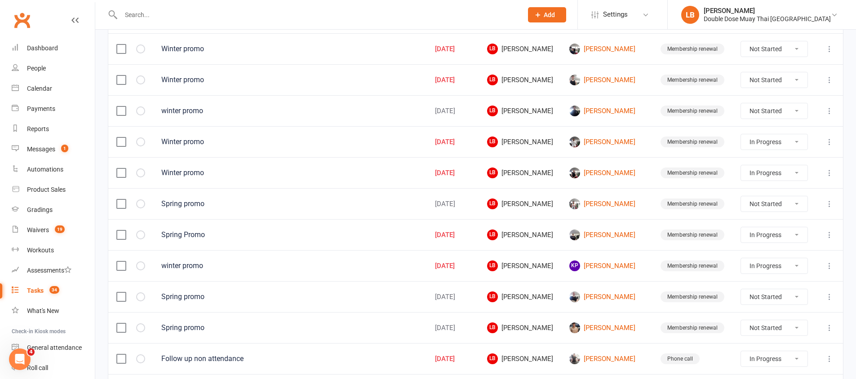
select select "started"
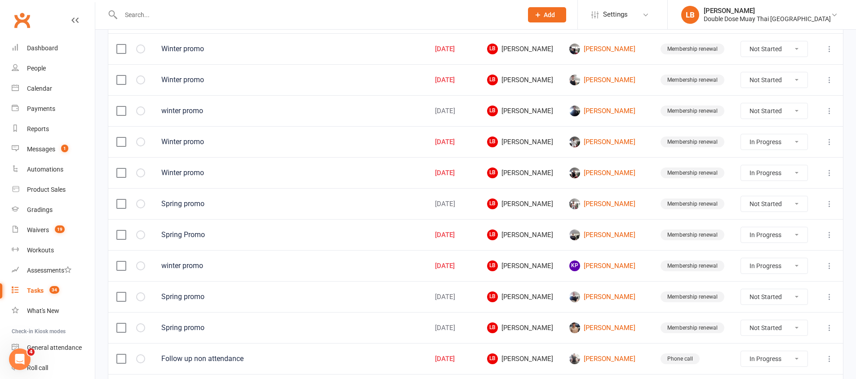
select select "started"
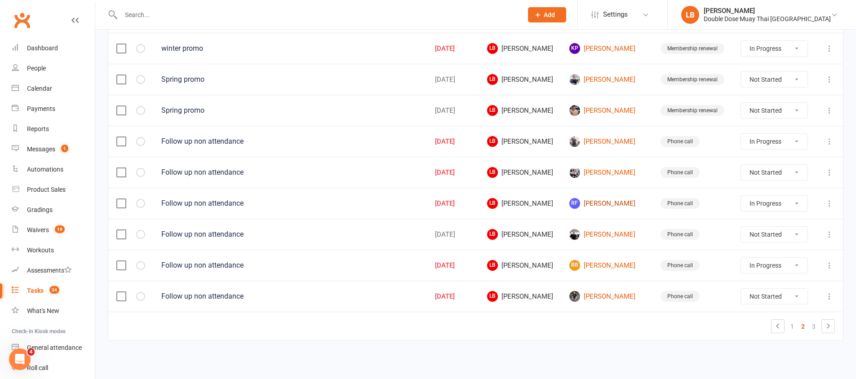
scroll to position [637, 0]
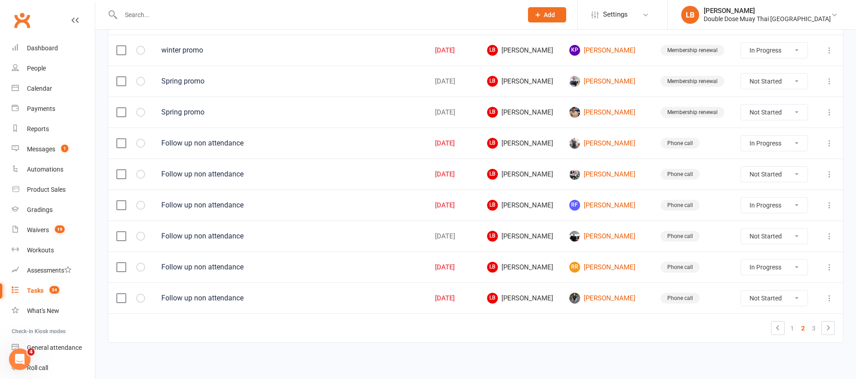
click at [756, 173] on select "Not Started In Progress Waiting Complete" at bounding box center [774, 174] width 66 height 15
select select "unstarted"
select select "started"
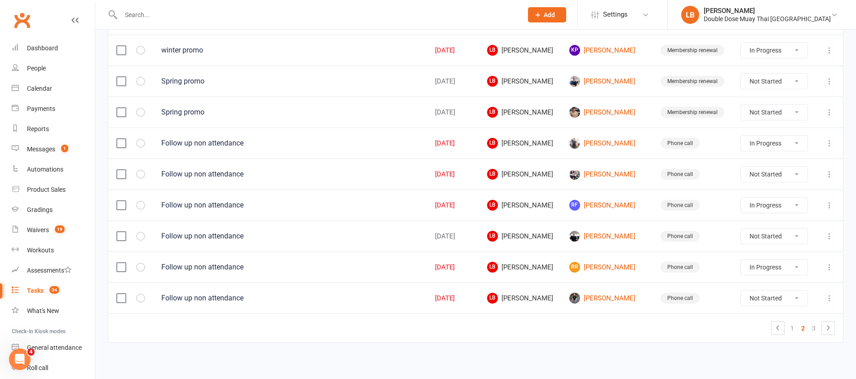
select select "started"
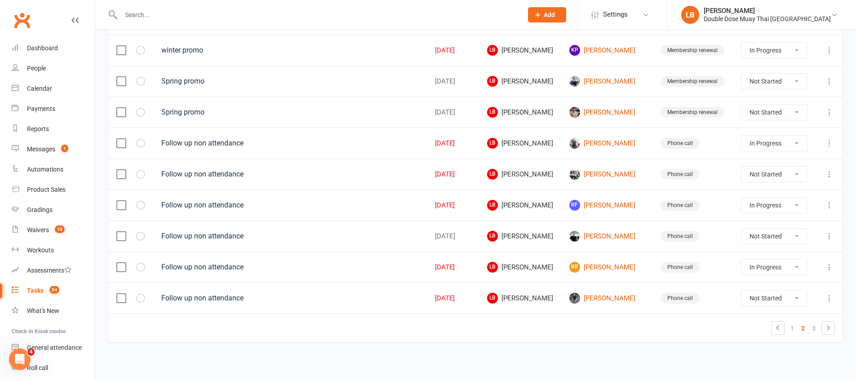
select select "started"
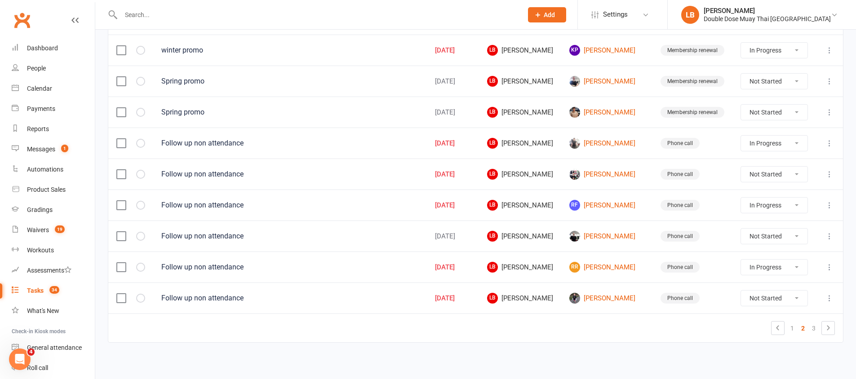
select select "started"
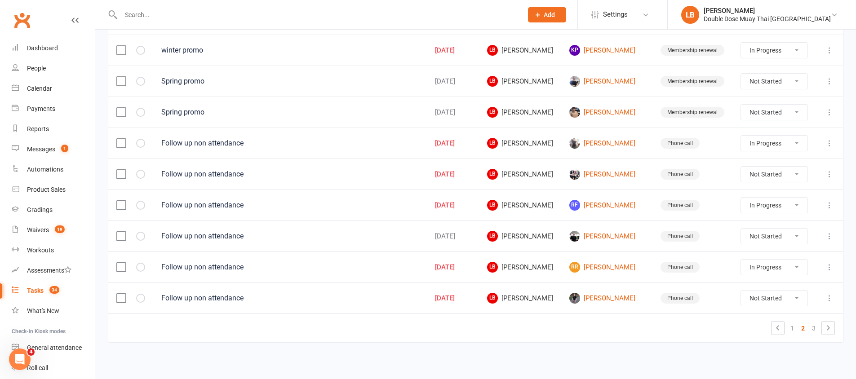
select select "started"
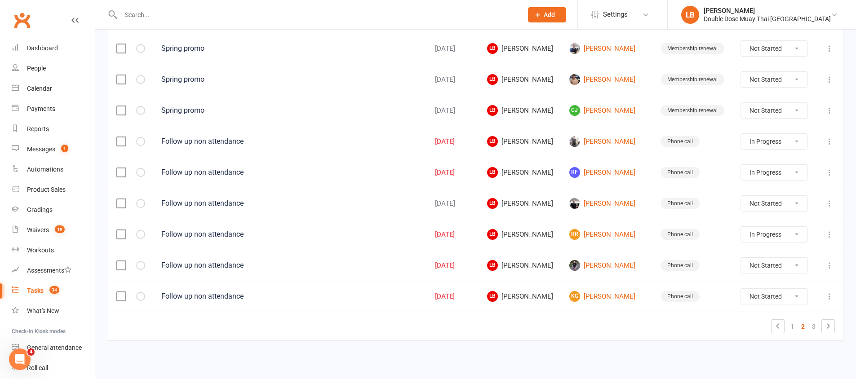
scroll to position [636, 0]
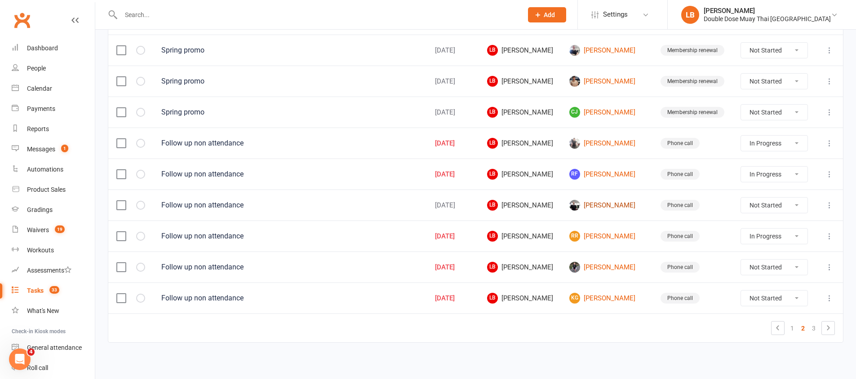
click at [605, 209] on link "[PERSON_NAME]" at bounding box center [606, 205] width 75 height 11
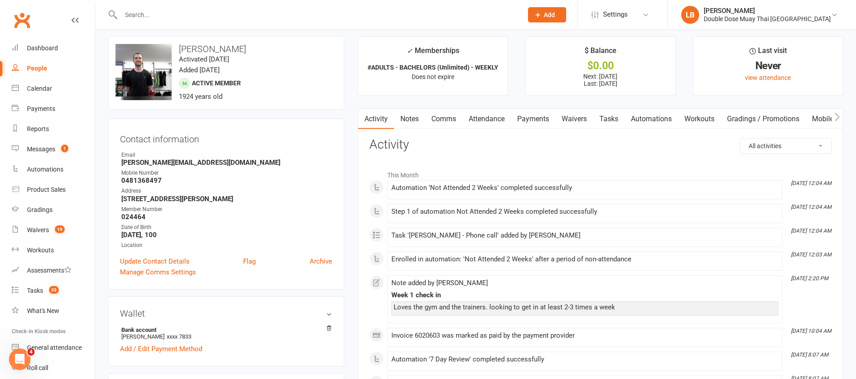
scroll to position [14, 0]
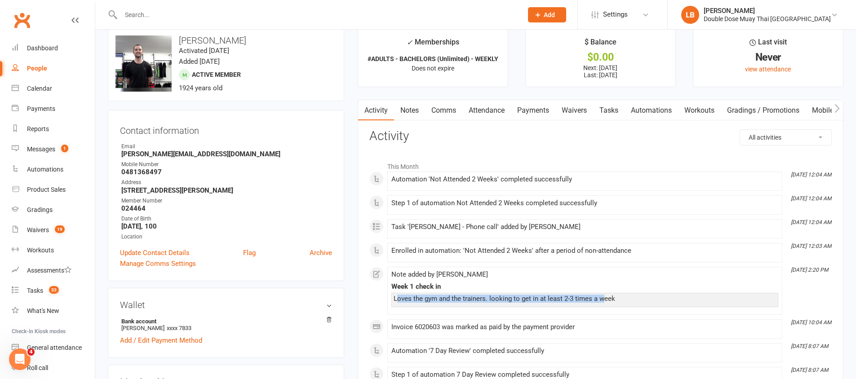
drag, startPoint x: 390, startPoint y: 296, endPoint x: 616, endPoint y: 300, distance: 225.5
click at [599, 301] on li "Oct 7, 2:20 PM Note added by Logan Burgess Week 1 check in Loves the gym and th…" at bounding box center [584, 291] width 395 height 48
click at [617, 299] on div "Loves the gym and the trainers. looking to get in at least 2-3 times a week" at bounding box center [585, 299] width 382 height 8
click at [40, 292] on div "Tasks" at bounding box center [35, 290] width 16 height 7
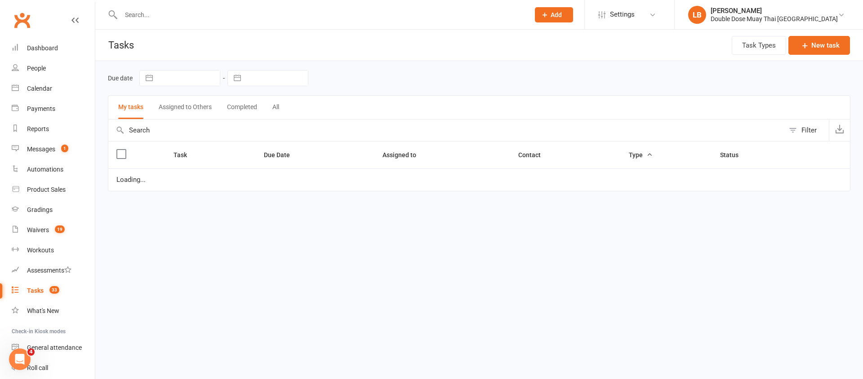
select select "started"
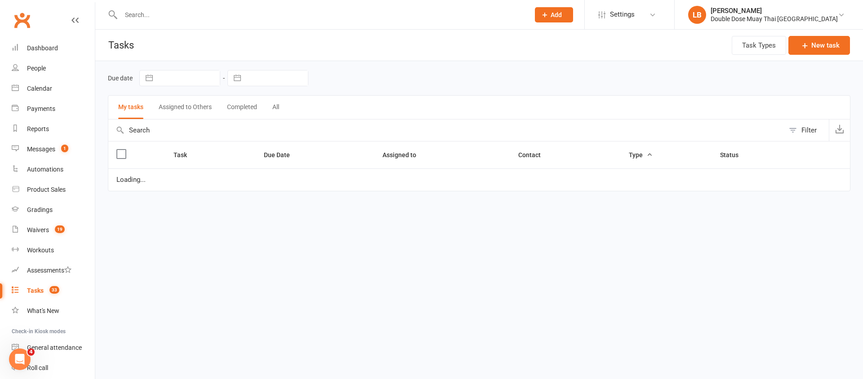
select select "started"
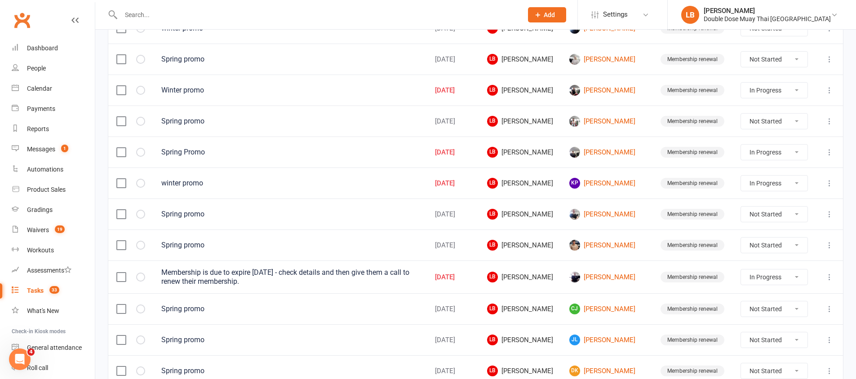
scroll to position [641, 0]
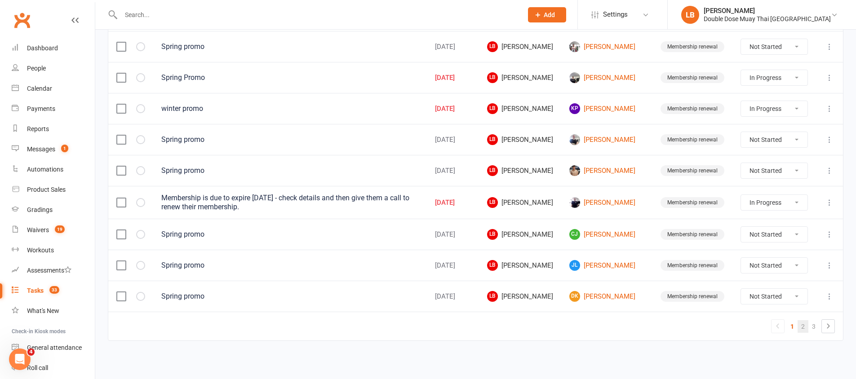
click at [801, 323] on link "2" at bounding box center [802, 326] width 11 height 13
select select "started"
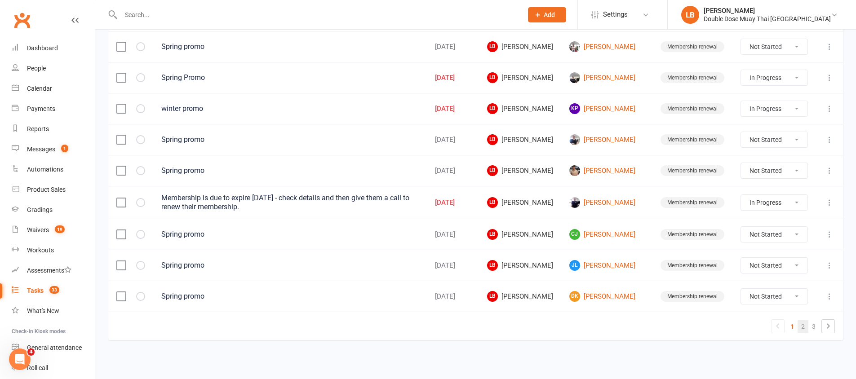
select select "started"
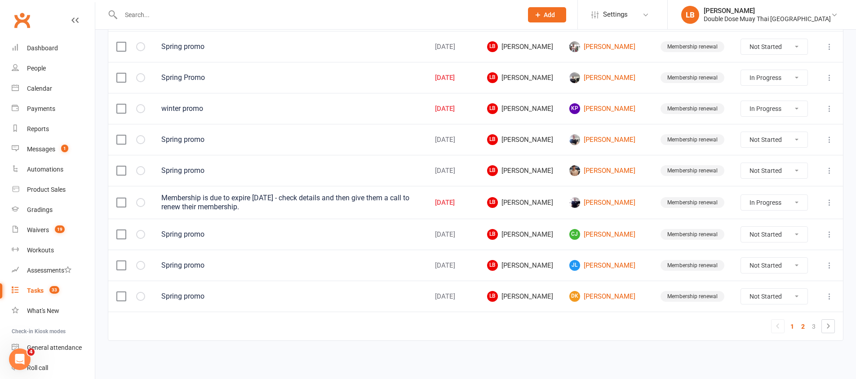
select select "started"
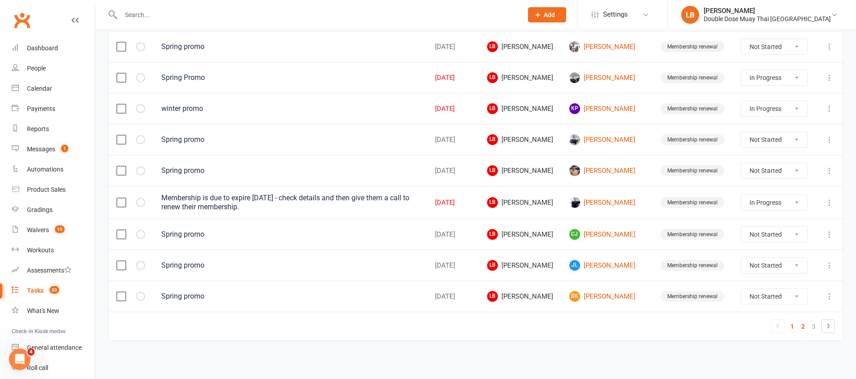
select select "started"
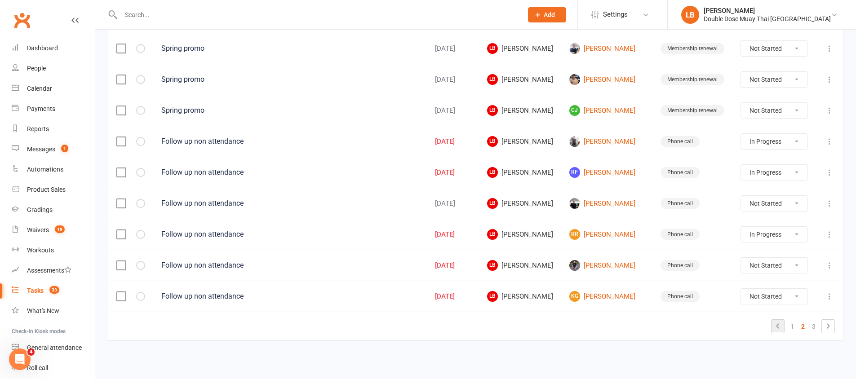
scroll to position [637, 0]
click at [596, 263] on link "[PERSON_NAME]" at bounding box center [606, 265] width 75 height 11
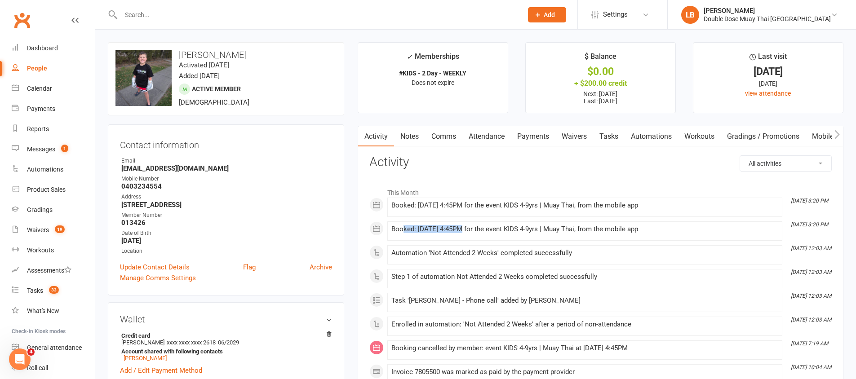
drag, startPoint x: 403, startPoint y: 226, endPoint x: 458, endPoint y: 229, distance: 55.4
click at [458, 229] on div "Booked: 14 Oct 2025 at 4:45PM for the event KIDS 4-9yrs | Muay Thai, from the m…" at bounding box center [584, 230] width 387 height 8
drag, startPoint x: 442, startPoint y: 202, endPoint x: 505, endPoint y: 216, distance: 64.5
click at [505, 216] on li "Oct 12, 3:20 PM Booked: 16 Oct 2025 at 4:45PM for the event KIDS 4-9yrs | Muay …" at bounding box center [584, 207] width 395 height 19
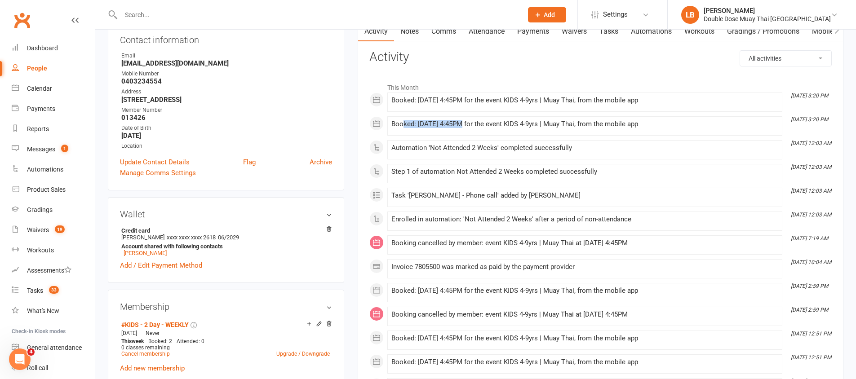
scroll to position [91, 0]
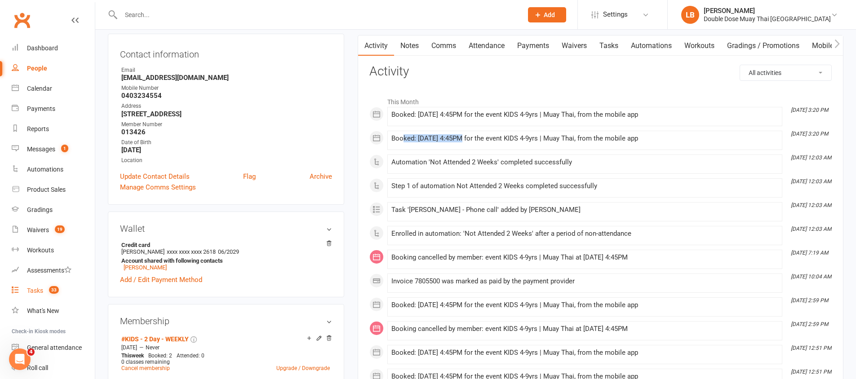
click at [48, 292] on count-badge "33" at bounding box center [51, 290] width 14 height 7
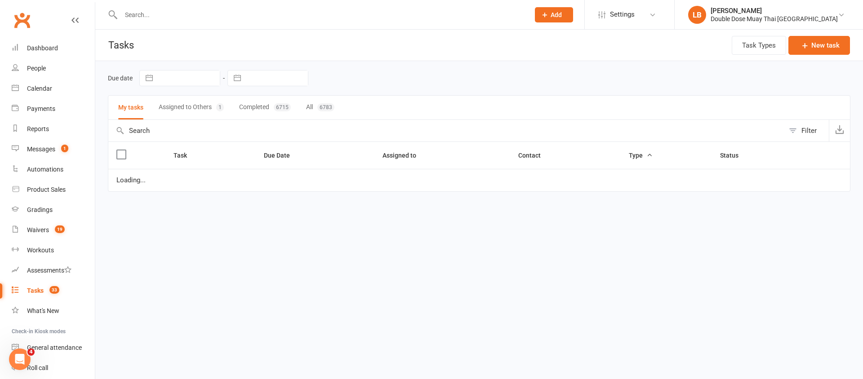
select select "started"
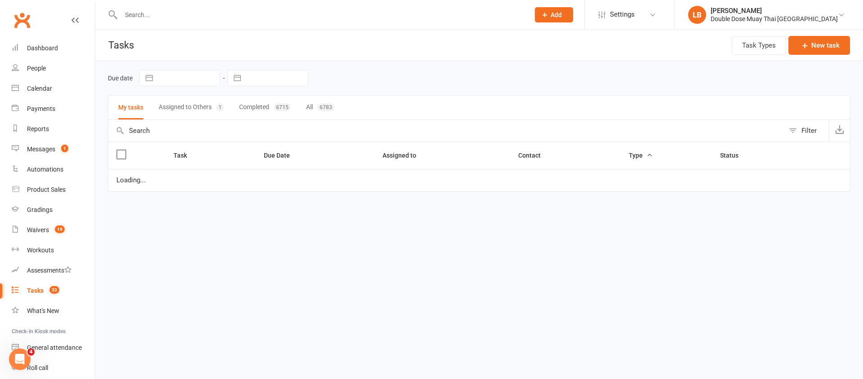
select select "started"
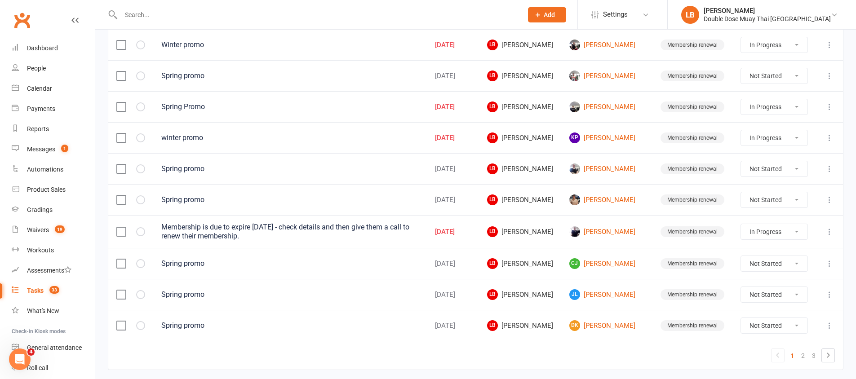
scroll to position [641, 0]
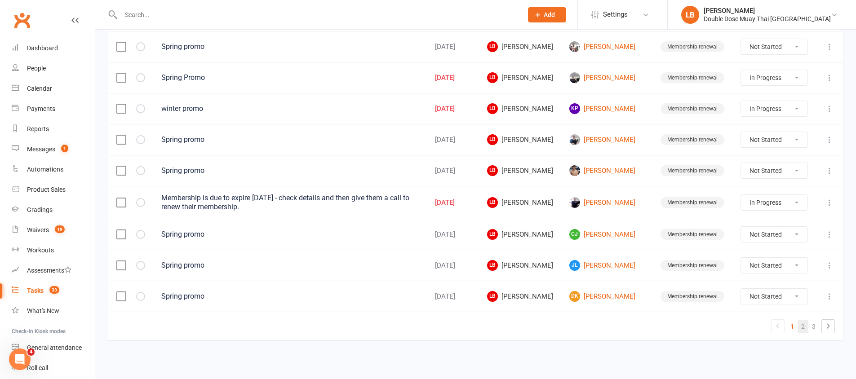
click at [801, 326] on link "2" at bounding box center [802, 326] width 11 height 13
select select "started"
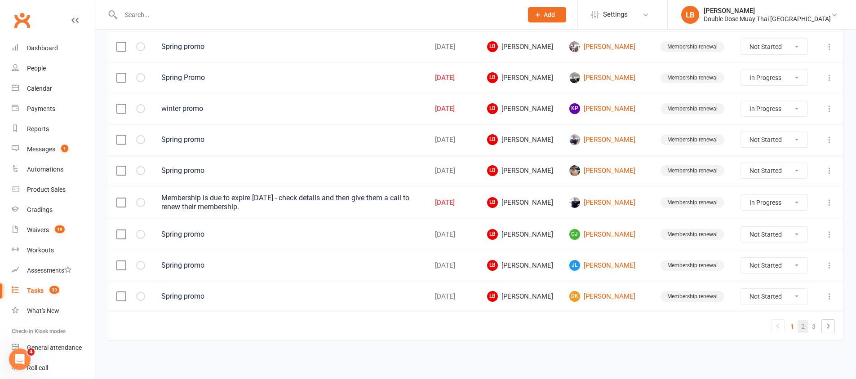
select select "started"
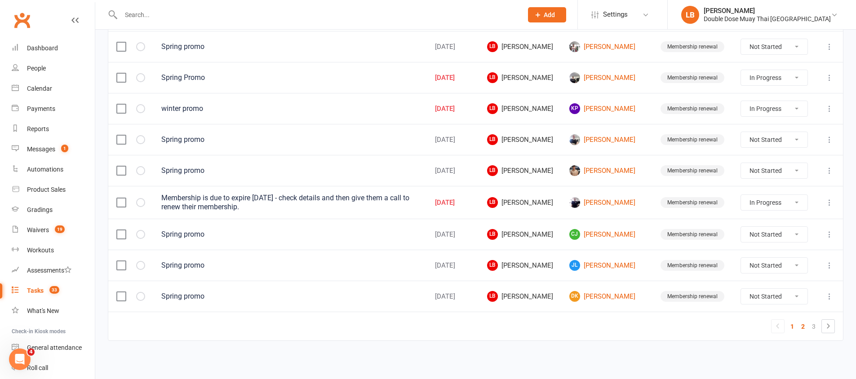
select select "started"
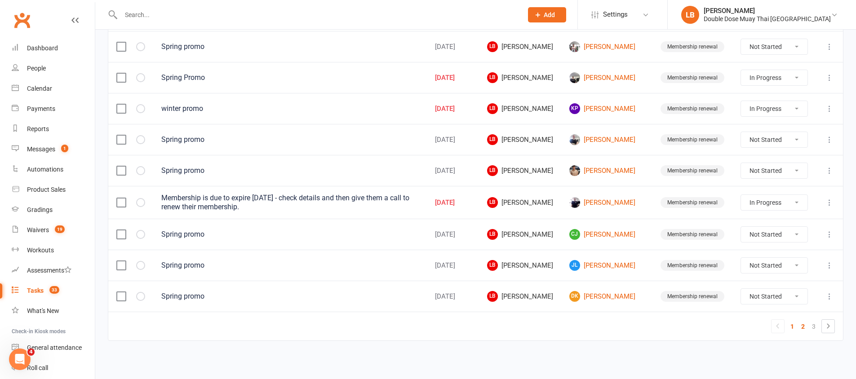
select select "started"
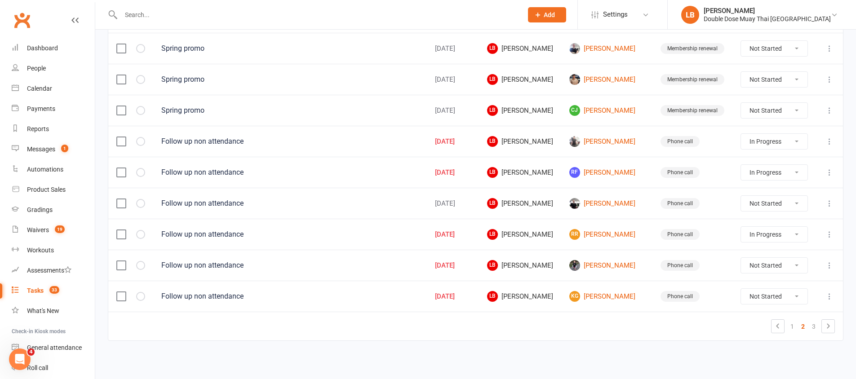
scroll to position [637, 0]
click at [816, 327] on link "3" at bounding box center [813, 326] width 11 height 13
select select "started"
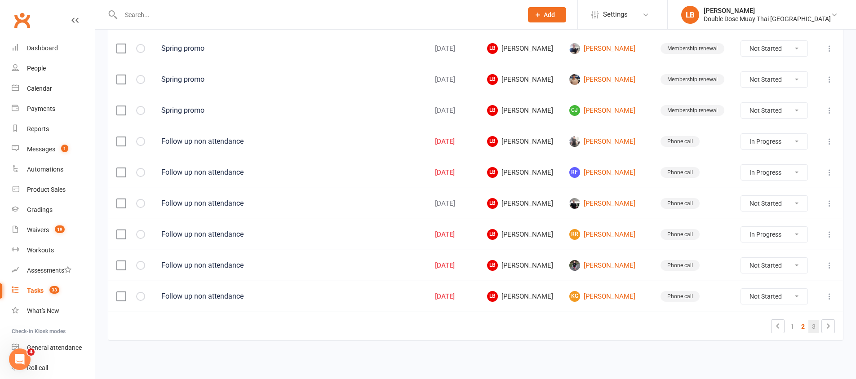
select select "started"
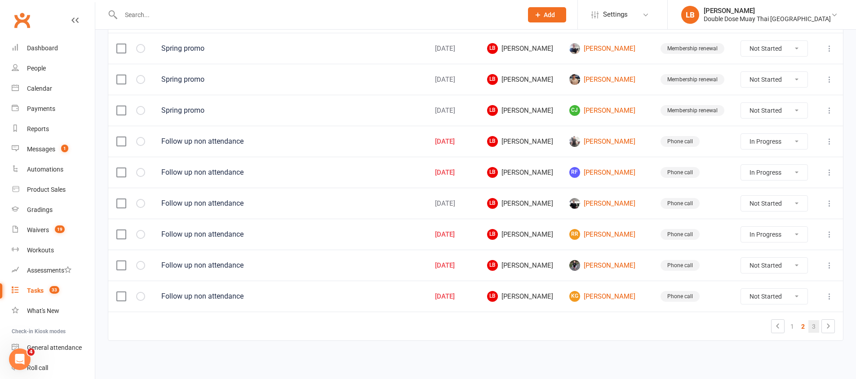
select select "started"
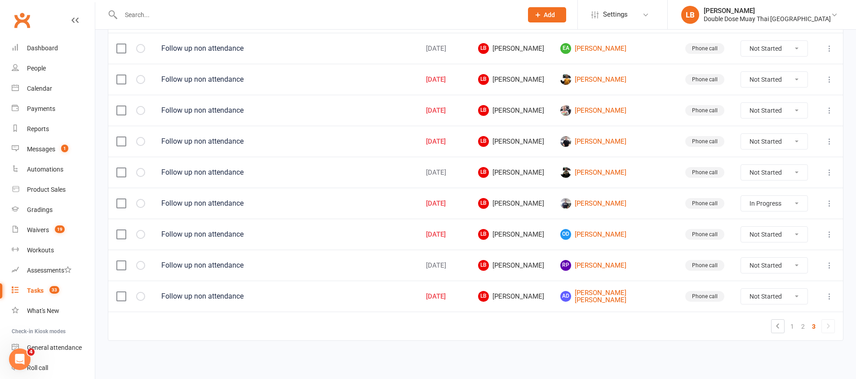
scroll to position [384, 0]
click at [622, 264] on link "RP Rennelle Perry" at bounding box center [614, 265] width 109 height 11
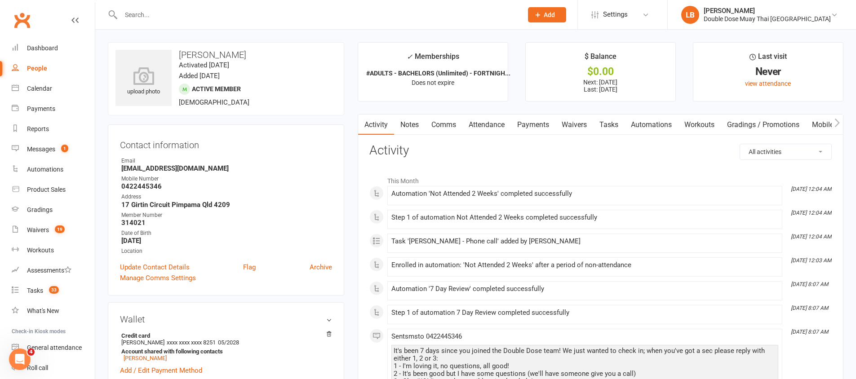
click at [434, 121] on link "Comms" at bounding box center [443, 125] width 37 height 21
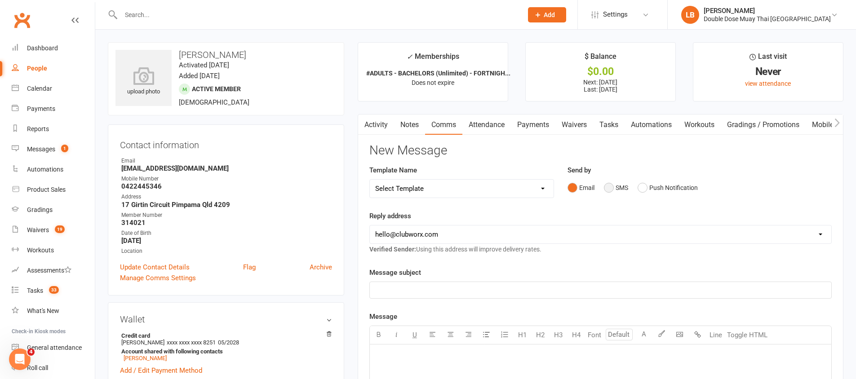
click at [607, 187] on button "SMS" at bounding box center [616, 187] width 24 height 17
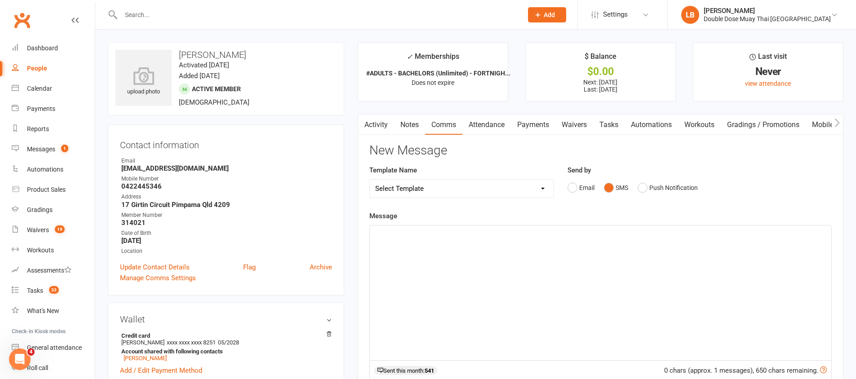
click at [526, 250] on div "﻿" at bounding box center [600, 293] width 461 height 135
click at [457, 237] on span "Hey Rennelle, Just logan form Double dose" at bounding box center [470, 234] width 190 height 8
click at [434, 235] on span "Hey Rennelle, Just logan from Double dose" at bounding box center [463, 234] width 176 height 8
click at [506, 235] on span "Hey Rennelle, Just Logan from Double dose" at bounding box center [463, 234] width 176 height 8
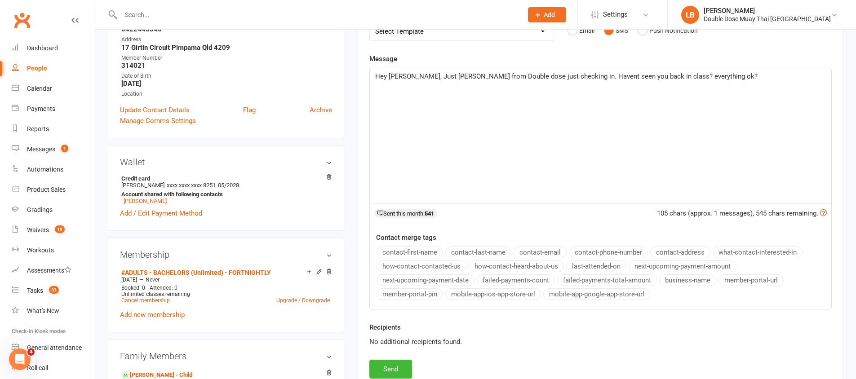
scroll to position [316, 0]
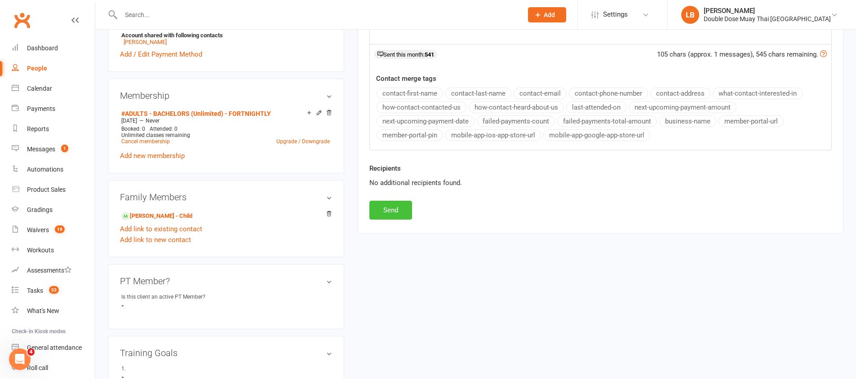
click at [383, 215] on button "Send" at bounding box center [390, 210] width 43 height 19
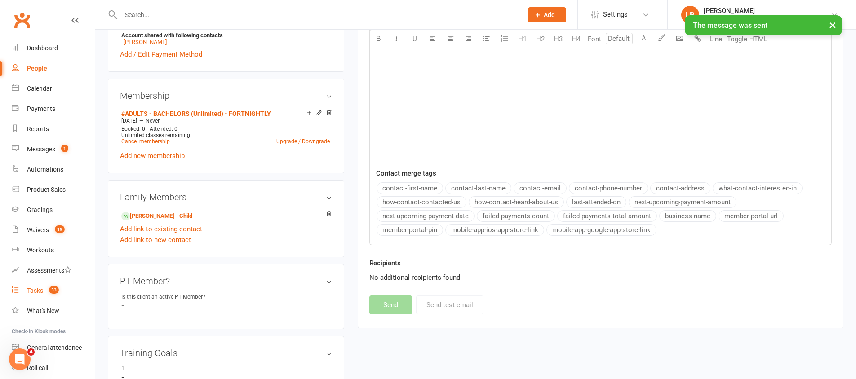
click at [51, 295] on link "Tasks 33" at bounding box center [53, 291] width 83 height 20
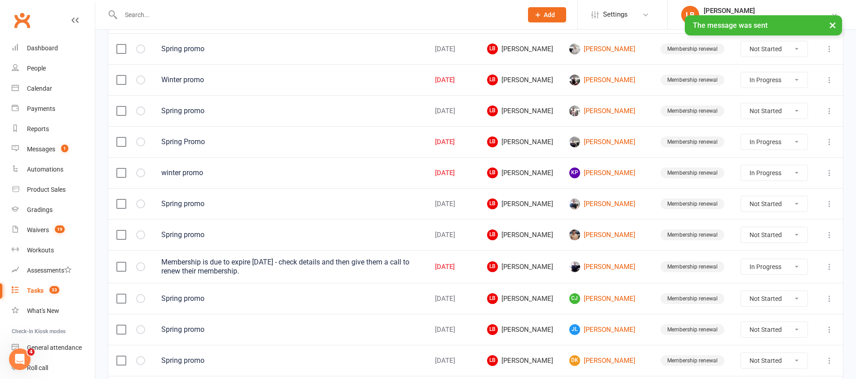
scroll to position [641, 0]
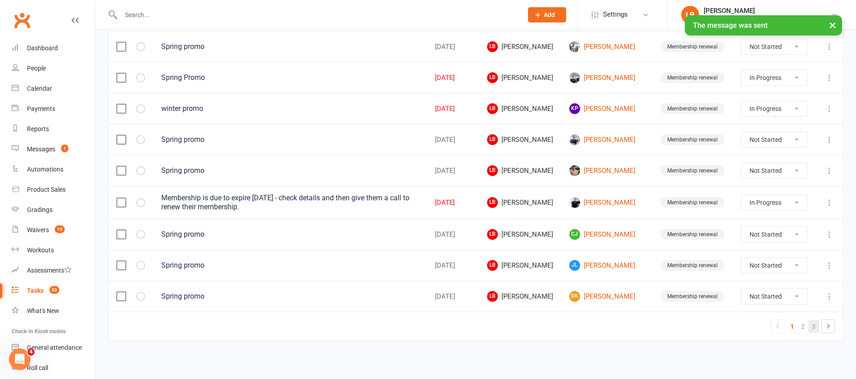
click at [810, 327] on link "3" at bounding box center [813, 326] width 11 height 13
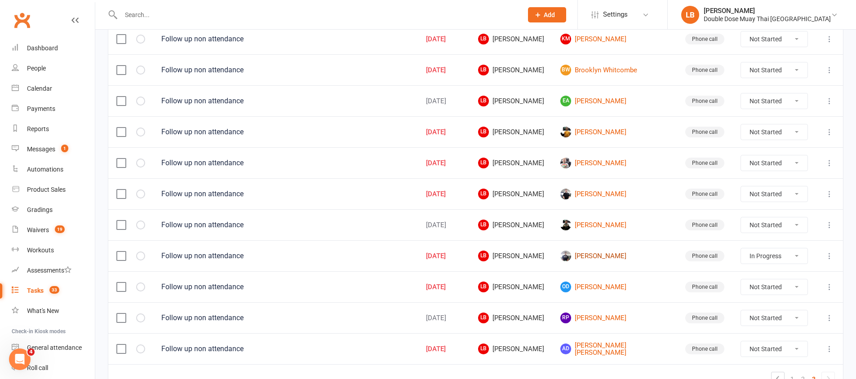
scroll to position [331, 0]
click at [761, 225] on select "Not Started In Progress Waiting Complete" at bounding box center [774, 225] width 66 height 15
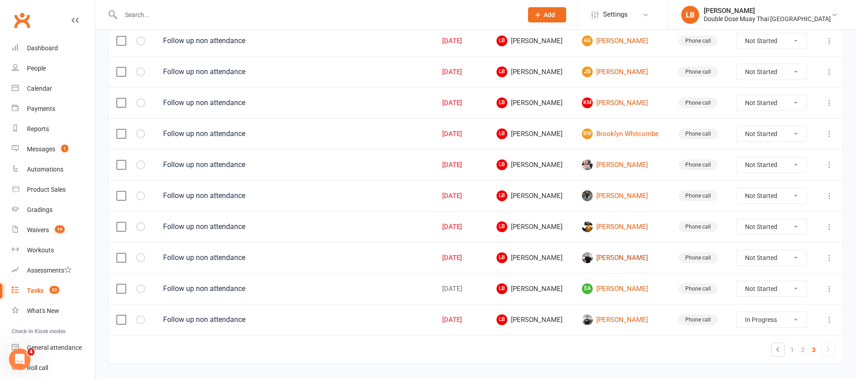
scroll to position [329, 0]
click at [615, 227] on link "[PERSON_NAME]" at bounding box center [622, 227] width 80 height 11
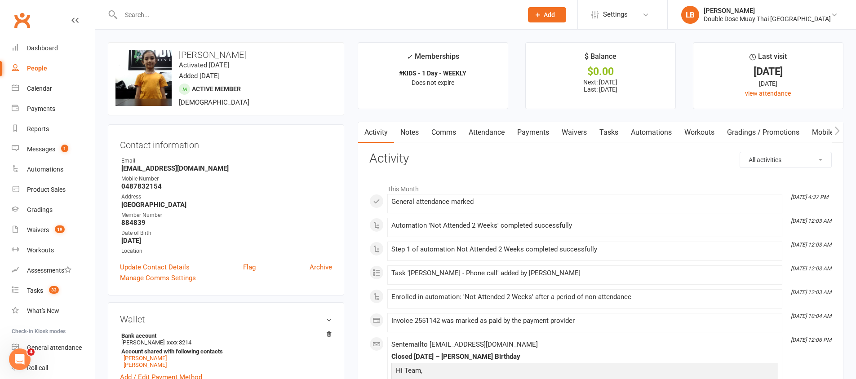
click at [611, 128] on link "Tasks" at bounding box center [608, 132] width 31 height 21
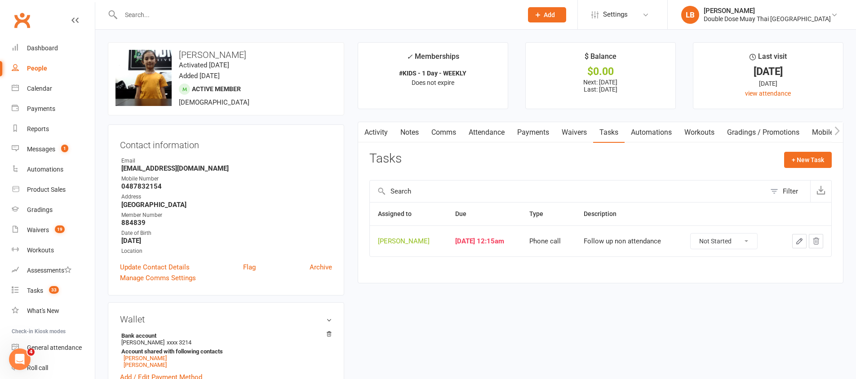
click at [742, 236] on select "Not Started In Progress Waiting Complete" at bounding box center [723, 241] width 66 height 15
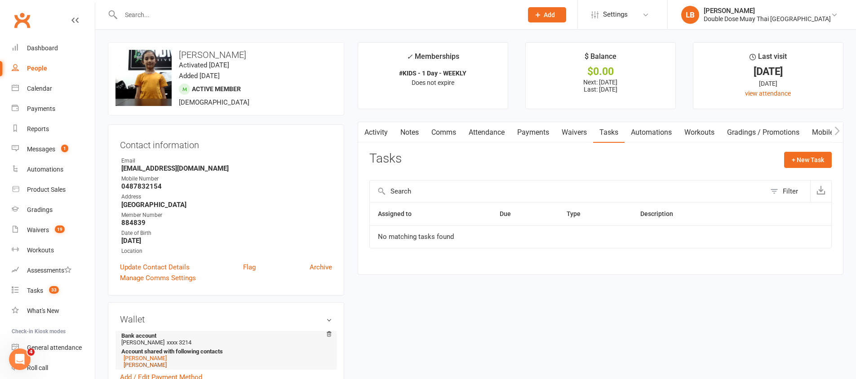
click at [143, 363] on link "Finnley Warren" at bounding box center [145, 365] width 43 height 7
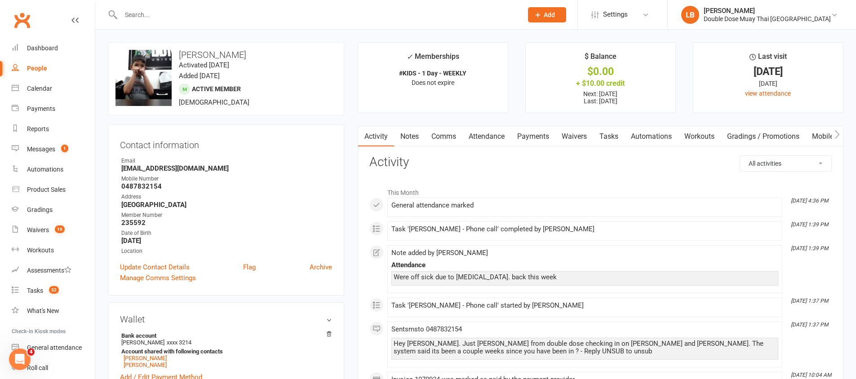
click at [611, 137] on link "Tasks" at bounding box center [608, 136] width 31 height 21
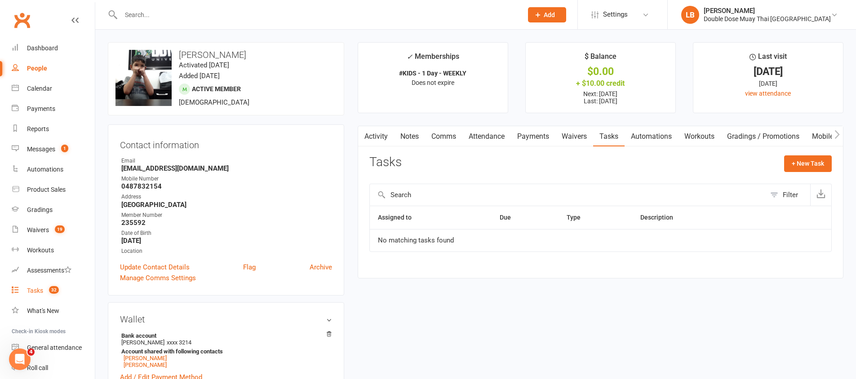
click at [66, 293] on link "Tasks 32" at bounding box center [53, 291] width 83 height 20
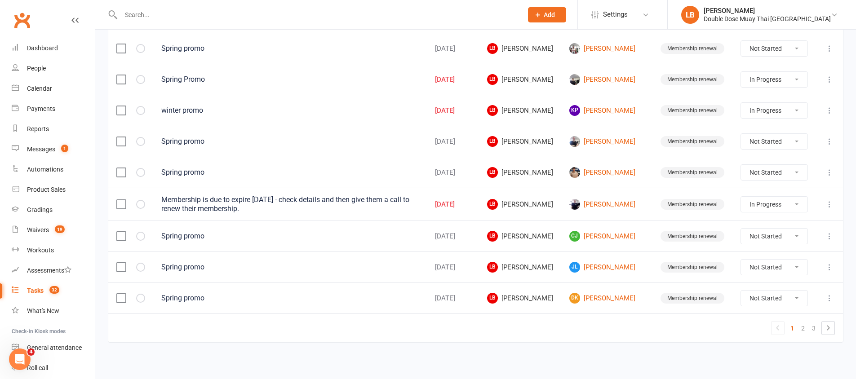
scroll to position [641, 0]
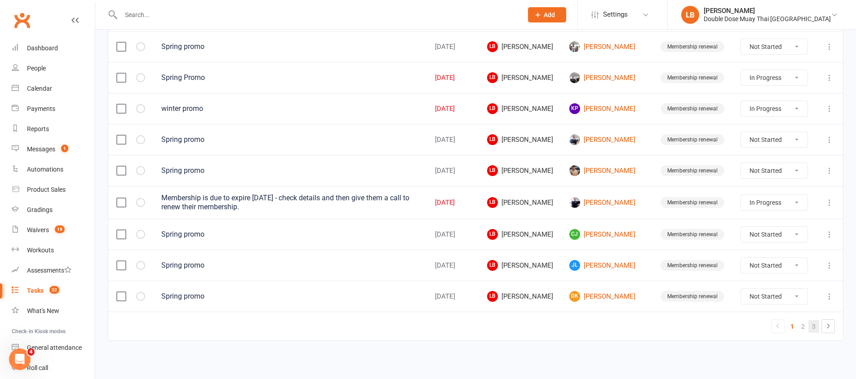
click at [814, 328] on link "3" at bounding box center [813, 326] width 11 height 13
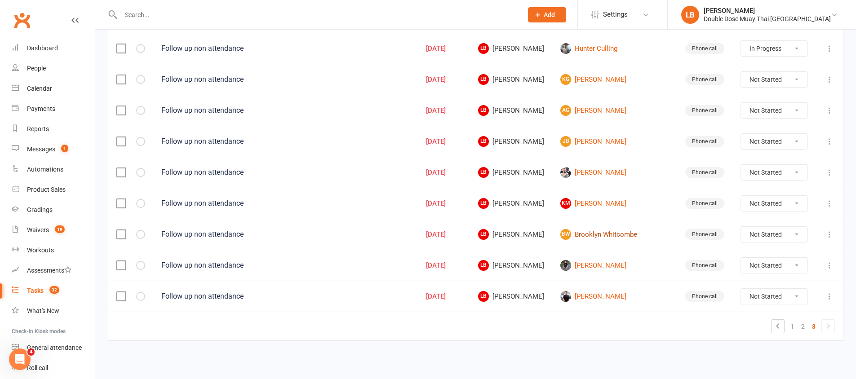
click at [644, 233] on link "BW Brooklyn Whitcombe" at bounding box center [614, 234] width 109 height 11
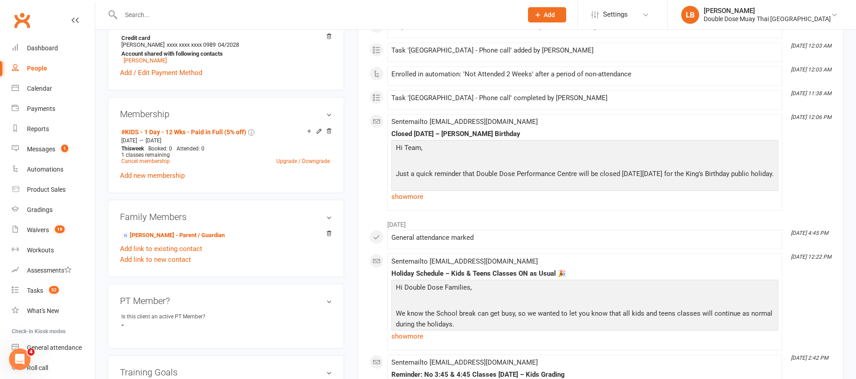
scroll to position [317, 0]
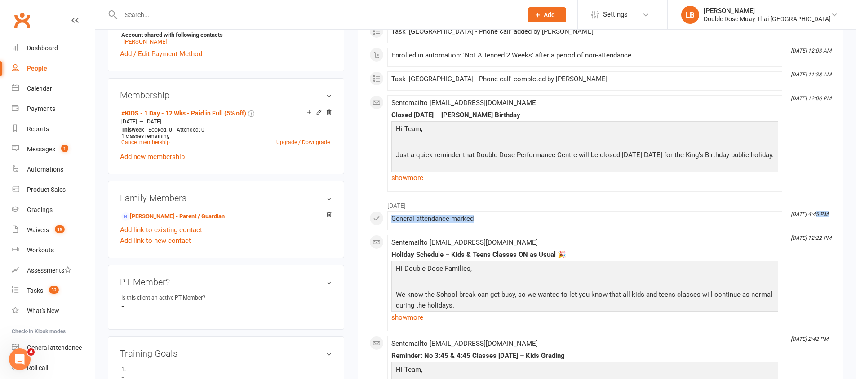
drag, startPoint x: 811, startPoint y: 216, endPoint x: 782, endPoint y: 216, distance: 29.2
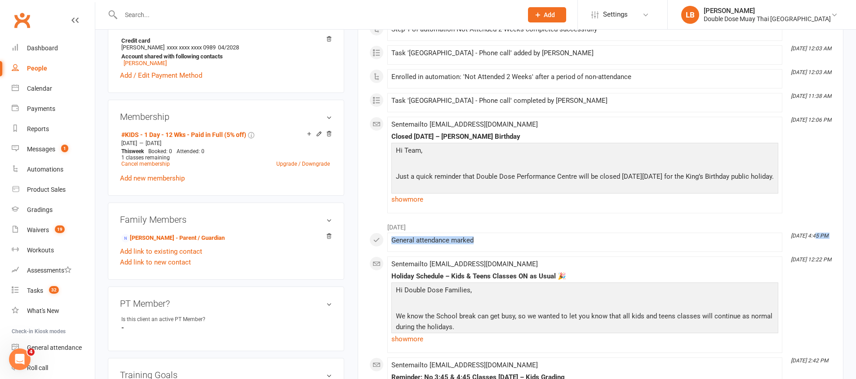
scroll to position [297, 0]
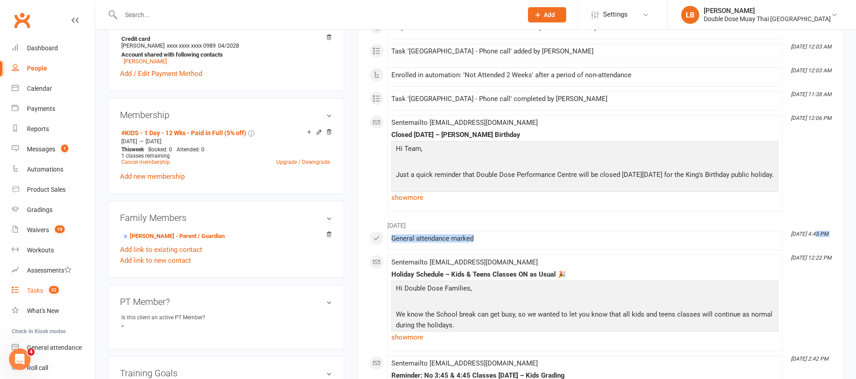
click at [22, 294] on link "Tasks 32" at bounding box center [53, 291] width 83 height 20
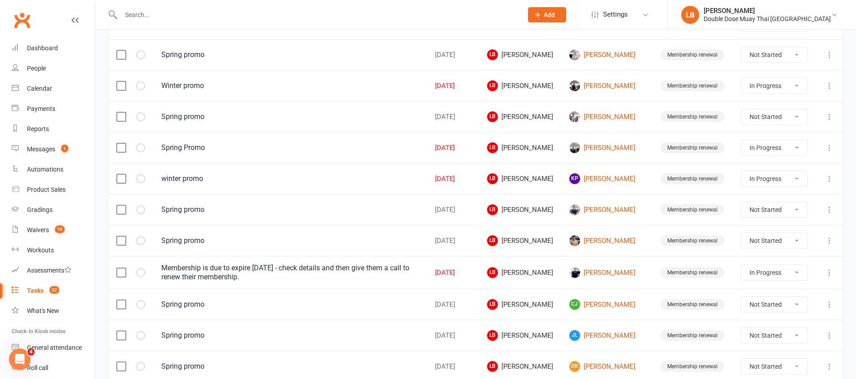
scroll to position [641, 0]
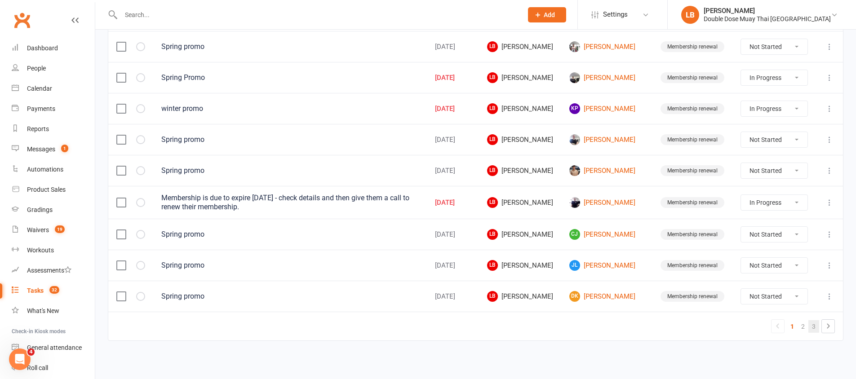
click at [815, 330] on link "3" at bounding box center [813, 326] width 11 height 13
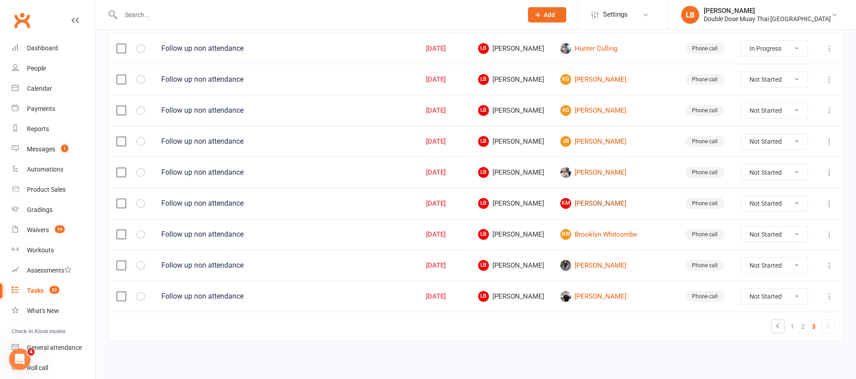
scroll to position [320, 0]
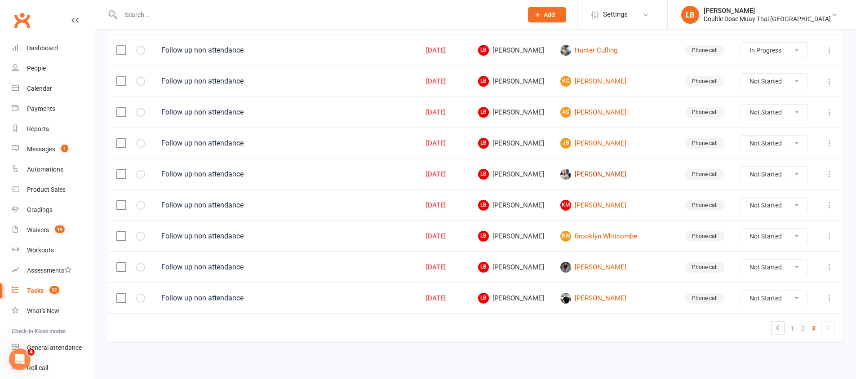
click at [620, 174] on link "[PERSON_NAME]" at bounding box center [614, 174] width 109 height 11
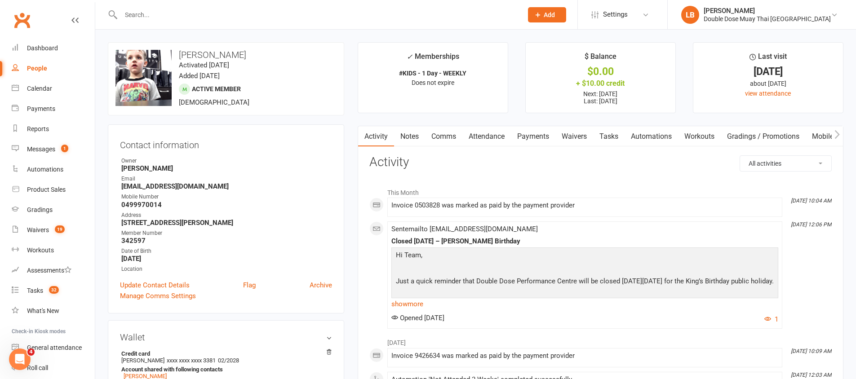
click at [446, 138] on link "Comms" at bounding box center [443, 136] width 37 height 21
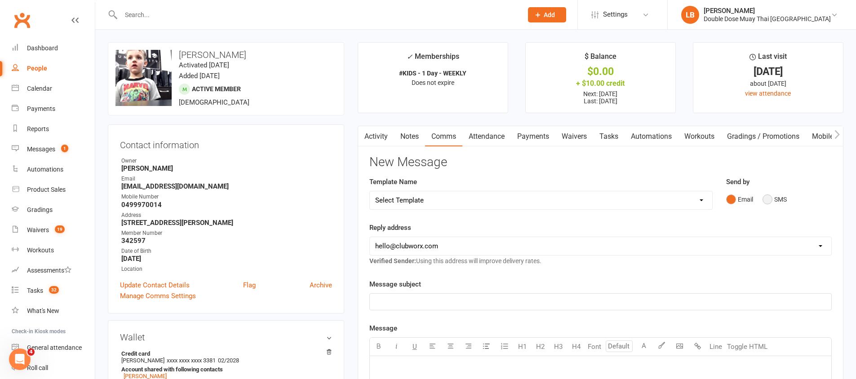
click at [764, 197] on button "SMS" at bounding box center [774, 199] width 24 height 17
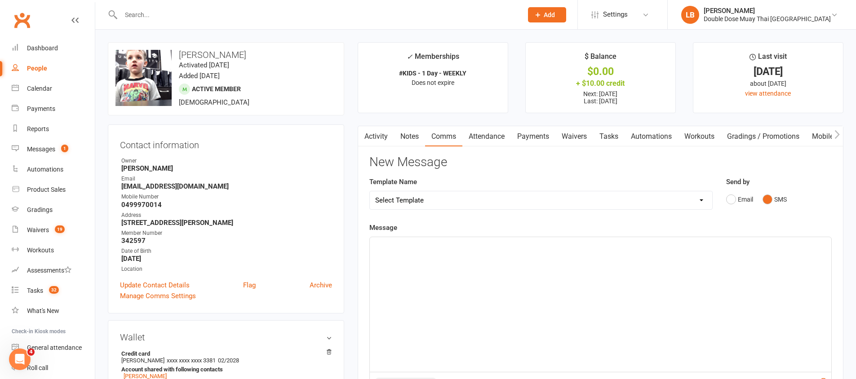
click at [456, 279] on div "﻿" at bounding box center [600, 304] width 461 height 135
paste div
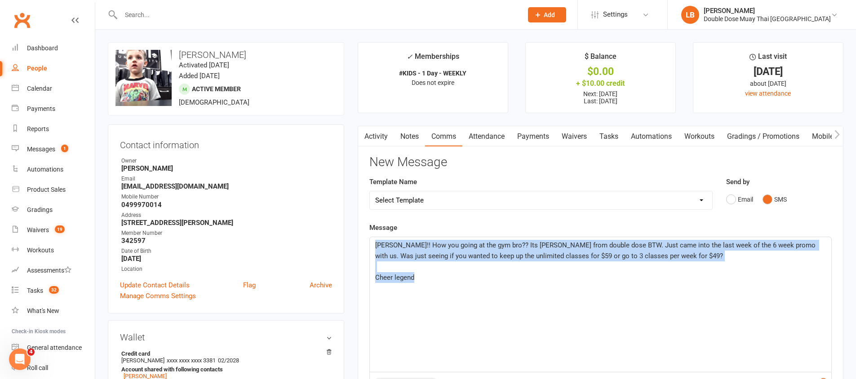
drag, startPoint x: 459, startPoint y: 274, endPoint x: 370, endPoint y: 237, distance: 96.1
click at [370, 237] on div "[PERSON_NAME]!! How you going at the gym bro?? Its [PERSON_NAME] from double do…" at bounding box center [600, 304] width 461 height 135
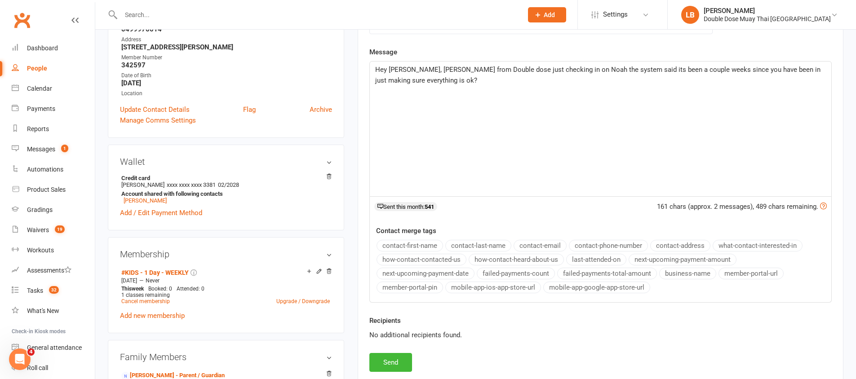
scroll to position [193, 0]
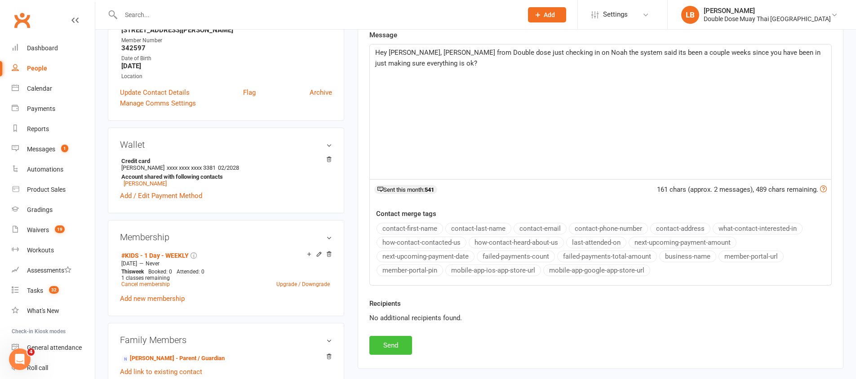
click at [394, 346] on button "Send" at bounding box center [390, 345] width 43 height 19
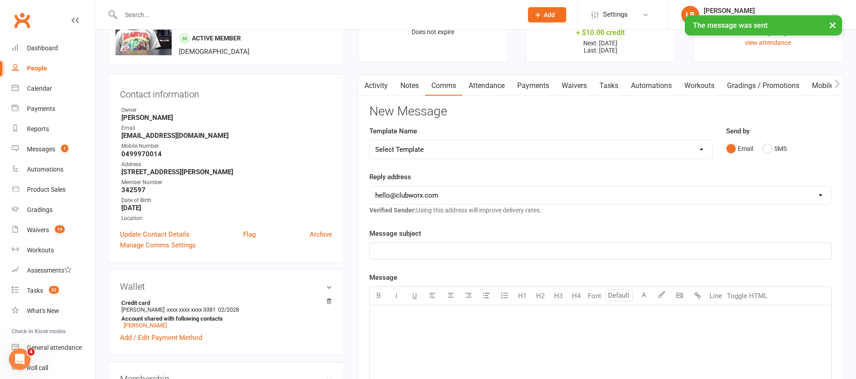
scroll to position [0, 0]
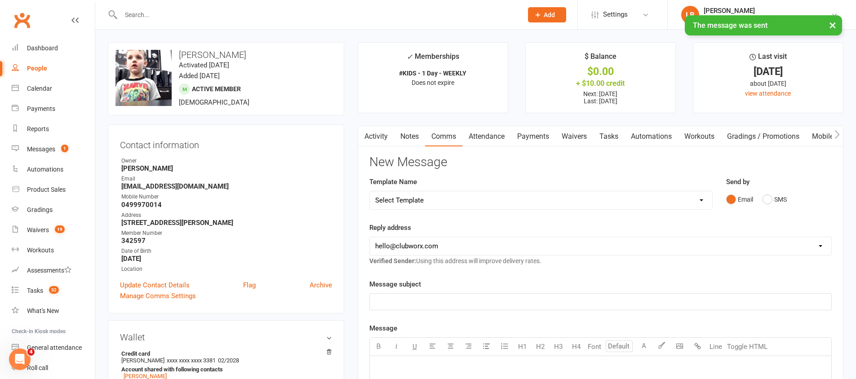
click at [381, 133] on link "Activity" at bounding box center [376, 136] width 36 height 21
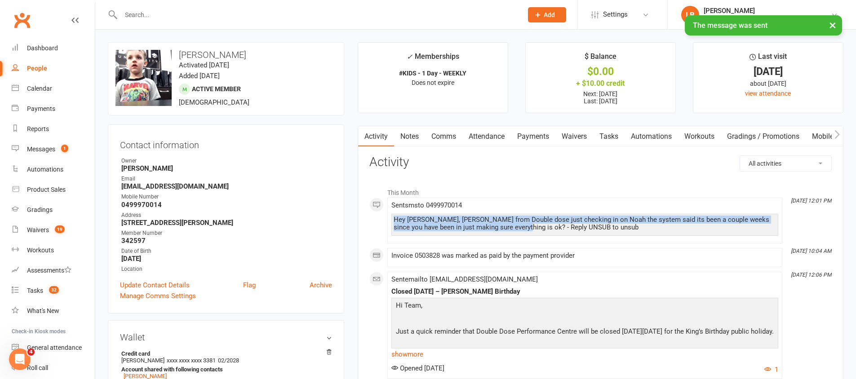
drag, startPoint x: 501, startPoint y: 228, endPoint x: 389, endPoint y: 213, distance: 113.3
click at [389, 213] on li "Oct 13, 12:01 PM Sent sms to 0499970014 Hey Jesse, Just logan from Double dose …" at bounding box center [584, 221] width 395 height 46
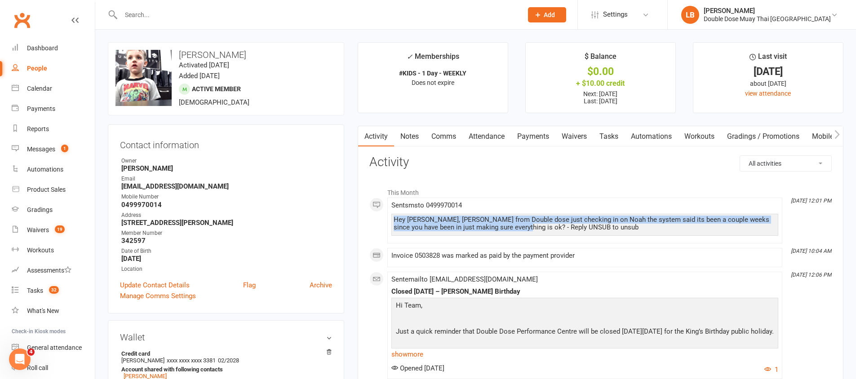
copy div "Hey Jesse, Just logan from Double dose just checking in on Noah the system said…"
click at [50, 292] on span "32" at bounding box center [54, 290] width 10 height 8
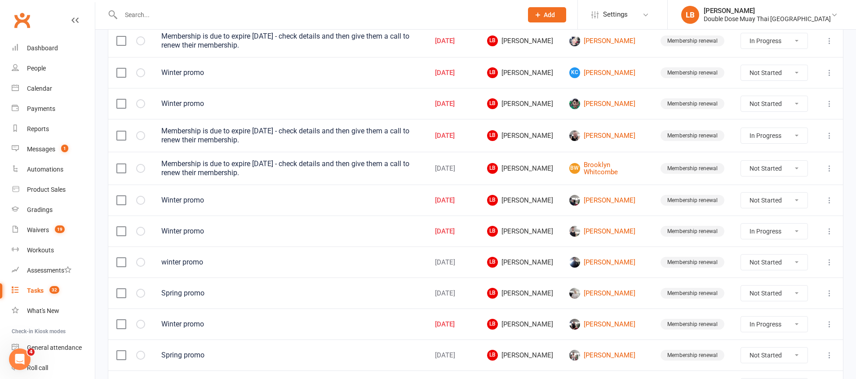
scroll to position [641, 0]
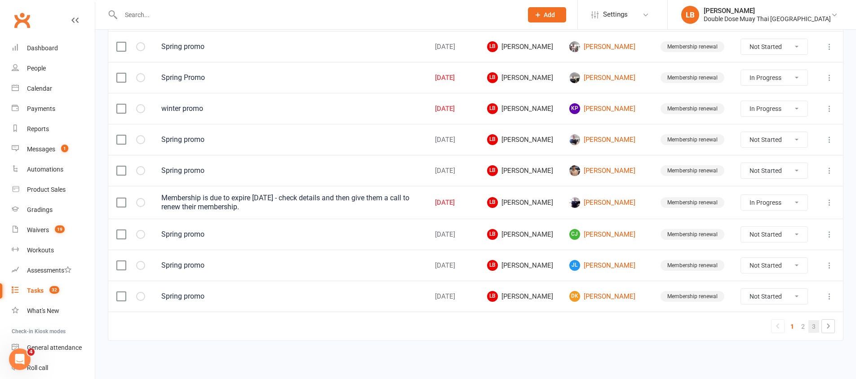
click at [815, 327] on link "3" at bounding box center [813, 326] width 11 height 13
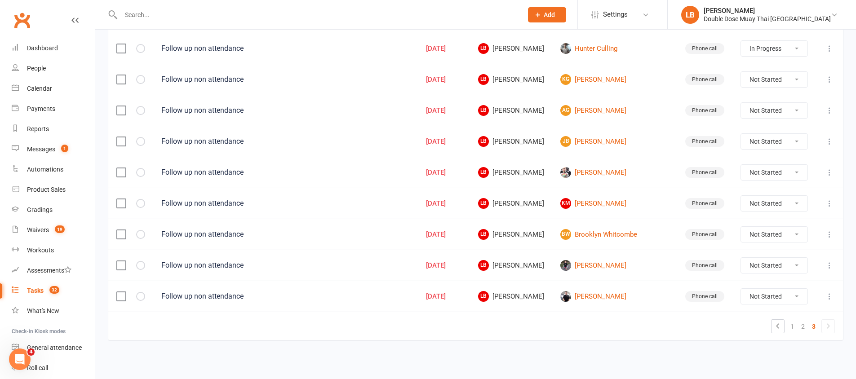
scroll to position [322, 0]
click at [770, 173] on select "Not Started In Progress Waiting Complete" at bounding box center [774, 172] width 66 height 15
click at [619, 173] on link "JB James Boakes" at bounding box center [614, 172] width 109 height 11
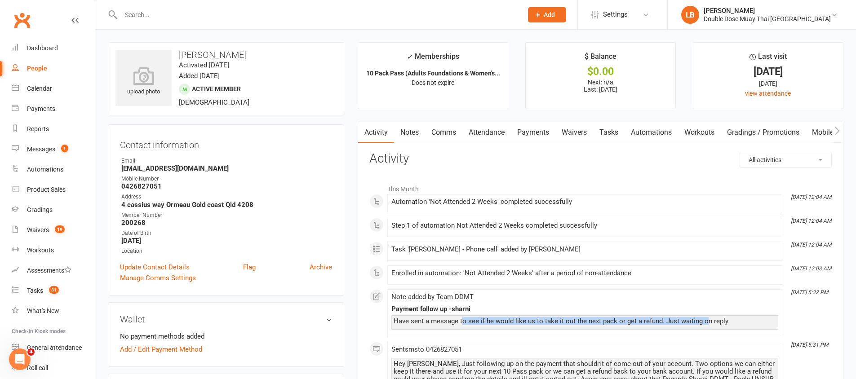
drag, startPoint x: 462, startPoint y: 321, endPoint x: 706, endPoint y: 320, distance: 243.9
click at [706, 320] on div "Have sent a message to see if he would like us to take it out the next pack or …" at bounding box center [585, 322] width 382 height 8
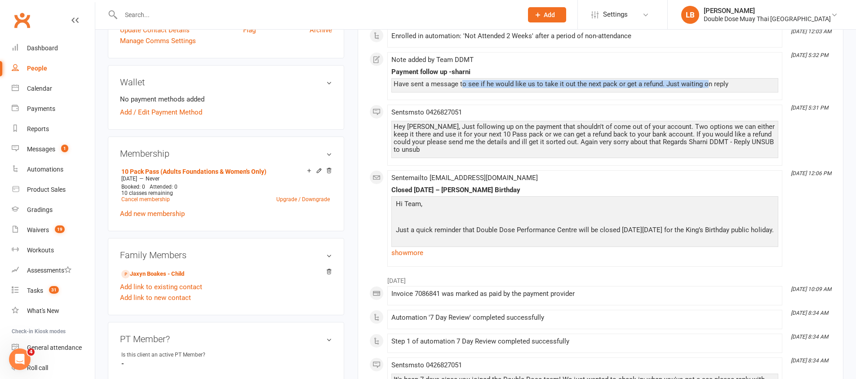
scroll to position [257, 0]
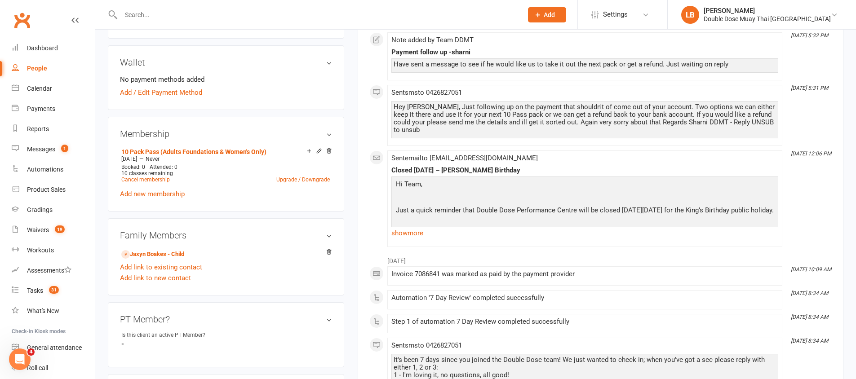
drag, startPoint x: 667, startPoint y: 106, endPoint x: 696, endPoint y: 112, distance: 29.3
click at [697, 112] on div "Hey James, Just following up on the payment that shouldn't of come out of your …" at bounding box center [585, 118] width 382 height 31
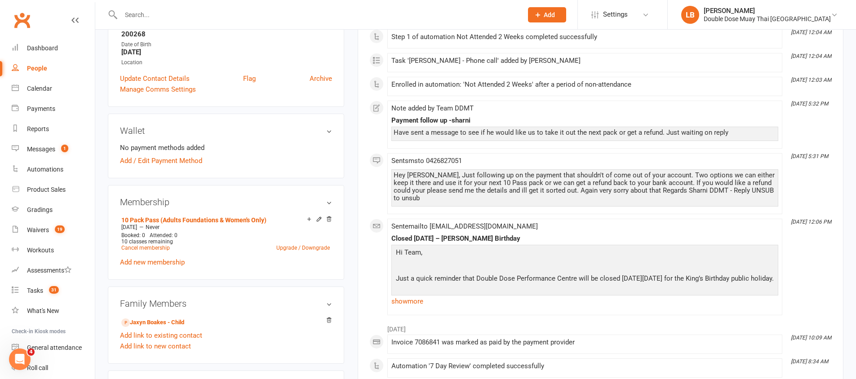
scroll to position [0, 0]
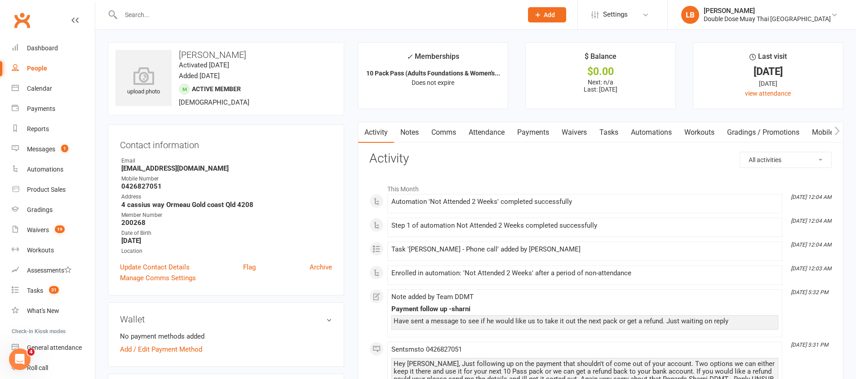
click at [445, 136] on link "Comms" at bounding box center [443, 132] width 37 height 21
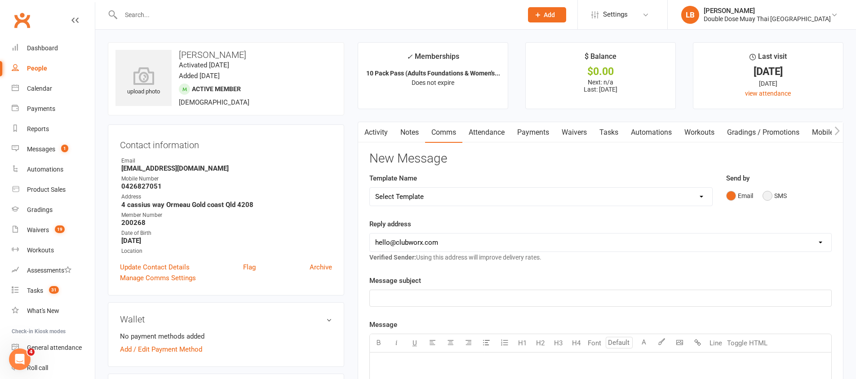
click at [768, 201] on button "SMS" at bounding box center [774, 195] width 24 height 17
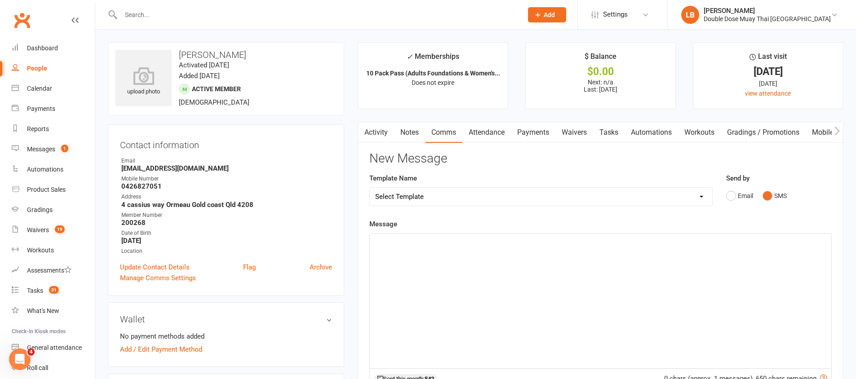
click at [485, 256] on div "﻿" at bounding box center [600, 301] width 461 height 135
click at [484, 256] on div "﻿" at bounding box center [600, 301] width 461 height 135
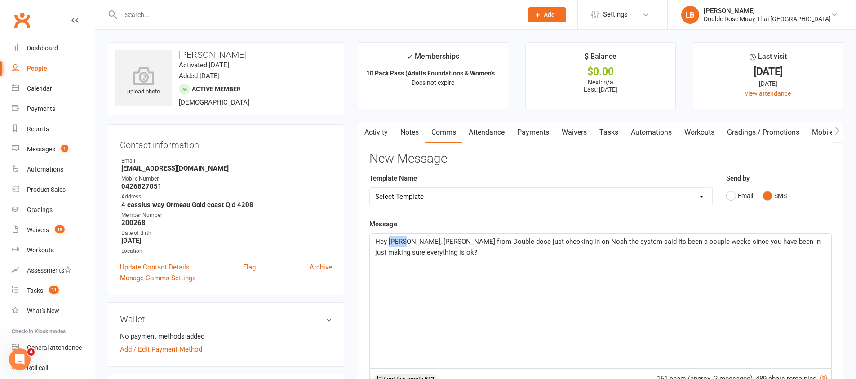
drag, startPoint x: 406, startPoint y: 241, endPoint x: 388, endPoint y: 241, distance: 17.5
click at [388, 241] on span "Hey Jesse, Just logan from Double dose just checking in on Noah the system said…" at bounding box center [598, 247] width 447 height 19
click at [571, 242] on span "Hey Jame, Just logan from Double dose just checking in on Noah the system said …" at bounding box center [598, 247] width 447 height 19
drag, startPoint x: 571, startPoint y: 242, endPoint x: 561, endPoint y: 243, distance: 10.9
click at [561, 243] on span "Hey Jame, Just logan from Double dose just checking in on Noah the system said …" at bounding box center [598, 247] width 447 height 19
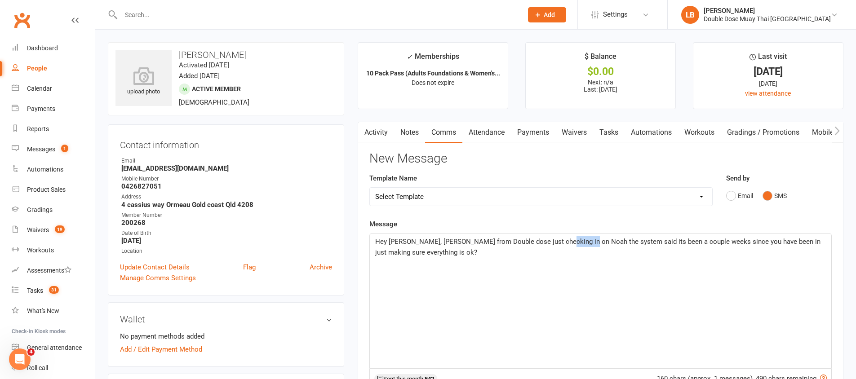
click at [570, 243] on span "Hey Jame, Just logan from Double dose just checking in on Noah the system said …" at bounding box center [598, 247] width 447 height 19
drag, startPoint x: 571, startPoint y: 242, endPoint x: 547, endPoint y: 244, distance: 23.9
click at [547, 244] on span "Hey Jame, Just logan from Double dose just checking in on Noah the system said …" at bounding box center [598, 247] width 447 height 19
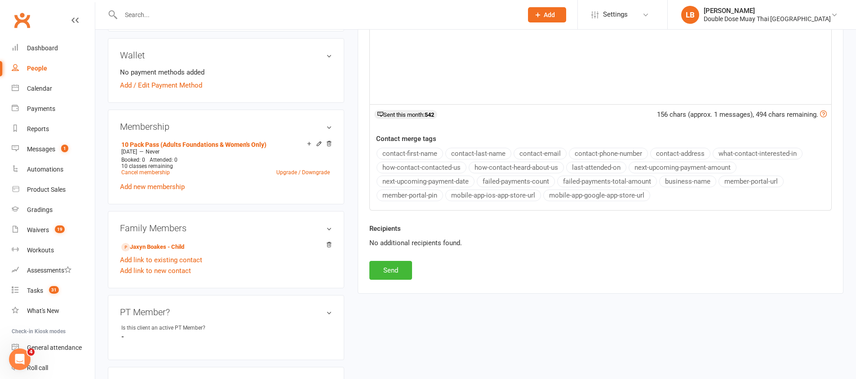
scroll to position [314, 0]
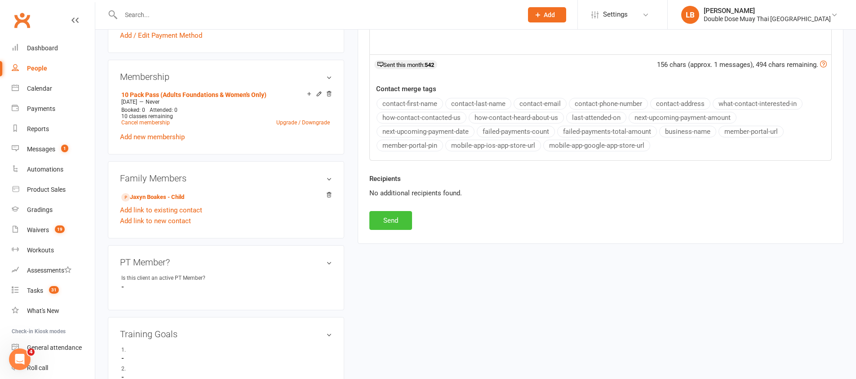
click at [392, 225] on button "Send" at bounding box center [390, 220] width 43 height 19
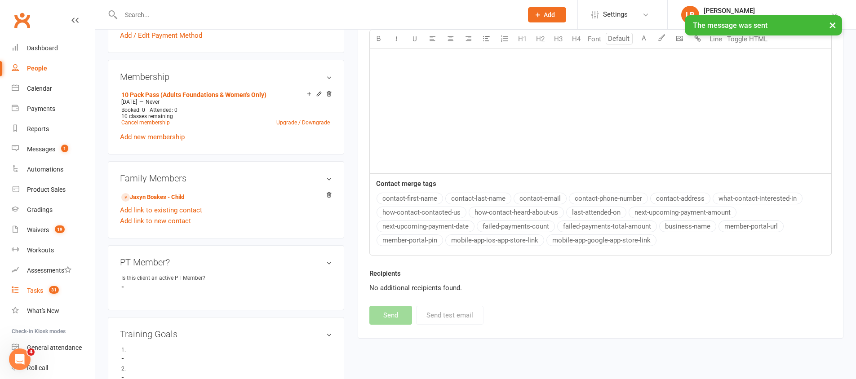
click at [66, 288] on link "Tasks 31" at bounding box center [53, 291] width 83 height 20
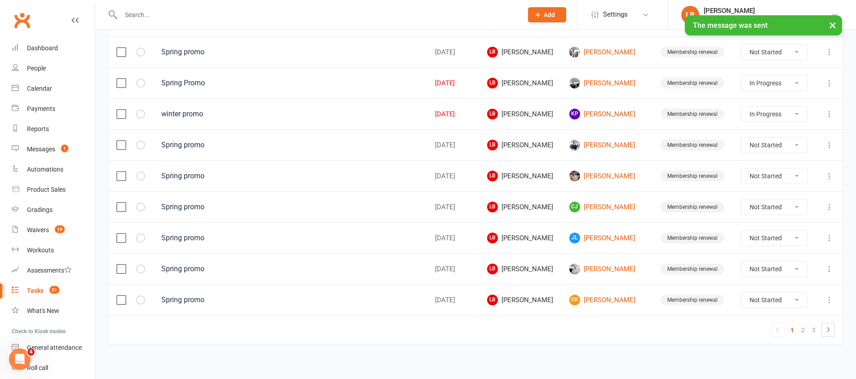
scroll to position [641, 0]
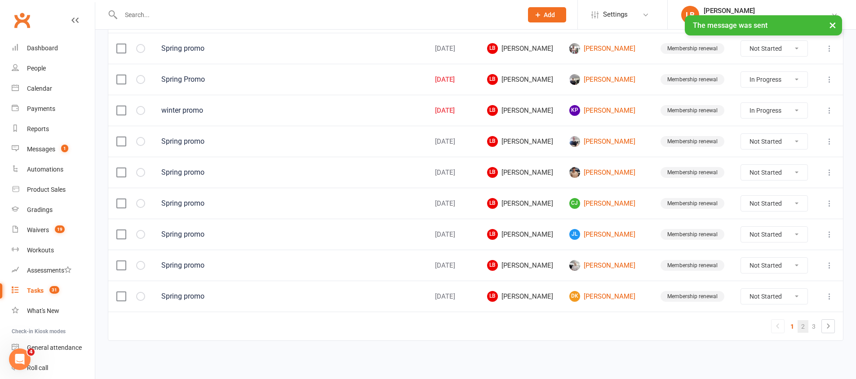
click at [805, 328] on link "2" at bounding box center [802, 326] width 11 height 13
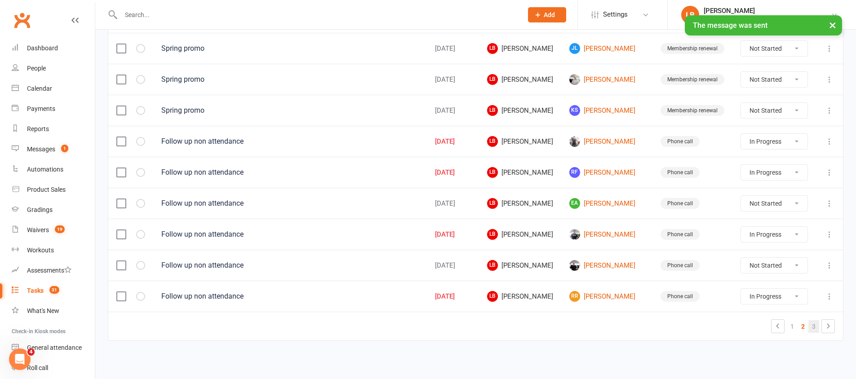
scroll to position [639, 0]
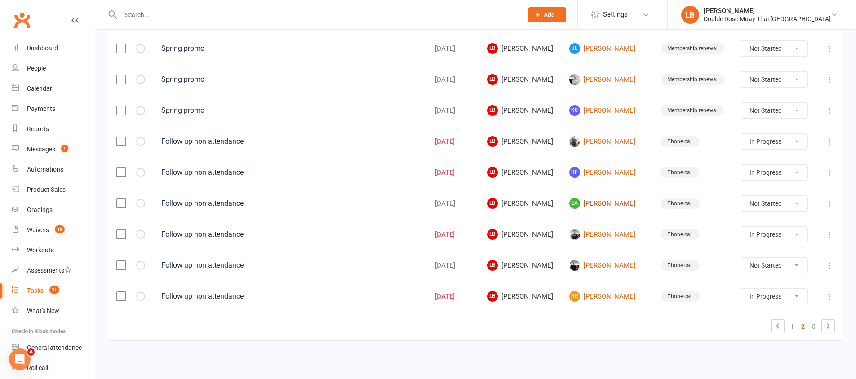
click at [613, 205] on link "EA Eden Amadeu" at bounding box center [606, 203] width 75 height 11
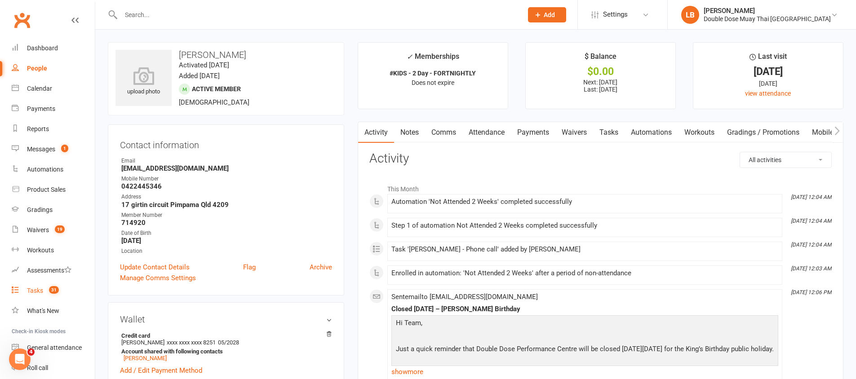
click at [49, 287] on count-badge "31" at bounding box center [51, 290] width 14 height 7
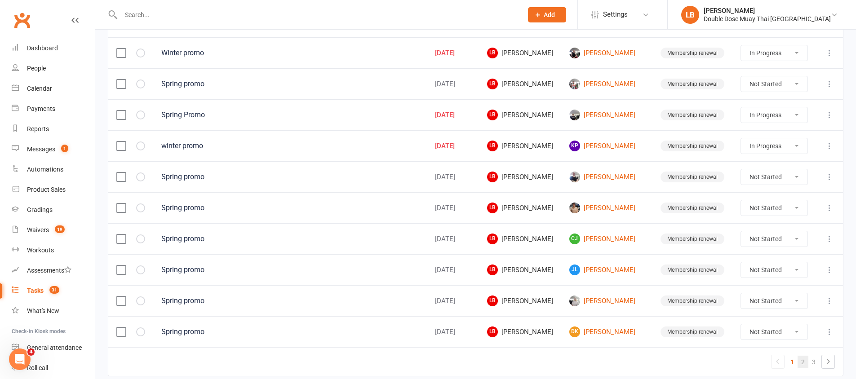
scroll to position [641, 0]
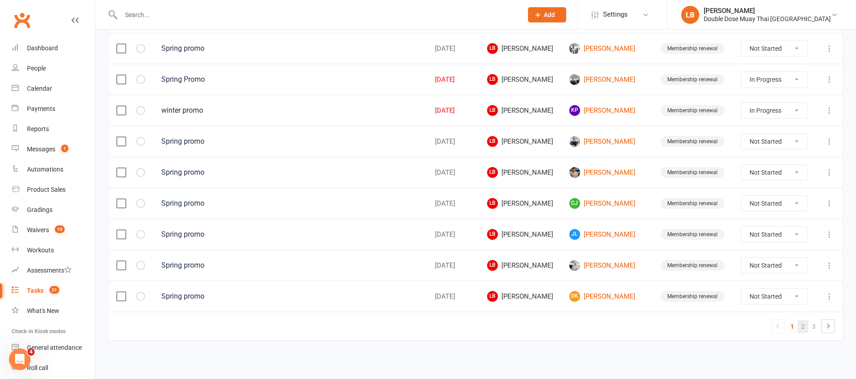
click at [802, 327] on link "2" at bounding box center [802, 326] width 11 height 13
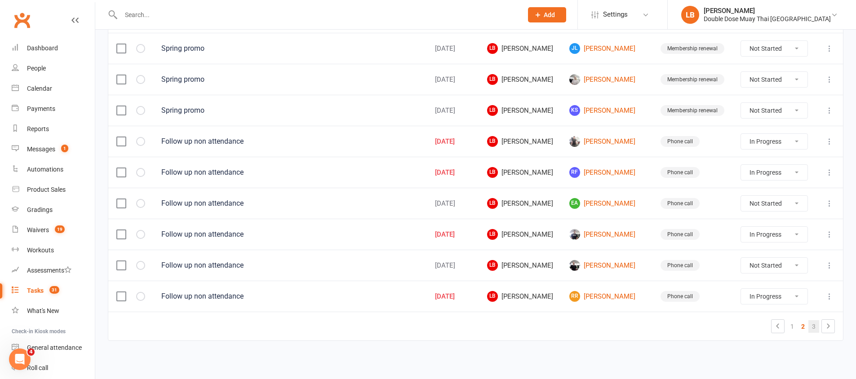
click at [817, 329] on link "3" at bounding box center [813, 326] width 11 height 13
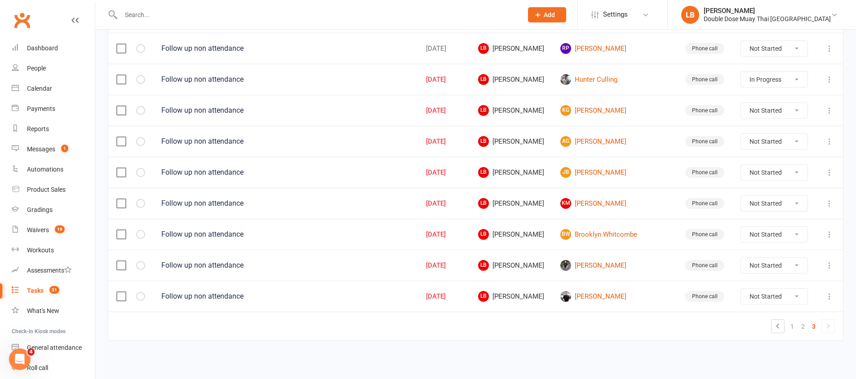
click at [624, 211] on td "KM Khorus Martin-Tariu" at bounding box center [614, 203] width 125 height 31
click at [624, 207] on link "KM Khorus Martin-Tariu" at bounding box center [614, 203] width 109 height 11
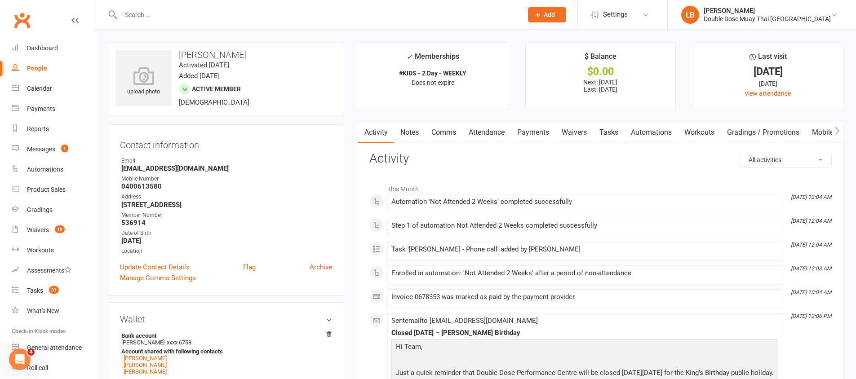
scroll to position [305, 0]
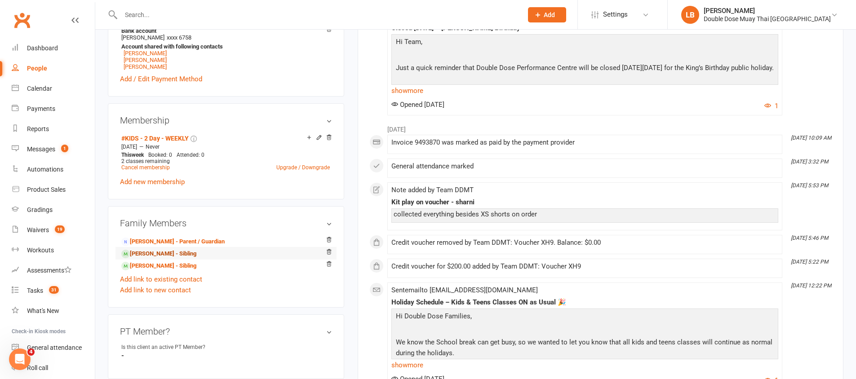
click at [187, 259] on link "Kortez Martin-Tariu - Sibling" at bounding box center [158, 253] width 75 height 9
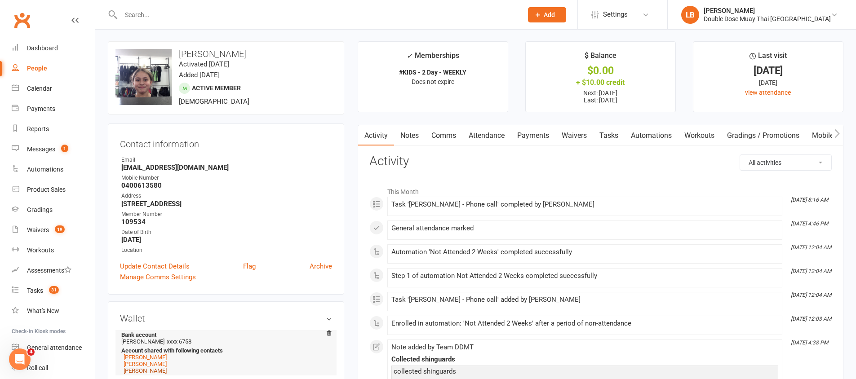
scroll to position [2, 0]
click at [38, 288] on div "Tasks" at bounding box center [35, 290] width 16 height 7
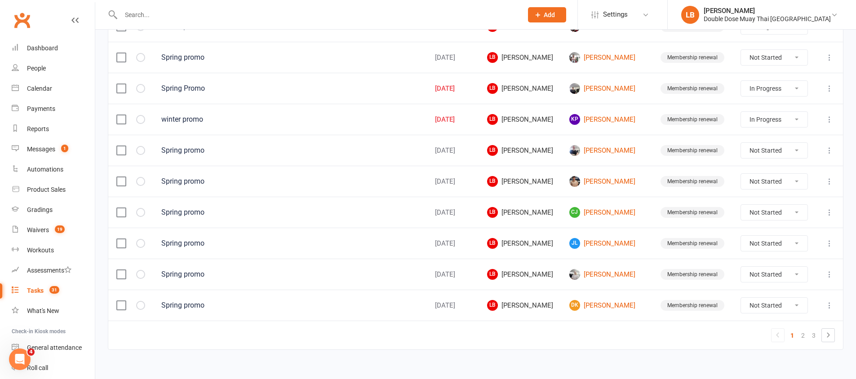
scroll to position [641, 0]
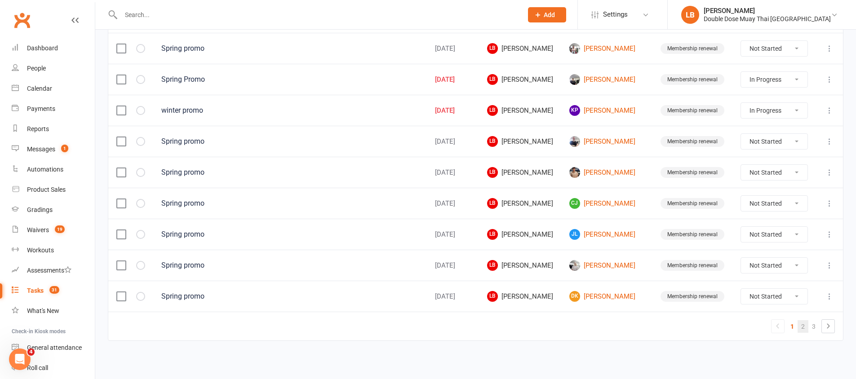
click at [806, 324] on link "2" at bounding box center [802, 326] width 11 height 13
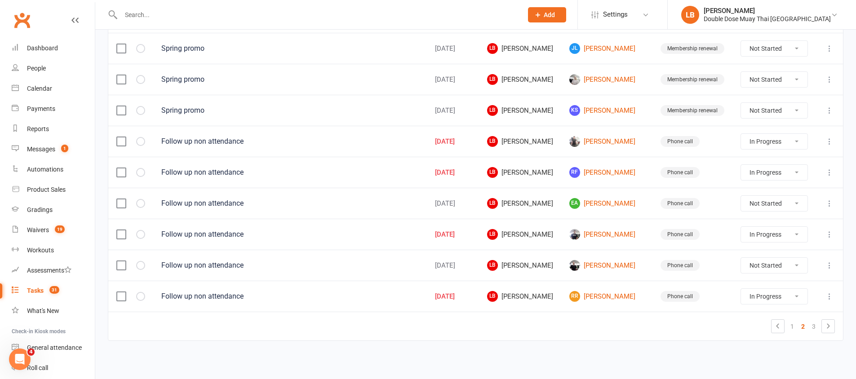
scroll to position [639, 0]
click at [811, 325] on link "3" at bounding box center [813, 326] width 11 height 13
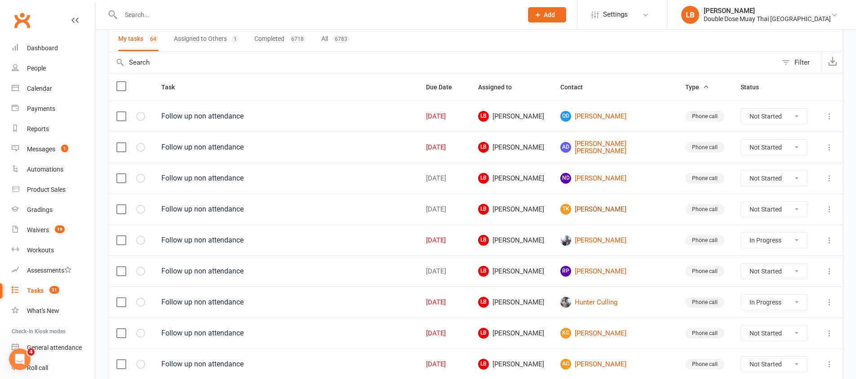
scroll to position [57, 0]
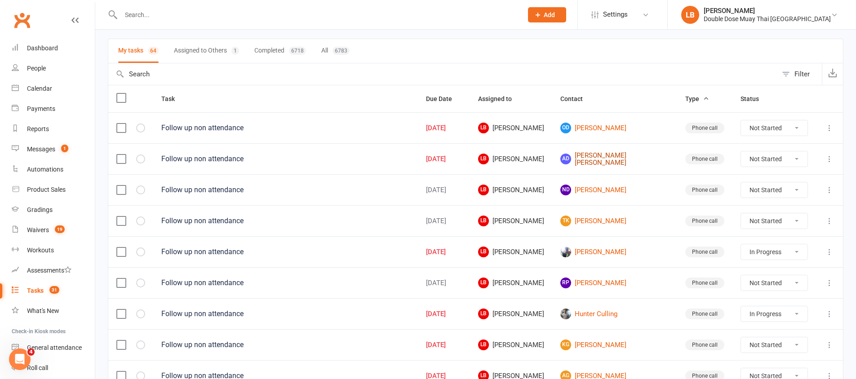
click at [628, 156] on link "AD Archer Dargusch" at bounding box center [614, 159] width 109 height 15
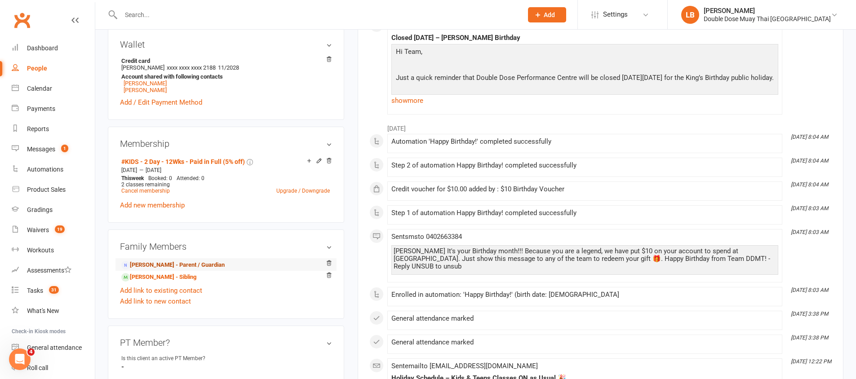
scroll to position [275, 0]
click at [160, 275] on link "Octavia Dargusch - Sibling" at bounding box center [158, 276] width 75 height 9
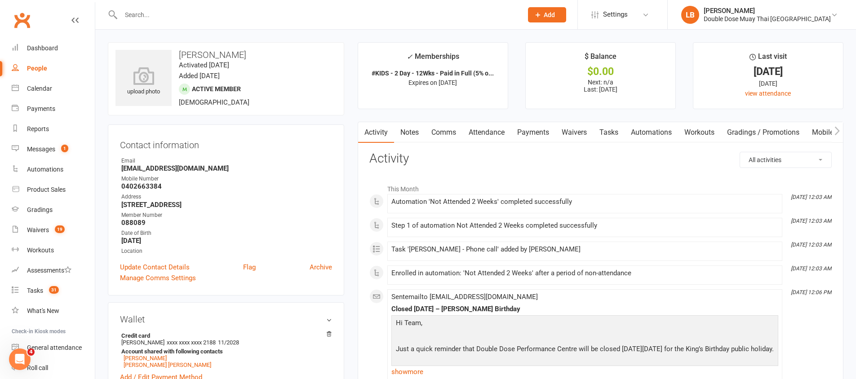
click at [445, 136] on link "Comms" at bounding box center [443, 132] width 37 height 21
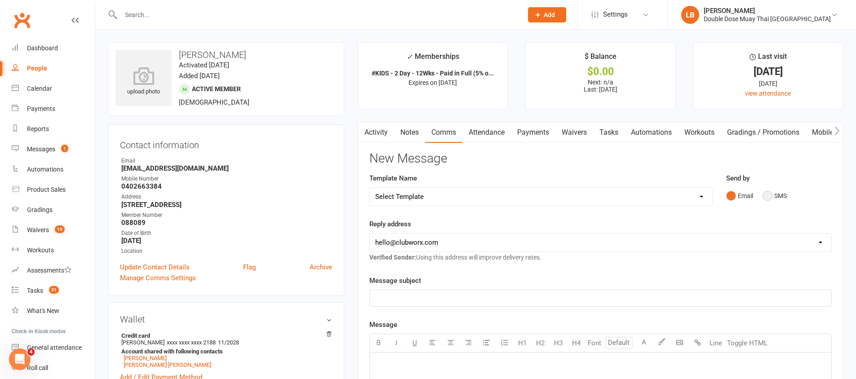
click at [770, 199] on button "SMS" at bounding box center [774, 195] width 24 height 17
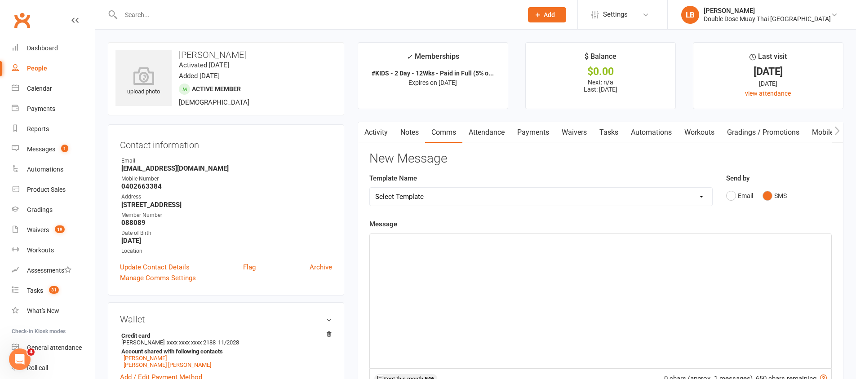
click at [538, 265] on div "﻿" at bounding box center [600, 301] width 461 height 135
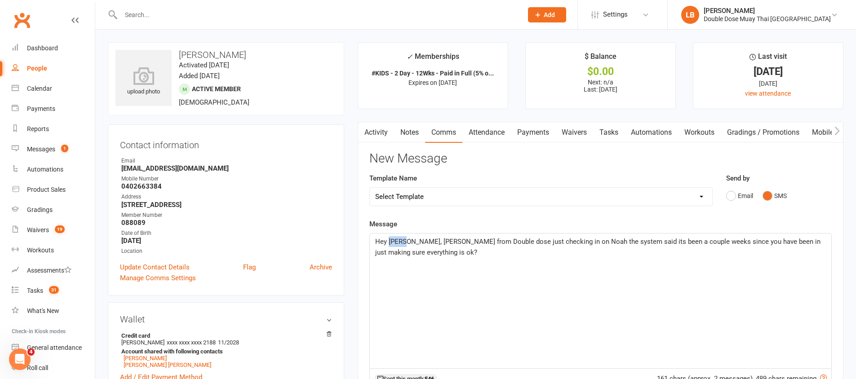
drag, startPoint x: 406, startPoint y: 239, endPoint x: 389, endPoint y: 240, distance: 17.1
click at [389, 240] on span "Hey Jesse, Just logan from Double dose just checking in on Noah the system said…" at bounding box center [598, 247] width 447 height 19
drag, startPoint x: 573, startPoint y: 240, endPoint x: 558, endPoint y: 243, distance: 15.0
click at [558, 243] on span "Hey Cassie, Just logan from Double dose just checking in on Noah the system sai…" at bounding box center [598, 247] width 447 height 19
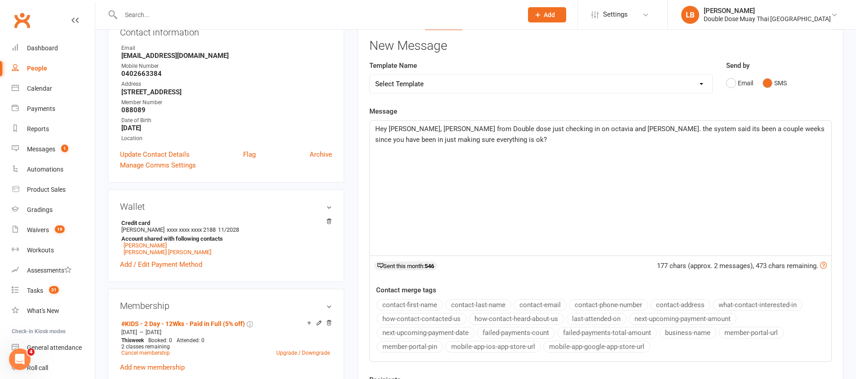
scroll to position [84, 0]
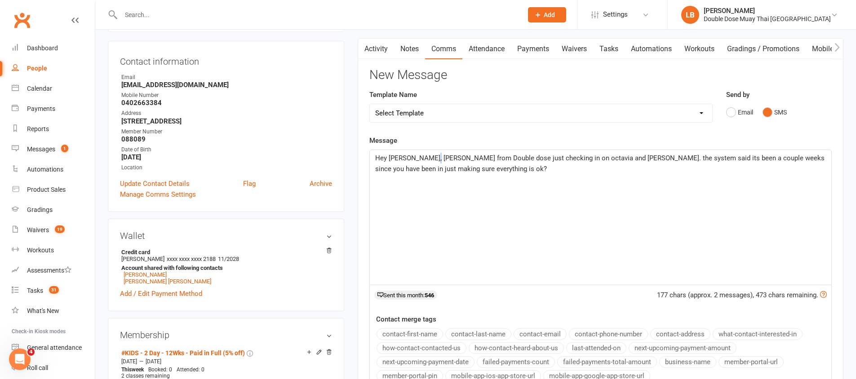
click at [426, 156] on span "Hey Cassie, Just logan from Double dose just checking in on octavia and Archer.…" at bounding box center [600, 163] width 451 height 19
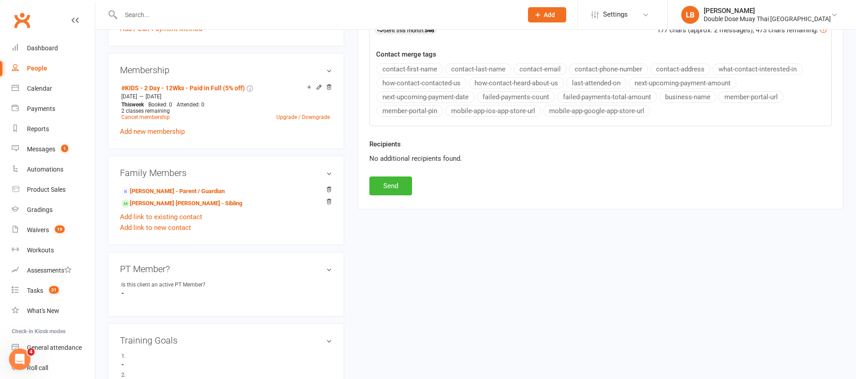
scroll to position [394, 0]
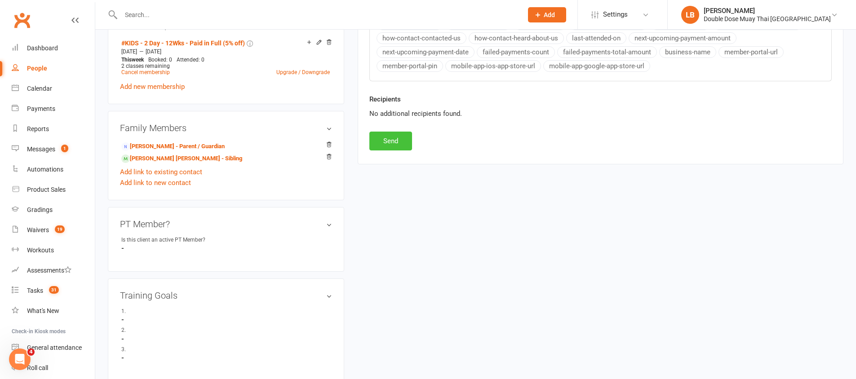
click at [402, 140] on button "Send" at bounding box center [390, 141] width 43 height 19
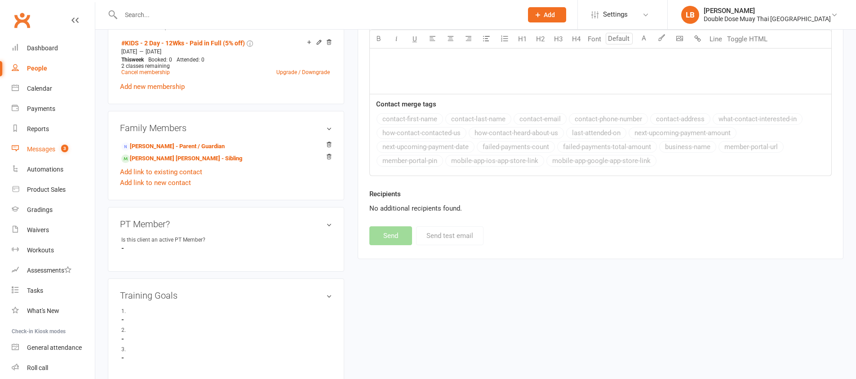
scroll to position [394, 0]
click at [35, 147] on div "Messages" at bounding box center [41, 149] width 28 height 7
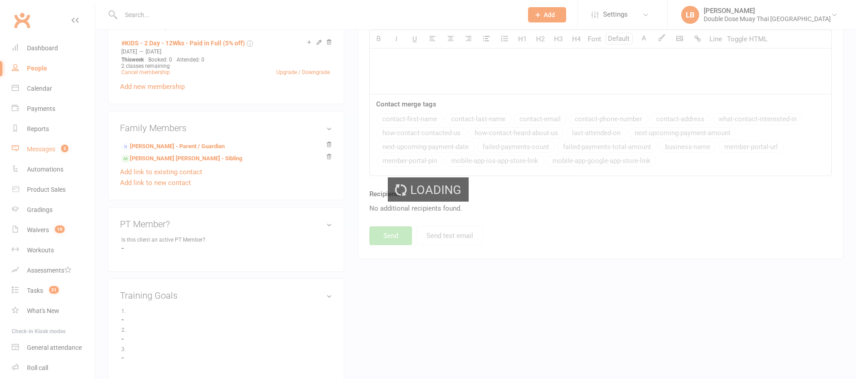
scroll to position [0, 0]
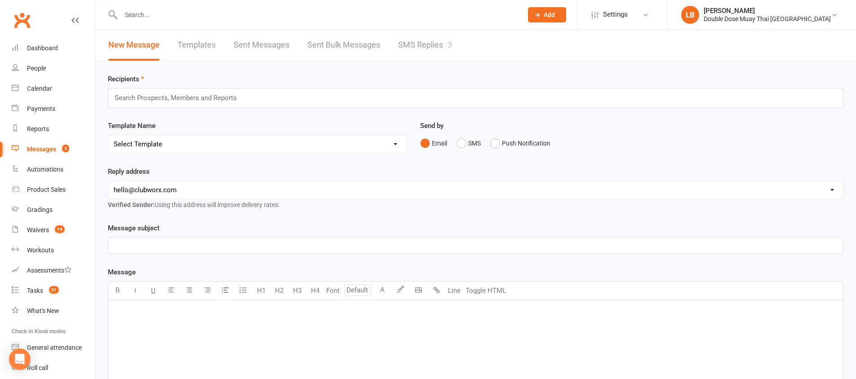
click at [401, 40] on link "SMS Replies 3" at bounding box center [425, 45] width 54 height 31
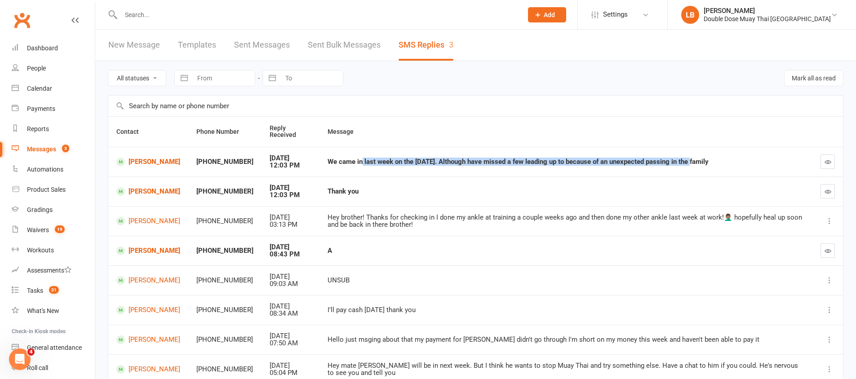
drag, startPoint x: 349, startPoint y: 163, endPoint x: 681, endPoint y: 164, distance: 331.5
click at [681, 164] on div "We came in last week on the Thursday. Although have missed a few leading up to …" at bounding box center [565, 162] width 477 height 8
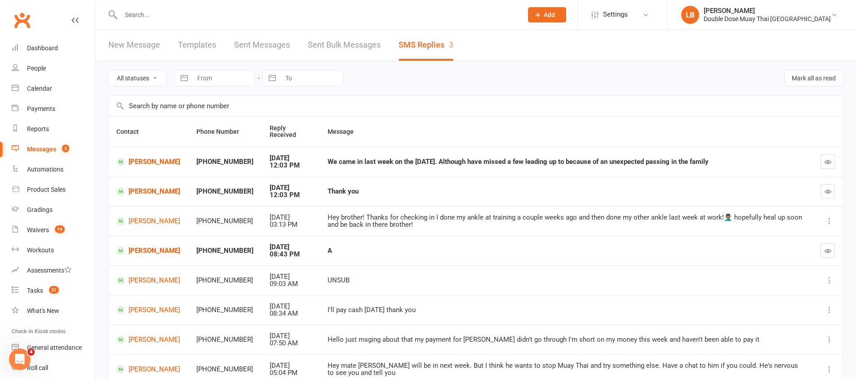
drag, startPoint x: 678, startPoint y: 162, endPoint x: 670, endPoint y: 164, distance: 8.3
click at [677, 162] on div "We came in last week on the Thursday. Although have missed a few leading up to …" at bounding box center [565, 162] width 477 height 8
click at [153, 159] on link "[PERSON_NAME]" at bounding box center [148, 162] width 64 height 9
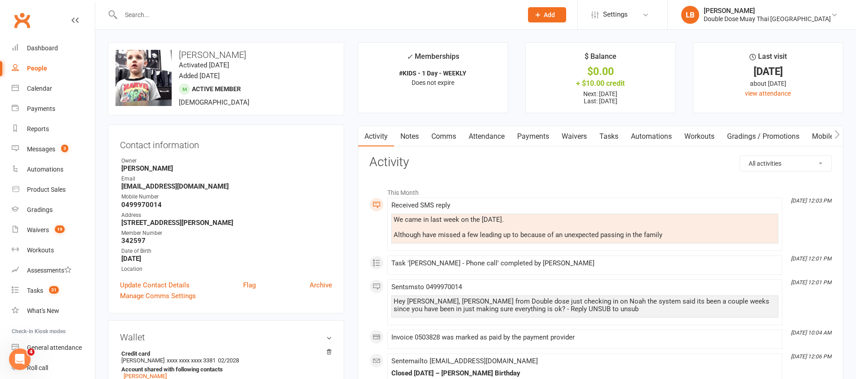
click at [436, 135] on link "Comms" at bounding box center [443, 136] width 37 height 21
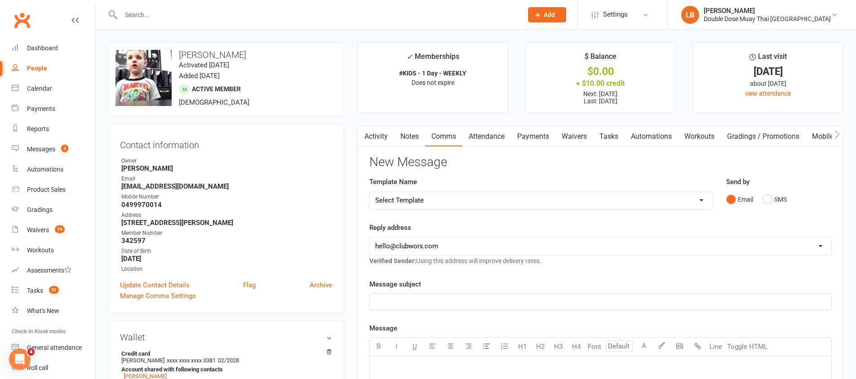
click at [616, 135] on link "Tasks" at bounding box center [608, 136] width 31 height 21
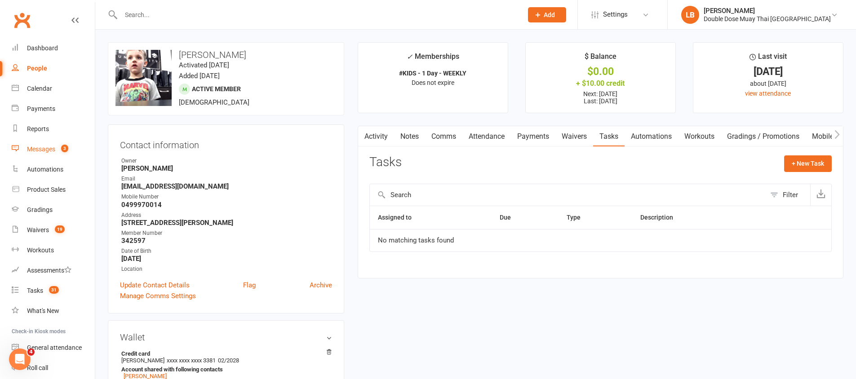
click at [50, 153] on link "Messages 3" at bounding box center [53, 149] width 83 height 20
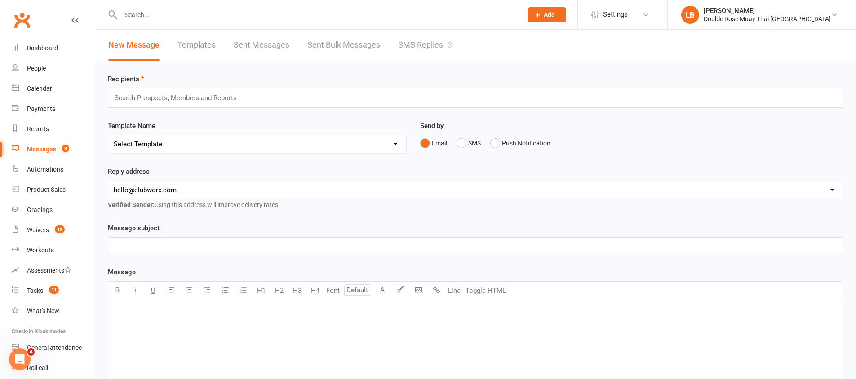
click at [436, 38] on link "SMS Replies 3" at bounding box center [425, 45] width 54 height 31
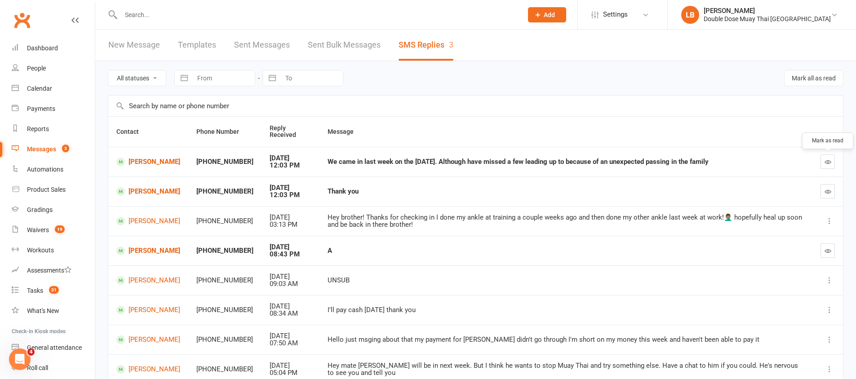
click at [825, 159] on icon "button" at bounding box center [827, 162] width 7 height 7
